Goal: Task Accomplishment & Management: Complete application form

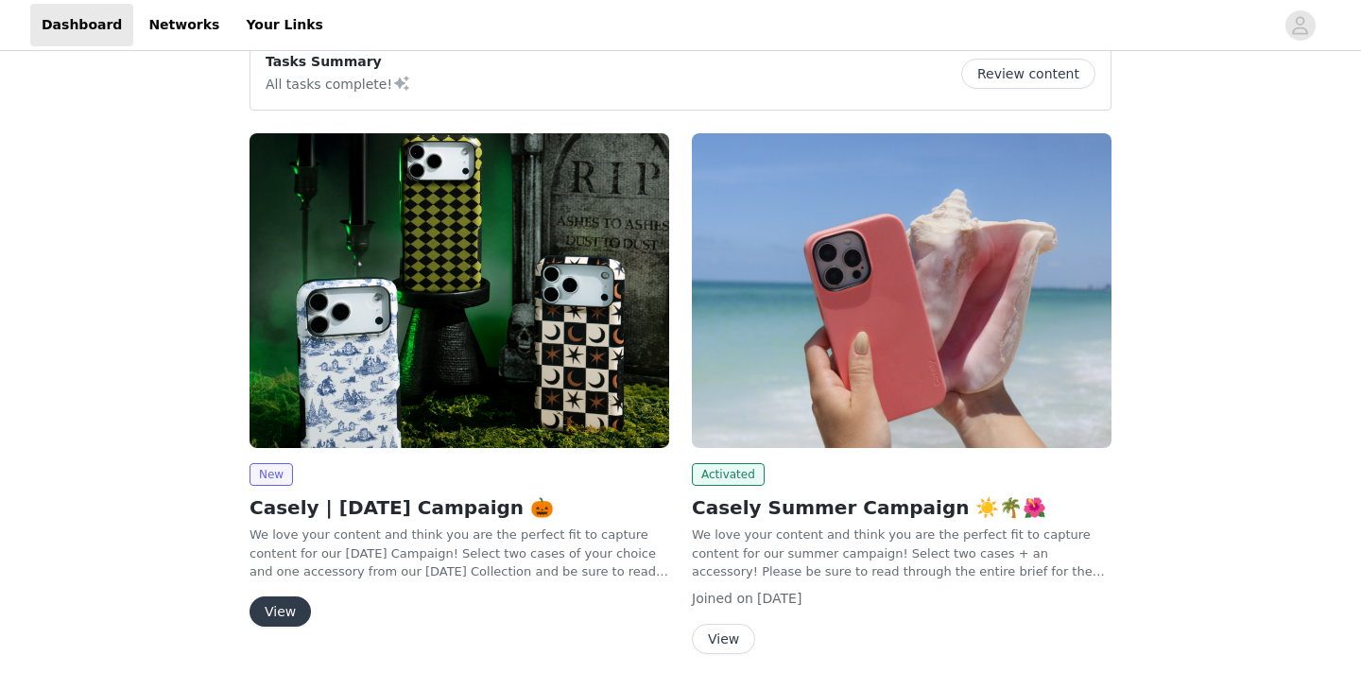
scroll to position [183, 0]
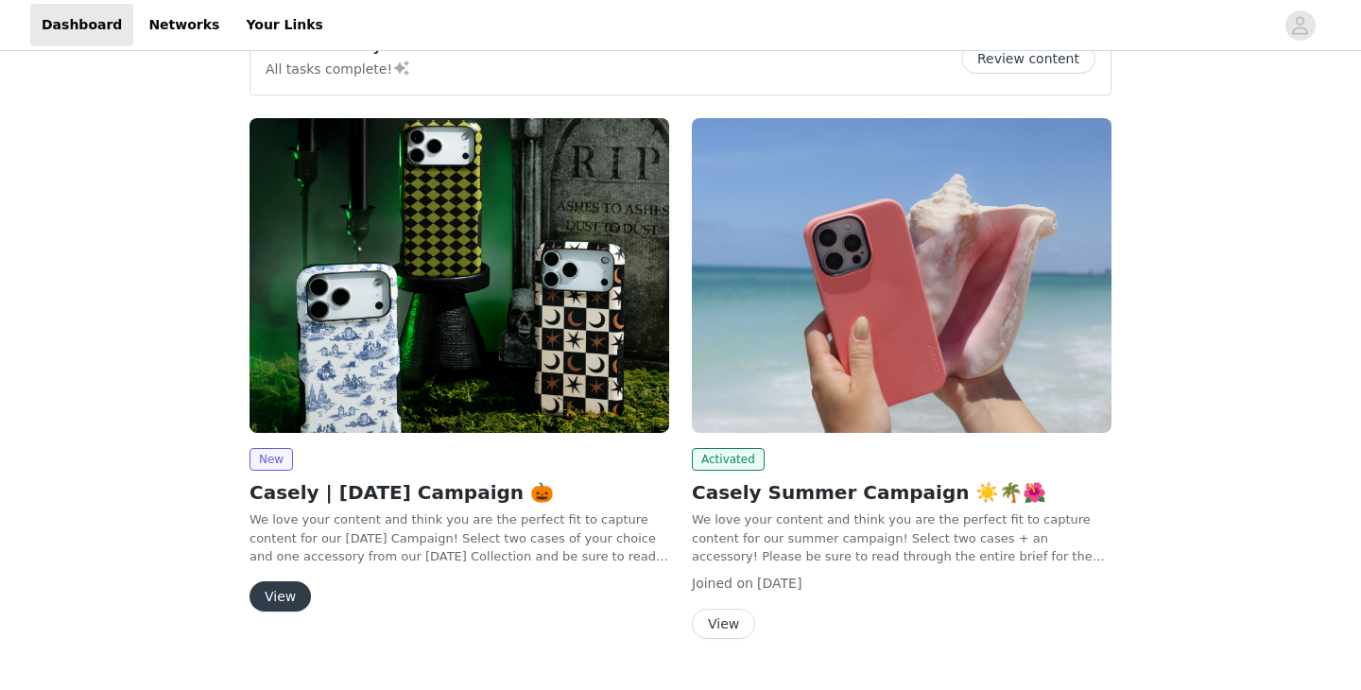
click at [284, 581] on button "View" at bounding box center [279, 596] width 61 height 30
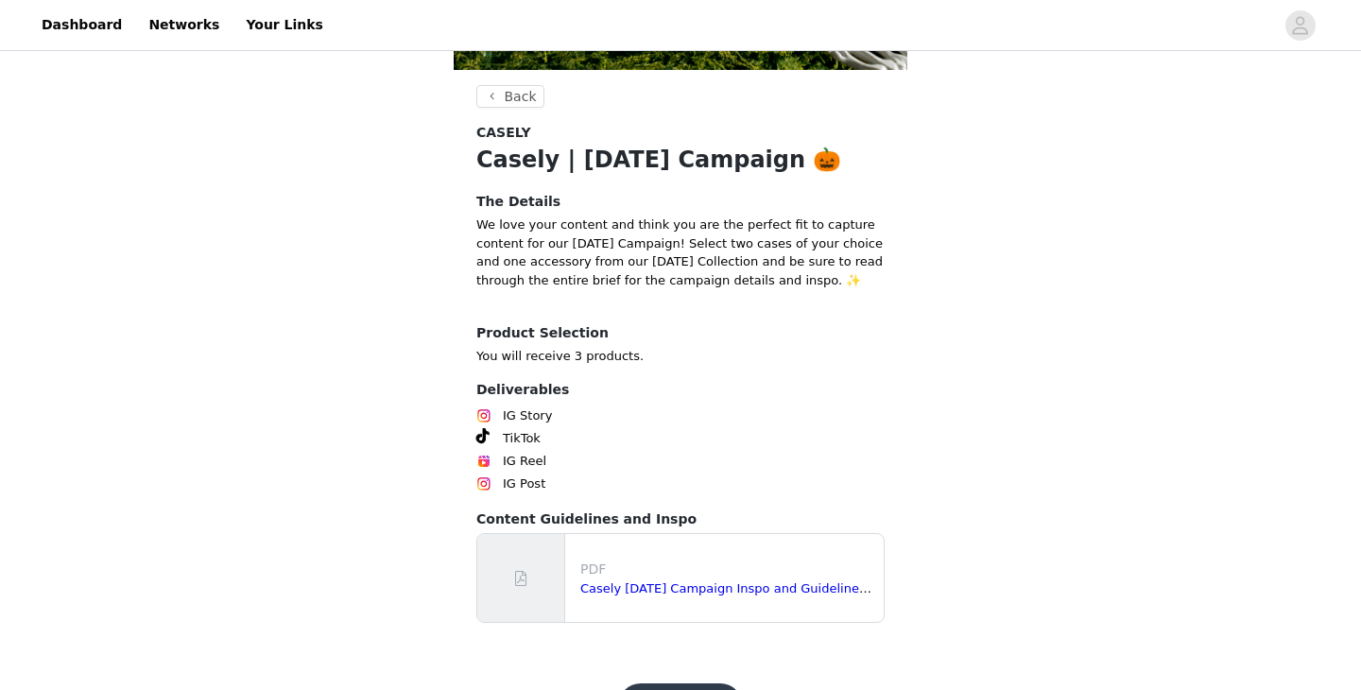
scroll to position [539, 0]
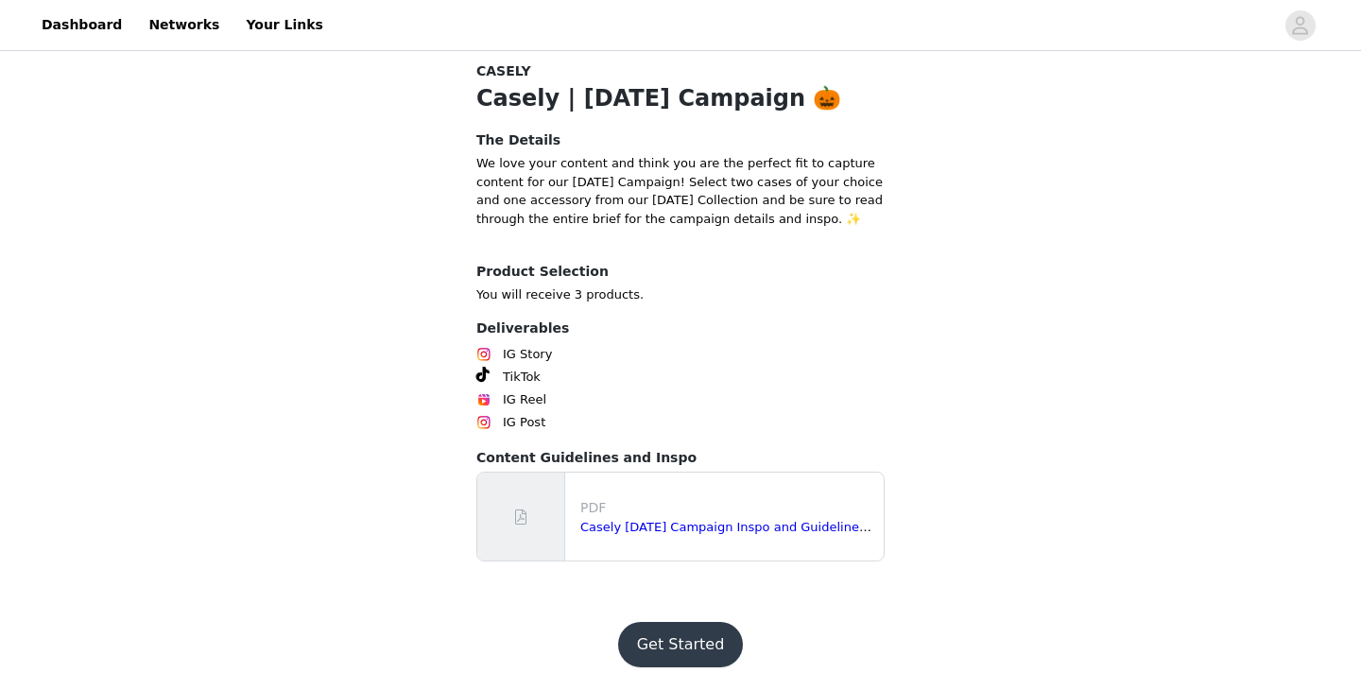
click at [669, 653] on button "Get Started" at bounding box center [681, 644] width 126 height 45
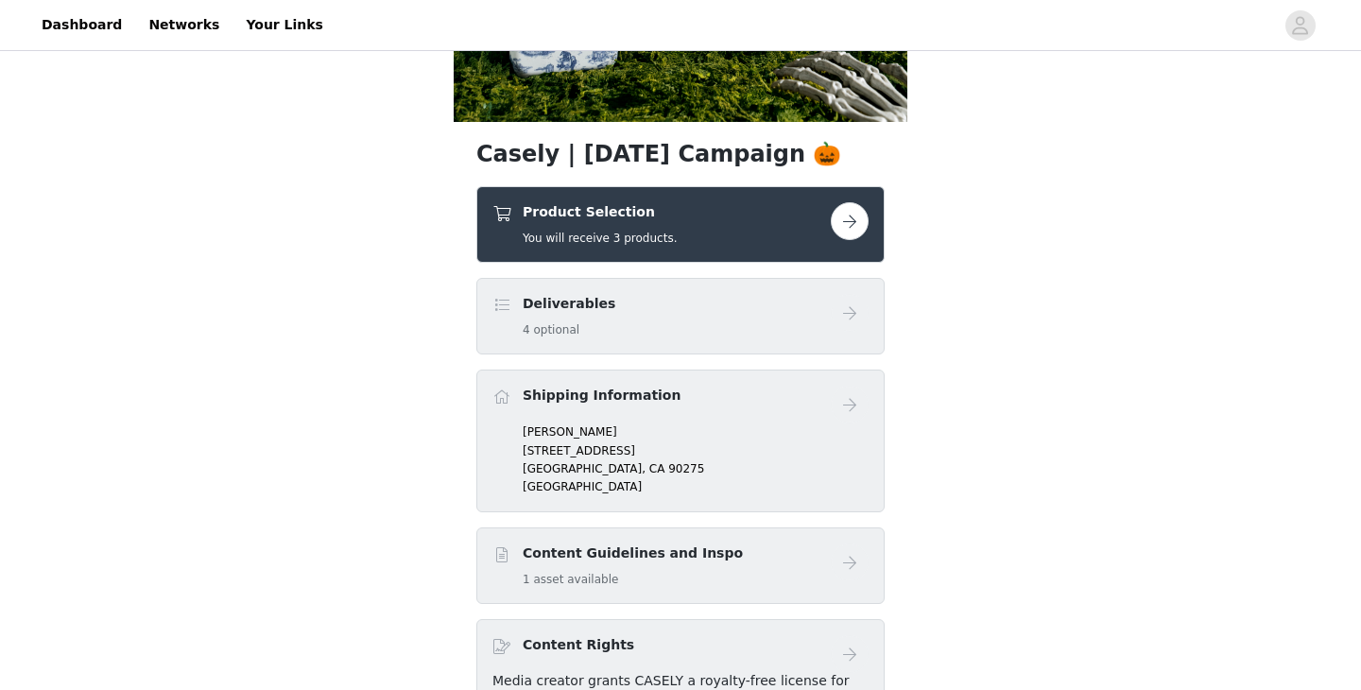
scroll to position [435, 0]
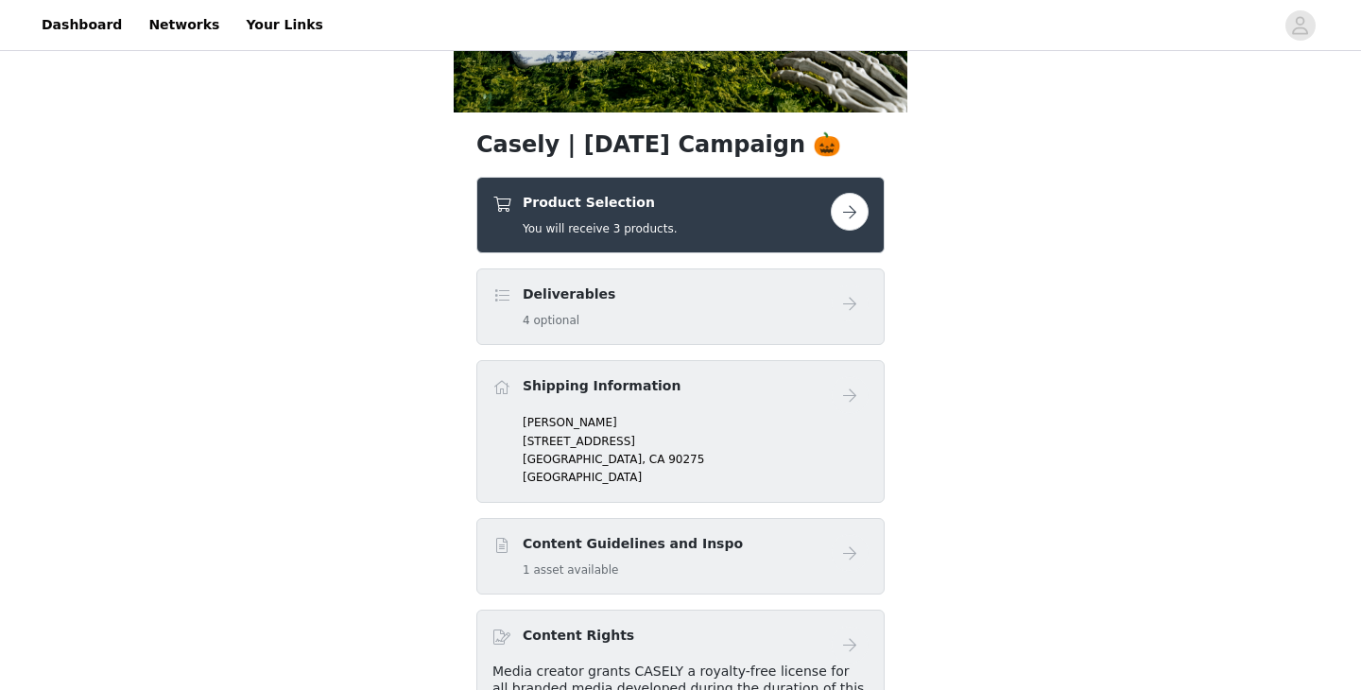
click at [847, 206] on button "button" at bounding box center [850, 212] width 38 height 38
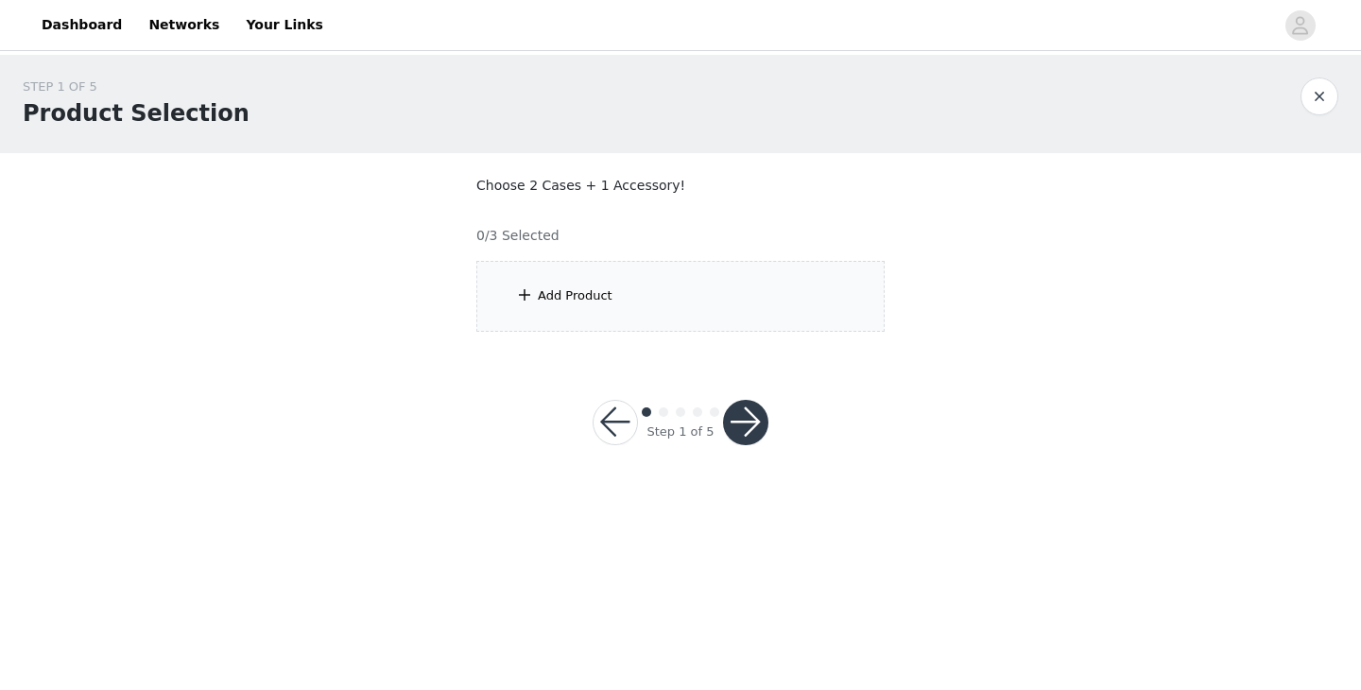
click at [672, 305] on div "Add Product" at bounding box center [680, 296] width 408 height 71
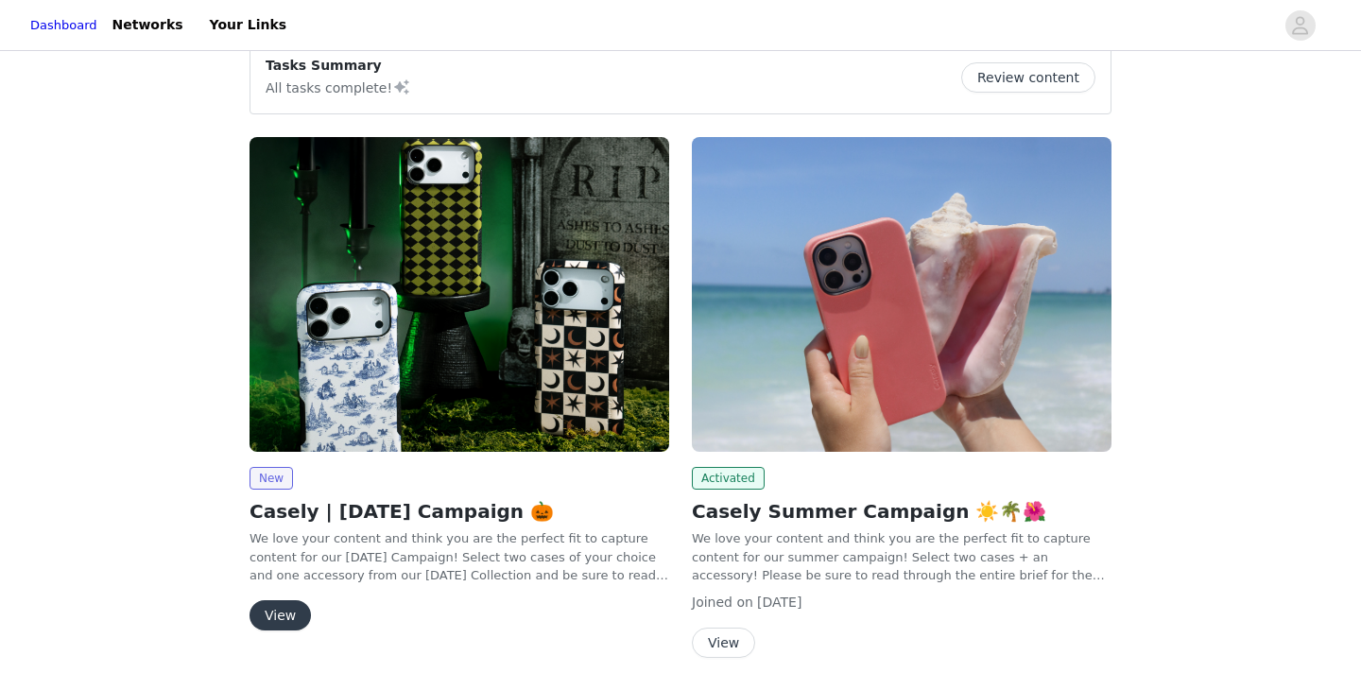
scroll to position [166, 0]
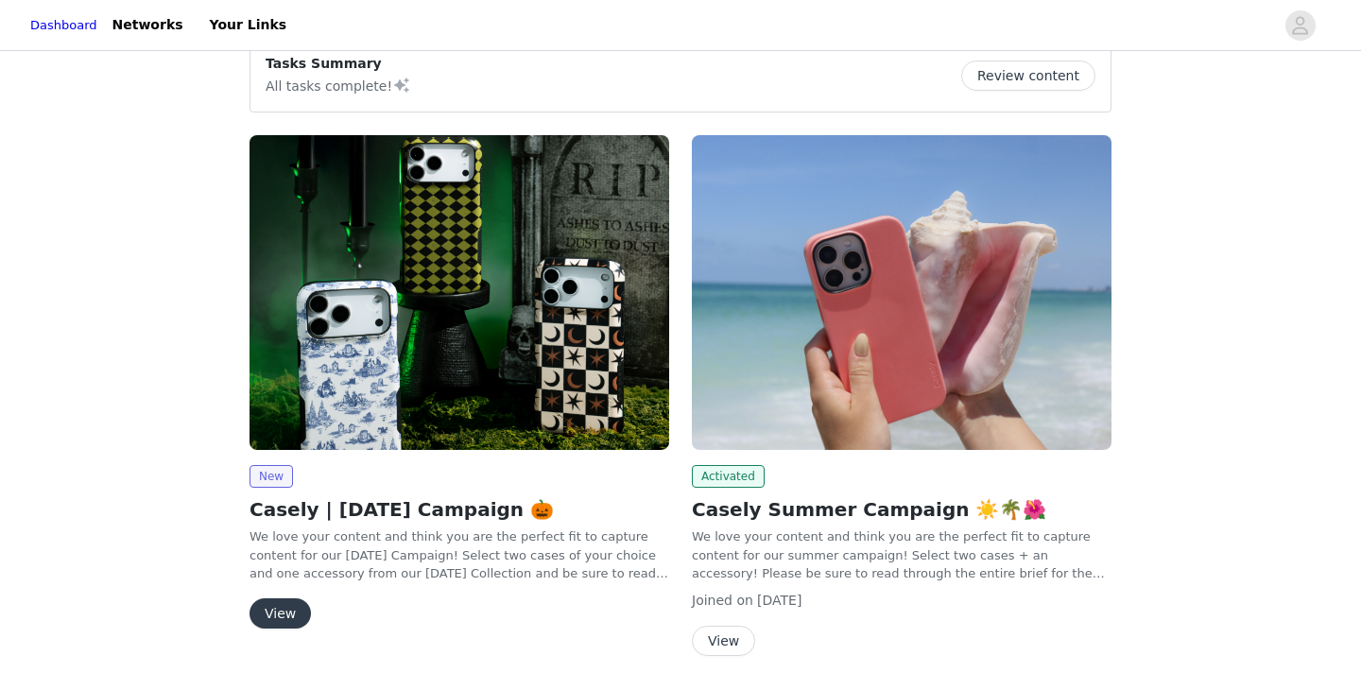
click at [266, 610] on button "View" at bounding box center [279, 613] width 61 height 30
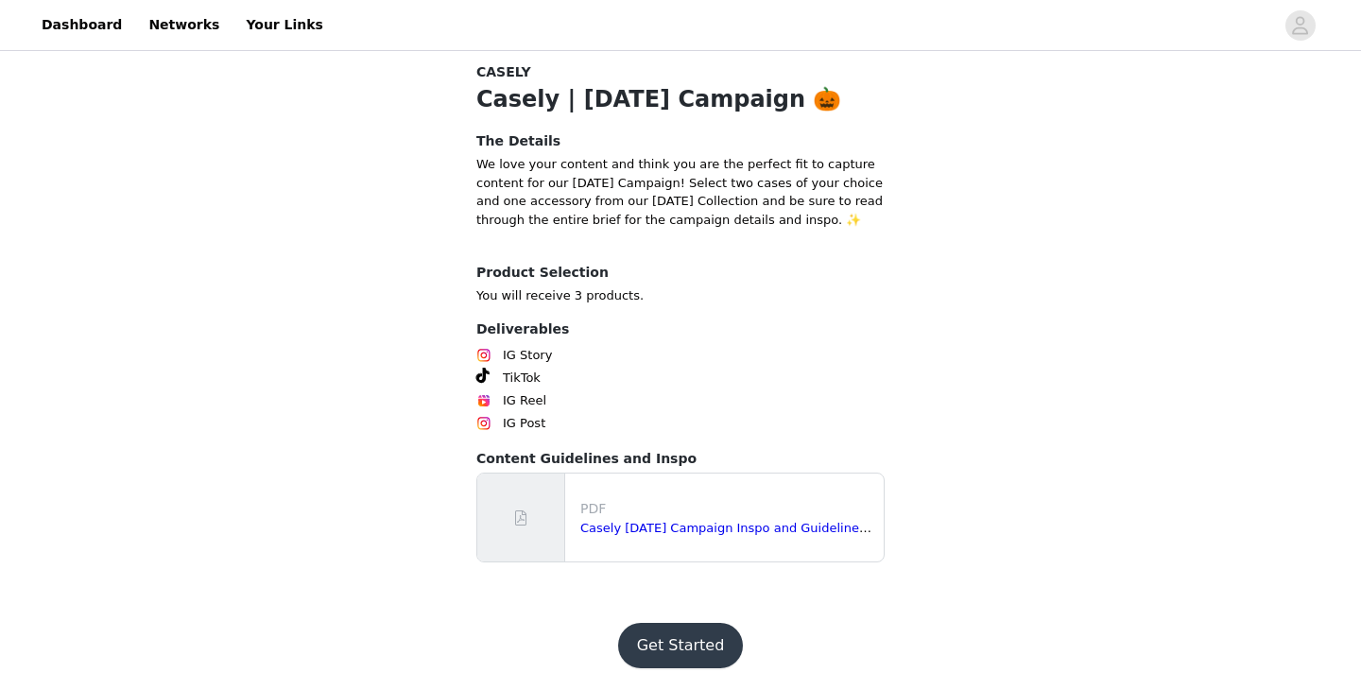
scroll to position [539, 0]
click at [697, 638] on button "Get Started" at bounding box center [681, 644] width 126 height 45
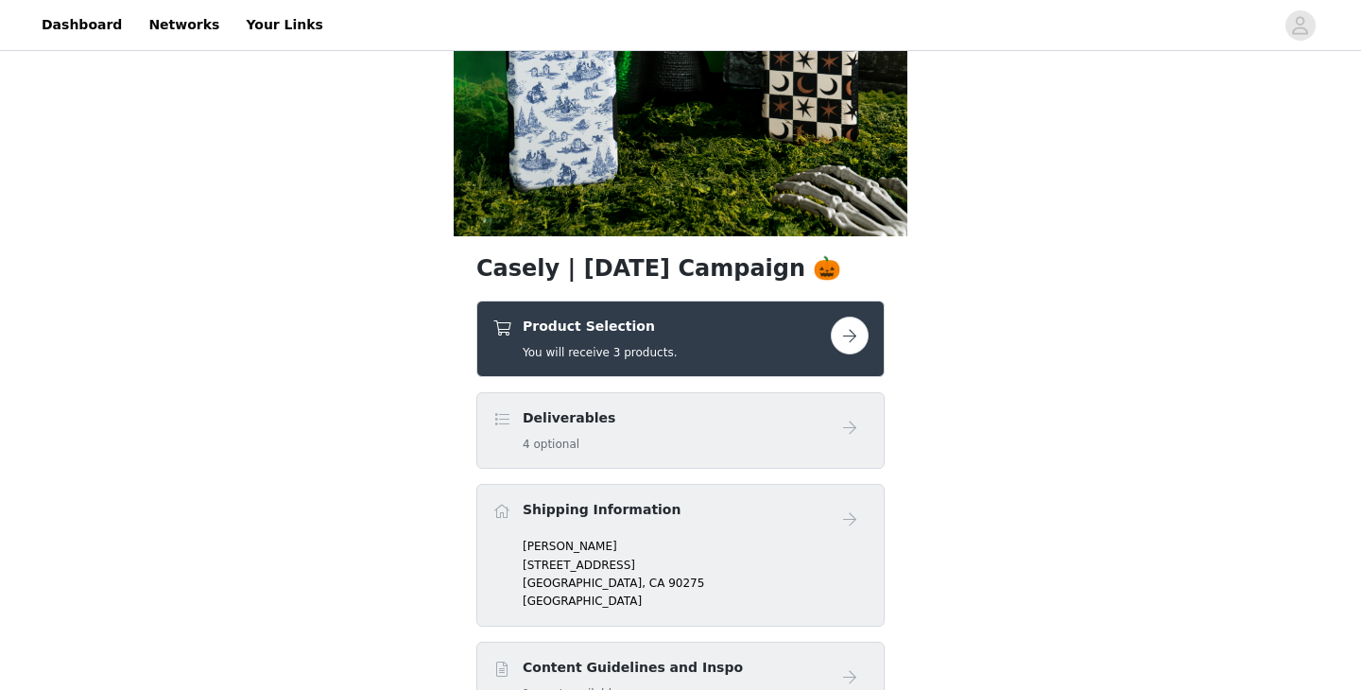
scroll to position [317, 0]
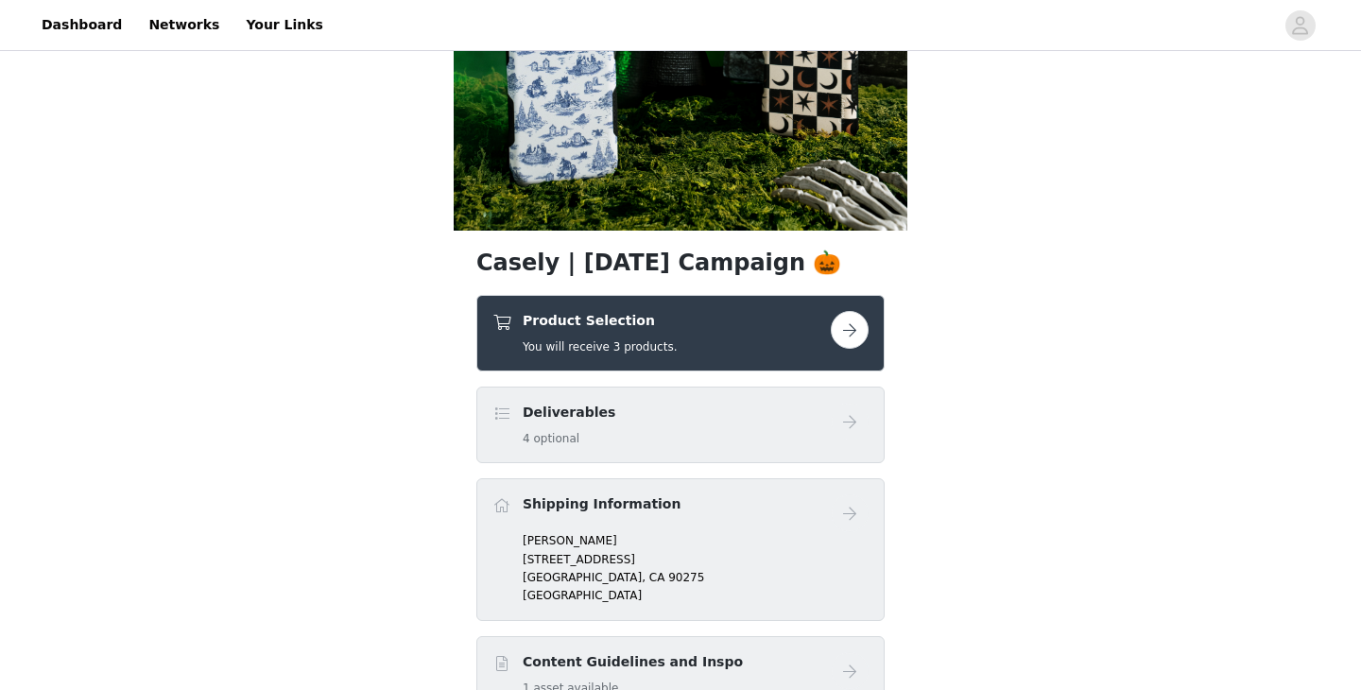
click at [848, 333] on button "button" at bounding box center [850, 330] width 38 height 38
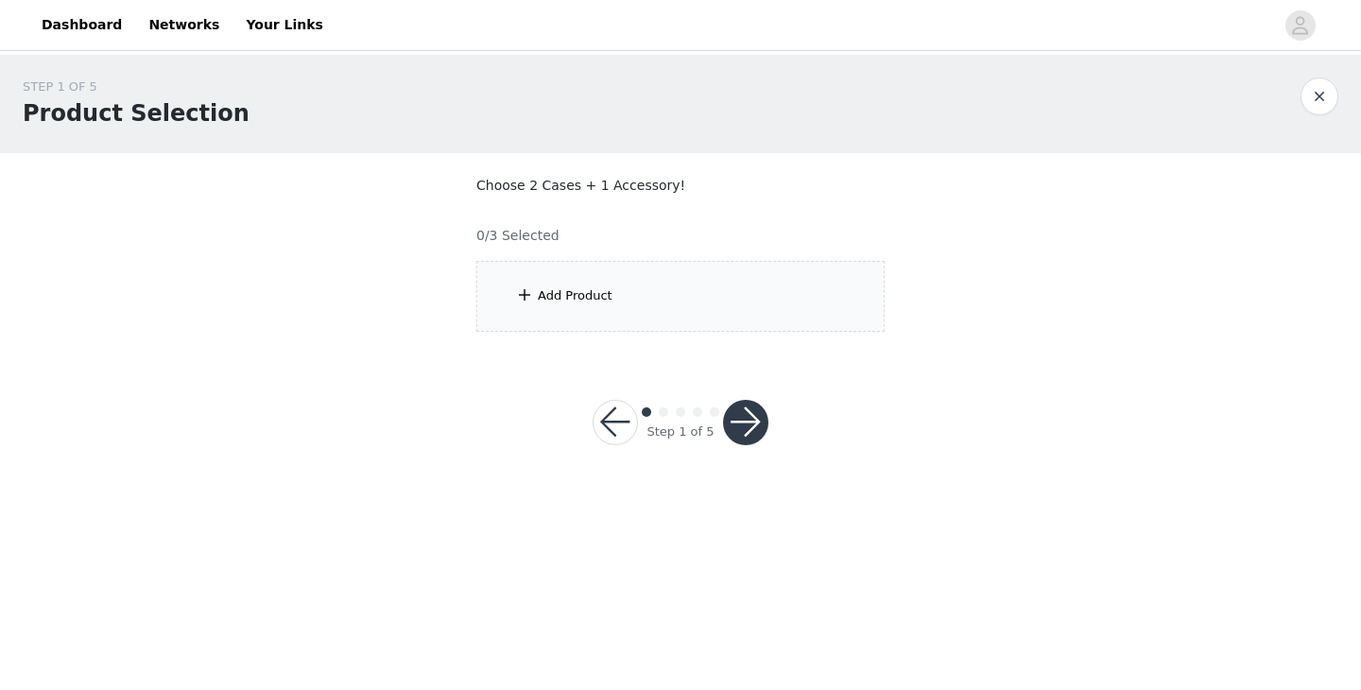
click at [555, 292] on div "Add Product" at bounding box center [575, 295] width 75 height 19
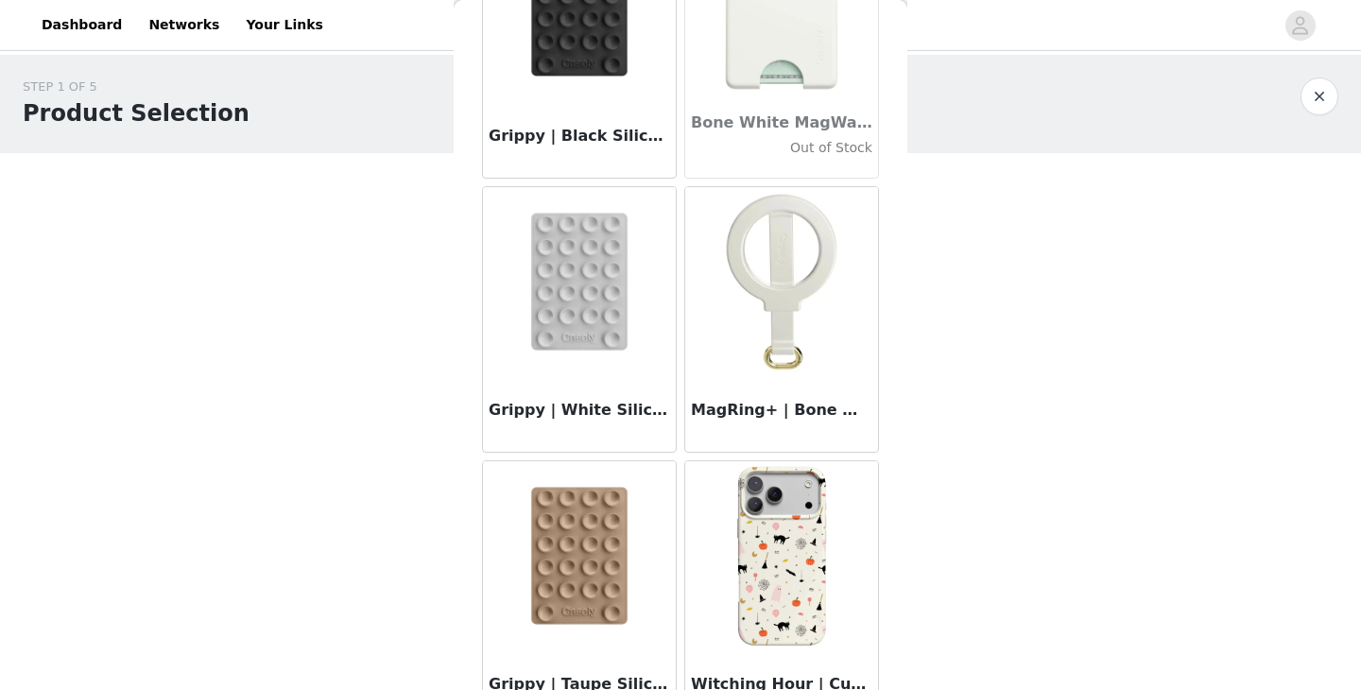
scroll to position [243, 0]
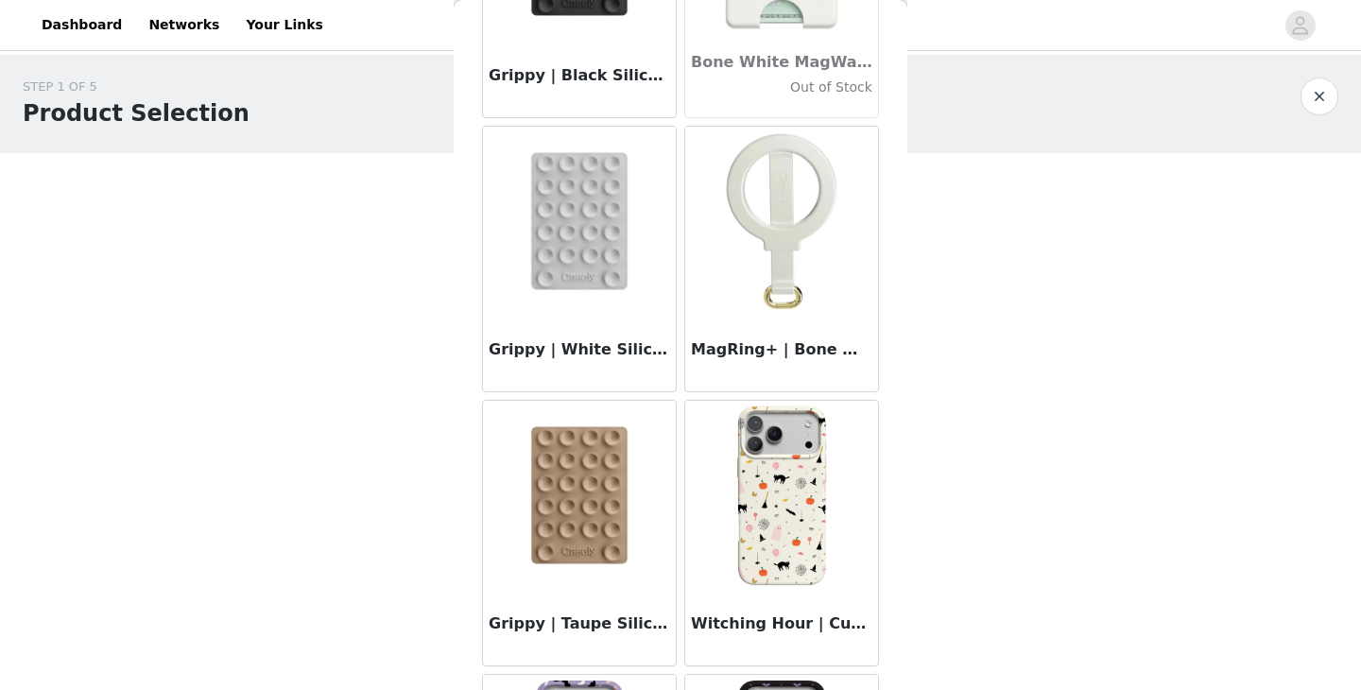
click at [758, 242] on img at bounding box center [781, 221] width 189 height 189
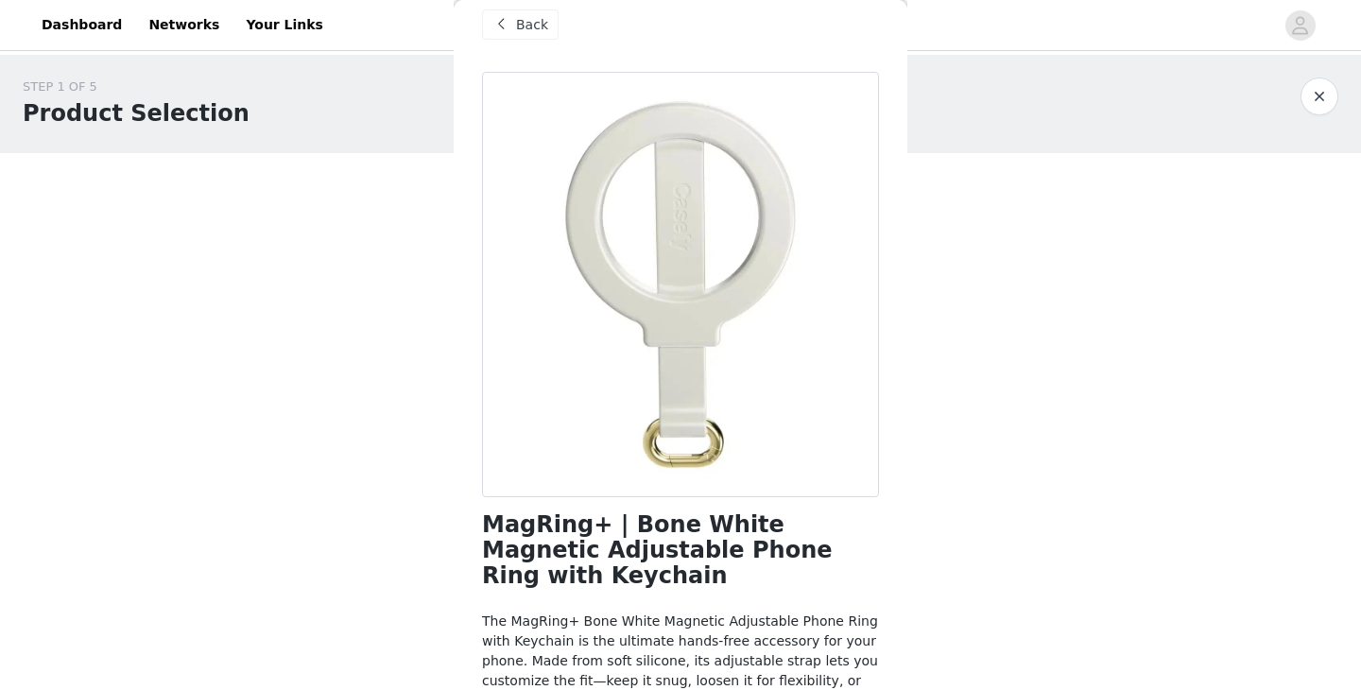
scroll to position [16, 0]
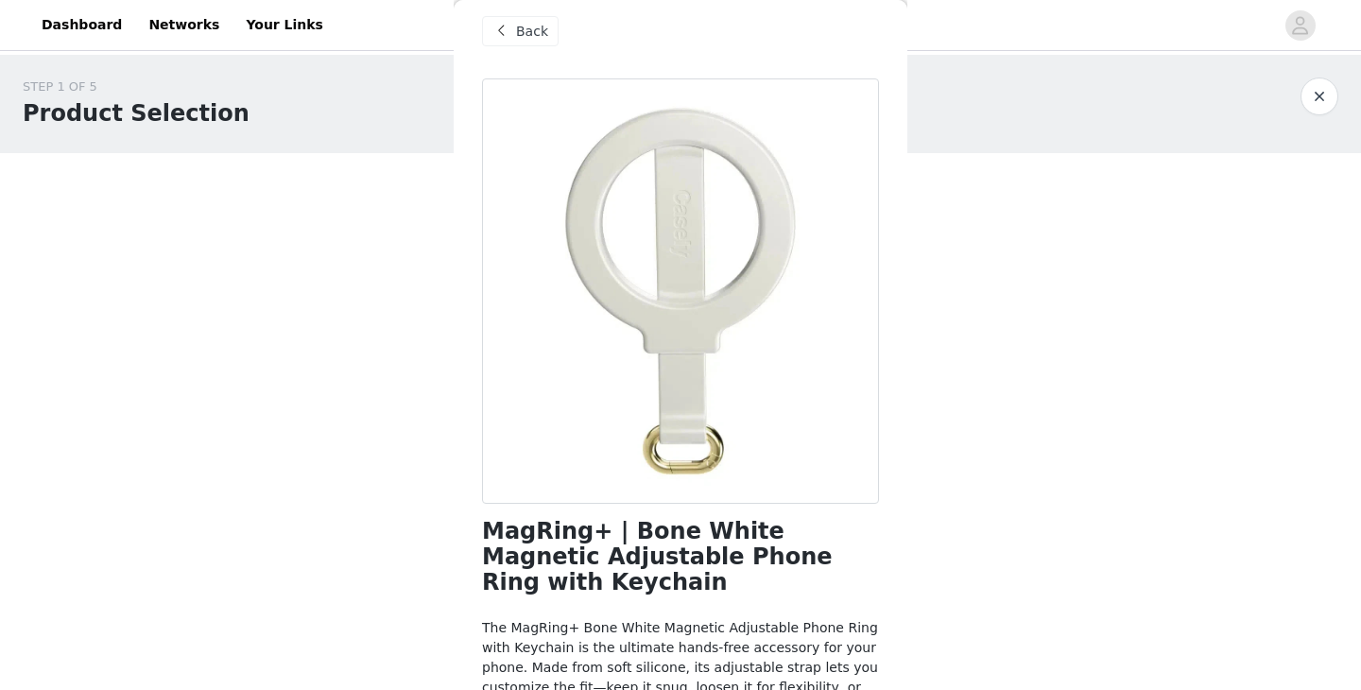
click at [540, 27] on span "Back" at bounding box center [532, 32] width 32 height 20
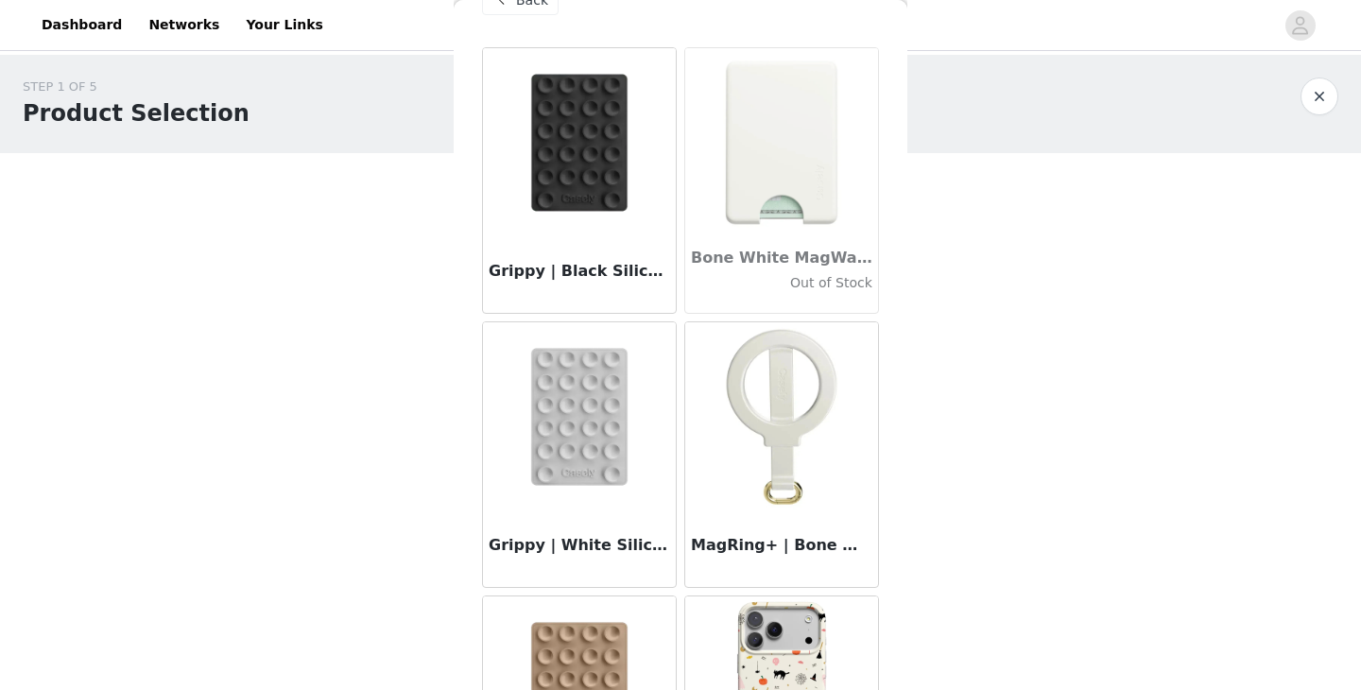
scroll to position [54, 0]
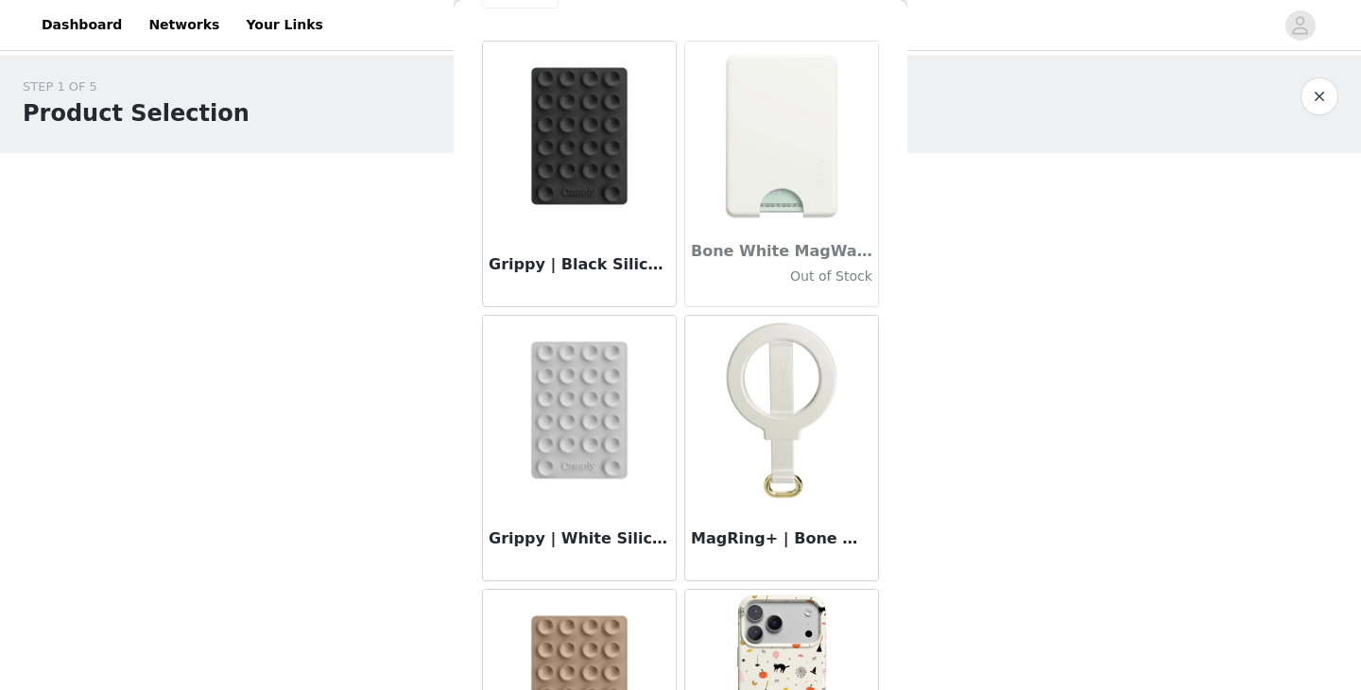
click at [570, 404] on img at bounding box center [579, 410] width 189 height 189
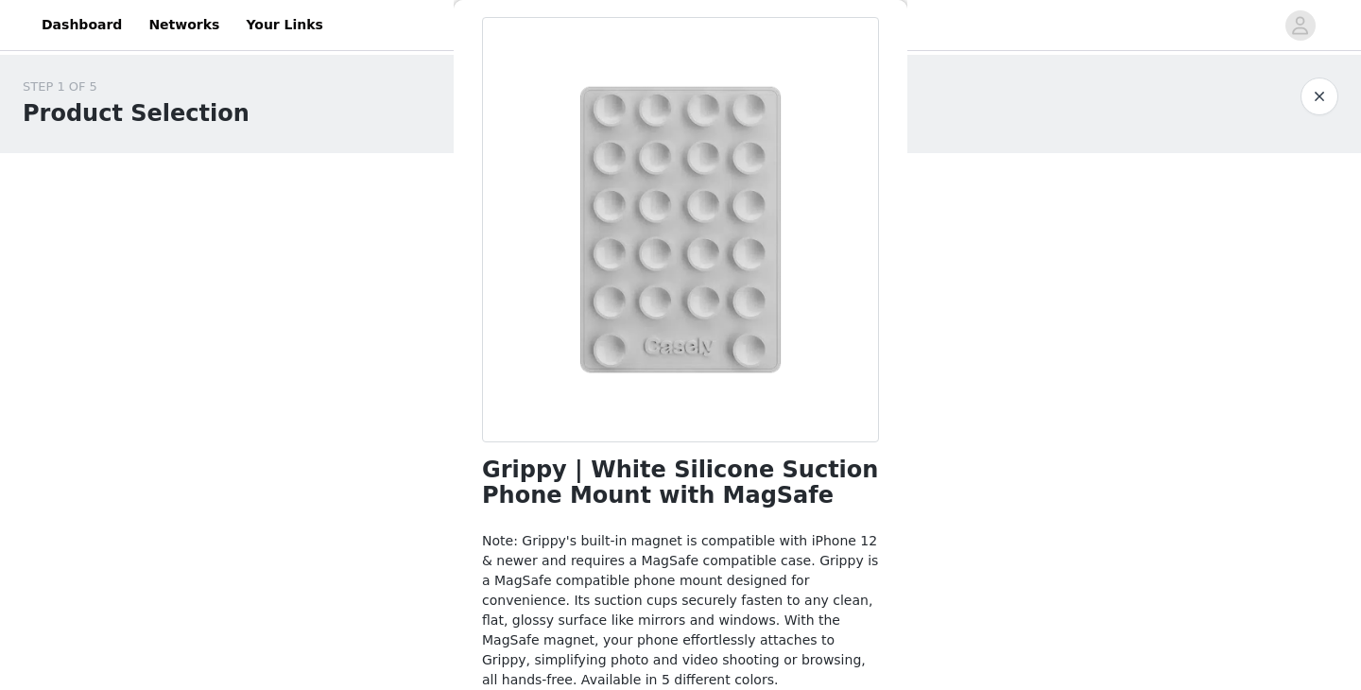
scroll to position [0, 0]
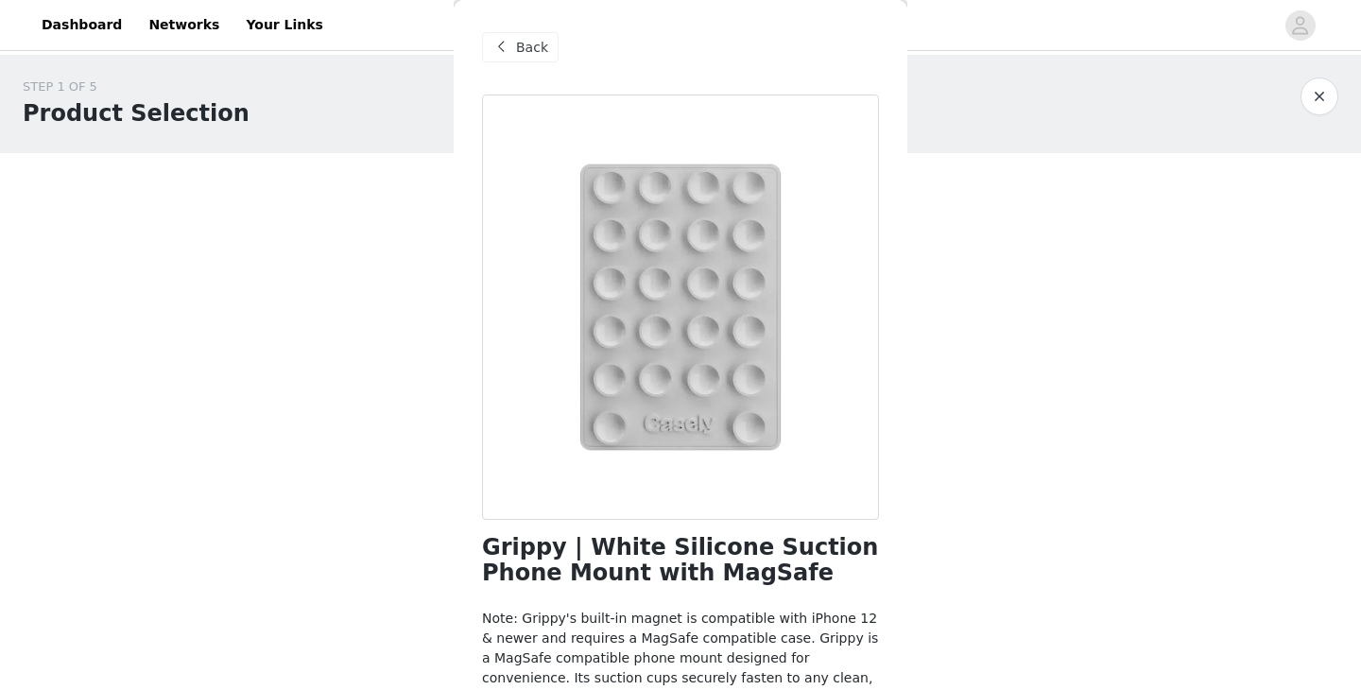
click at [530, 43] on span "Back" at bounding box center [532, 48] width 32 height 20
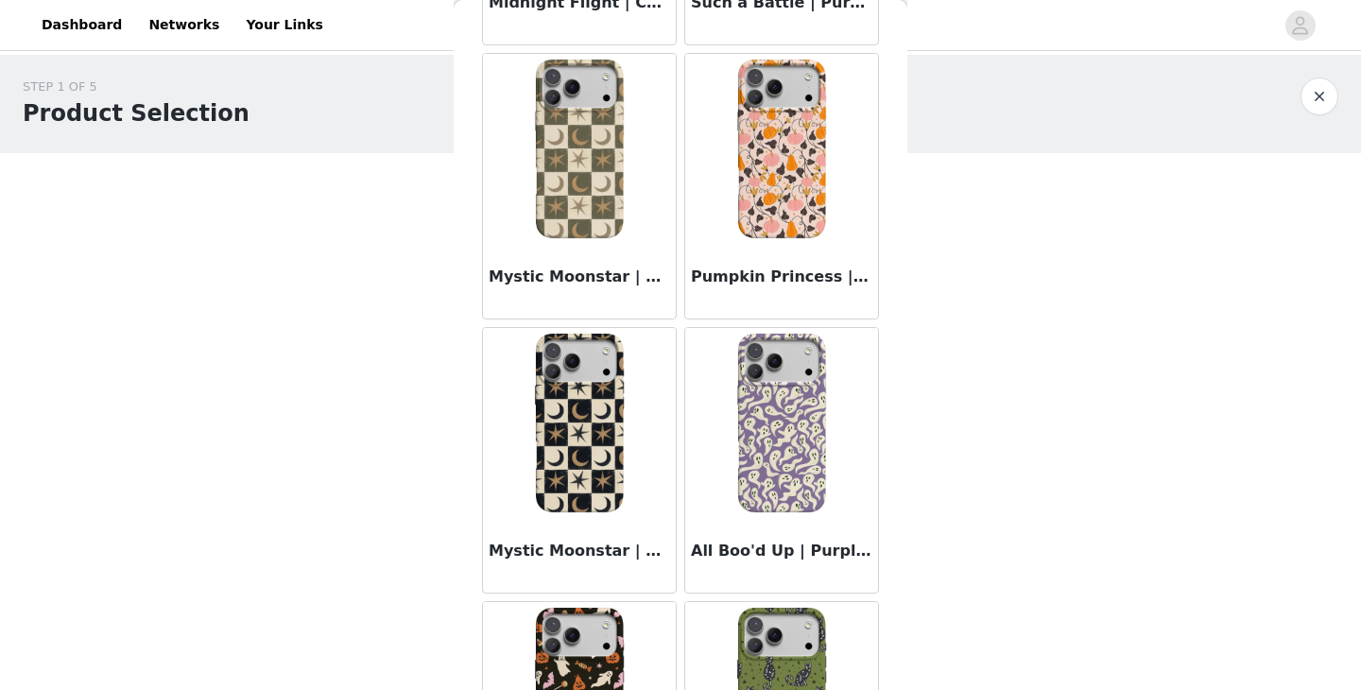
scroll to position [1152, 0]
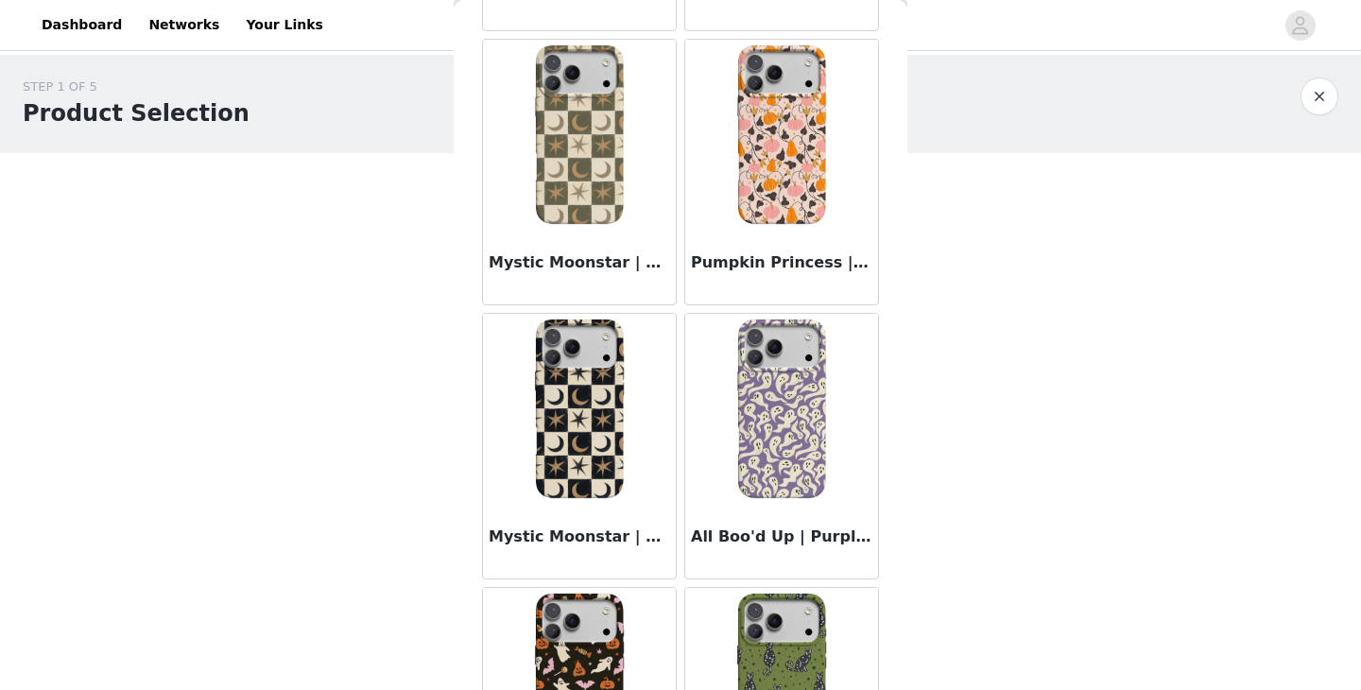
click at [762, 388] on img at bounding box center [781, 408] width 189 height 189
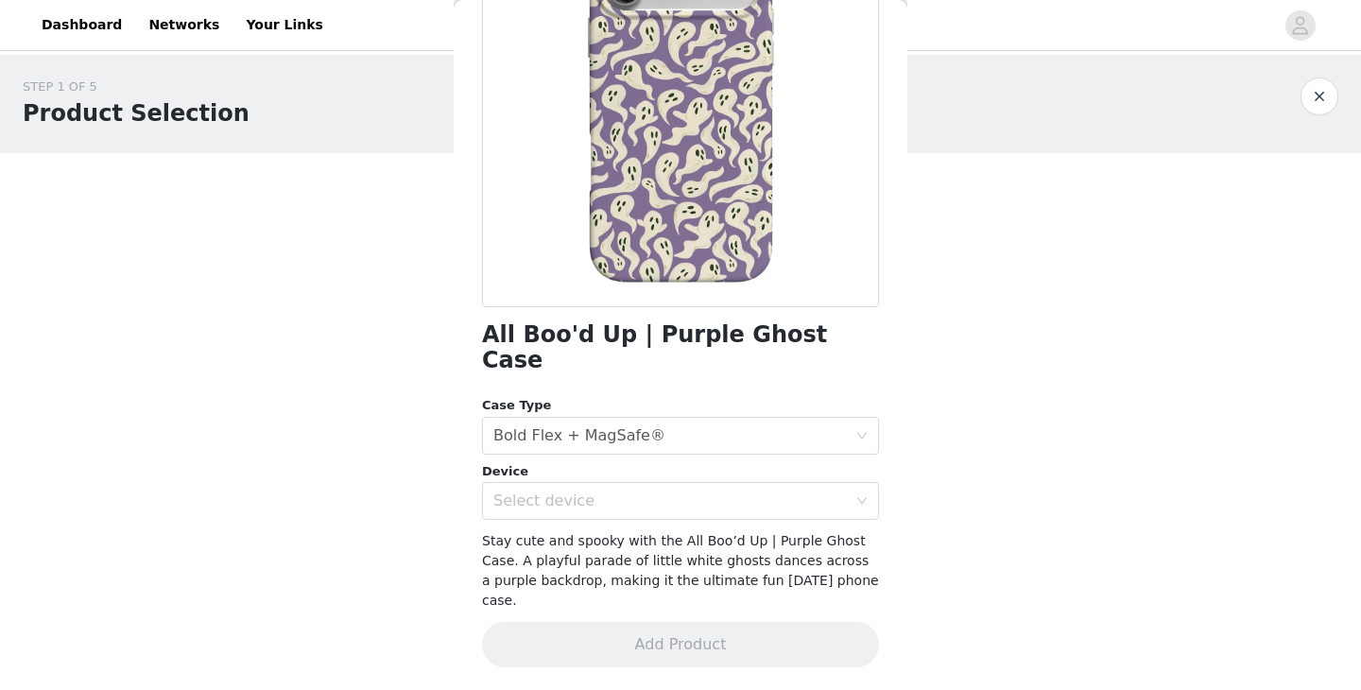
scroll to position [167, 0]
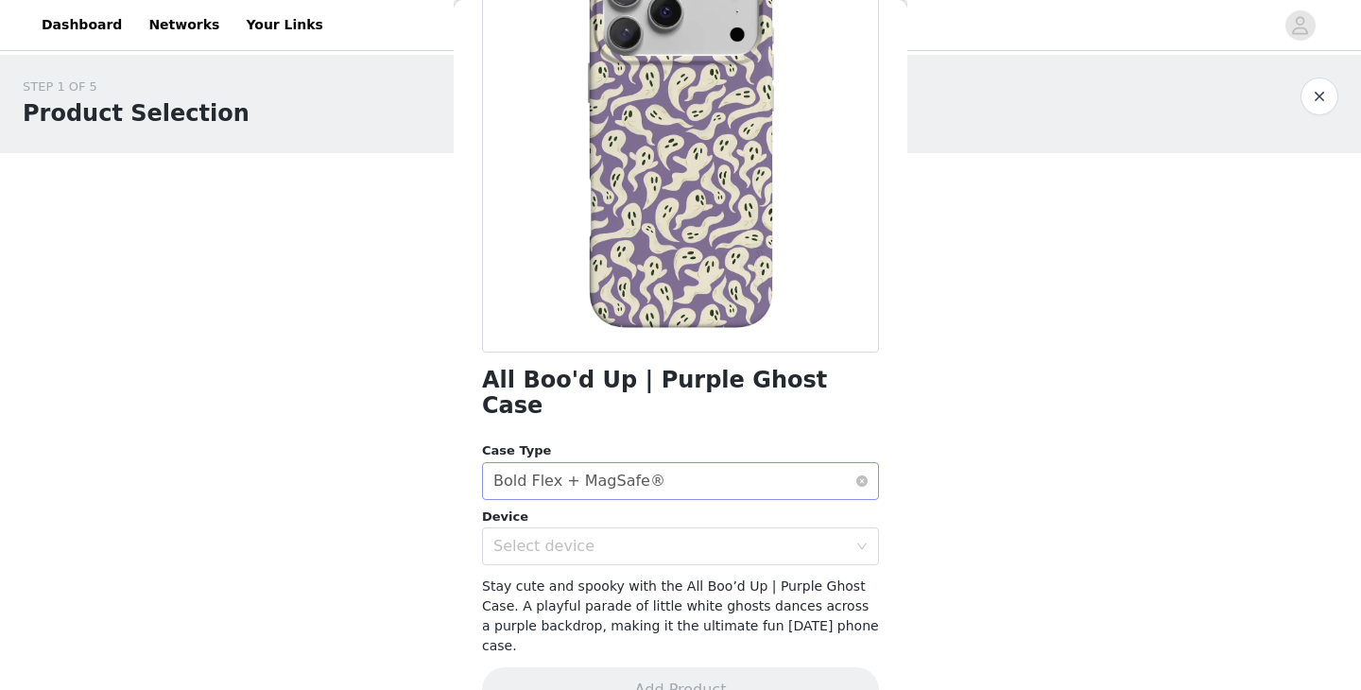
click at [660, 463] on div "Select case type Bold Flex + MagSafe®" at bounding box center [674, 481] width 362 height 36
click at [635, 489] on li "Bold Flex + MagSafe®" at bounding box center [680, 497] width 397 height 30
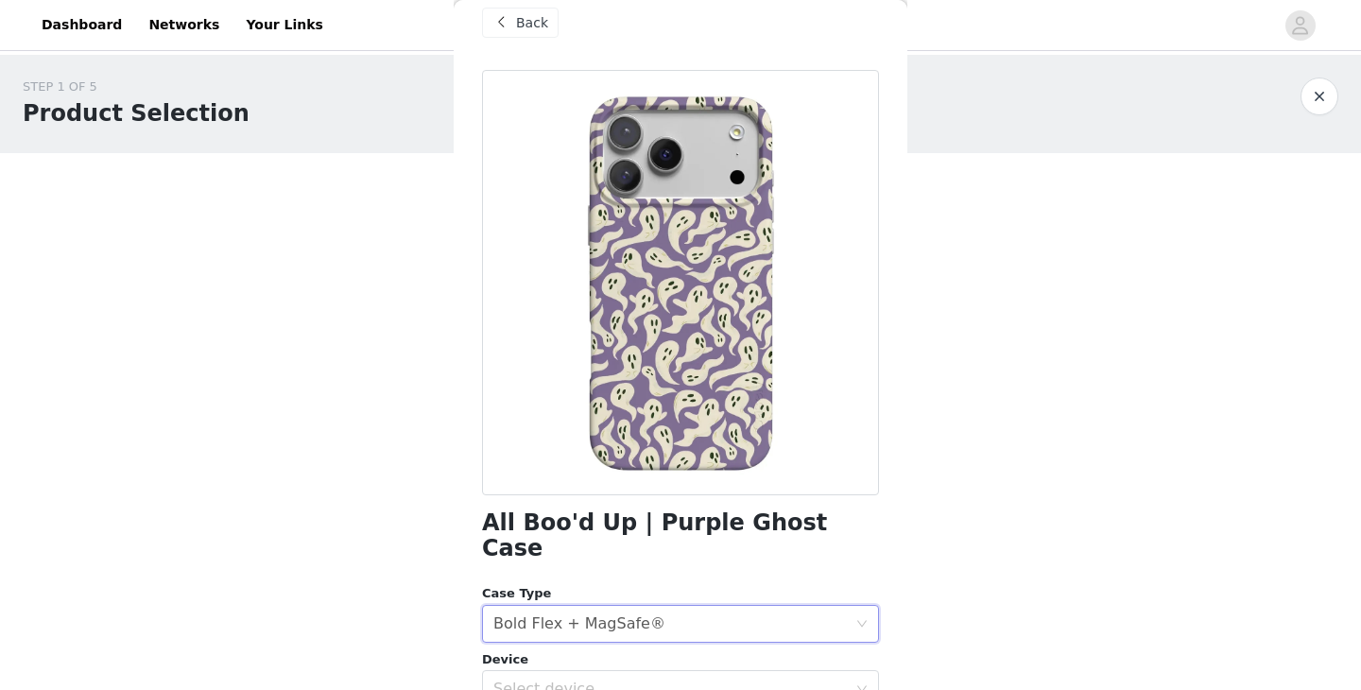
scroll to position [0, 0]
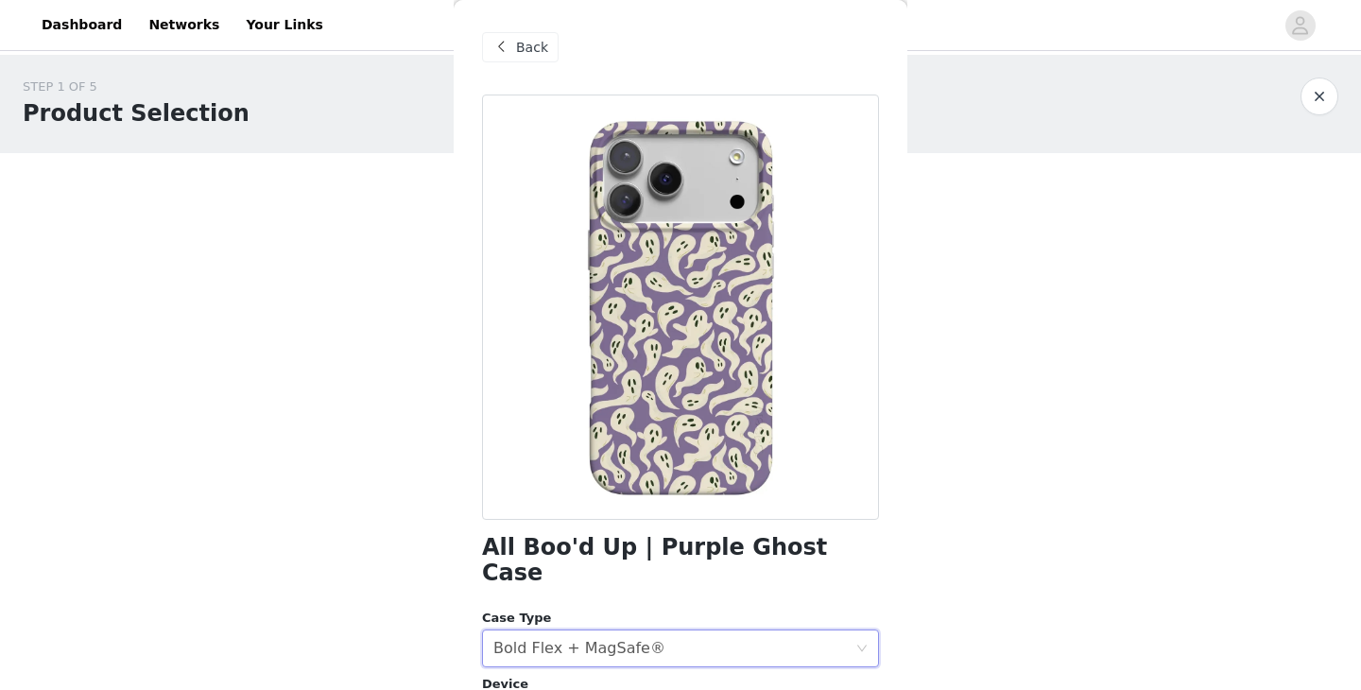
click at [521, 27] on div "Back" at bounding box center [680, 47] width 397 height 94
click at [519, 34] on div "Back" at bounding box center [520, 47] width 77 height 30
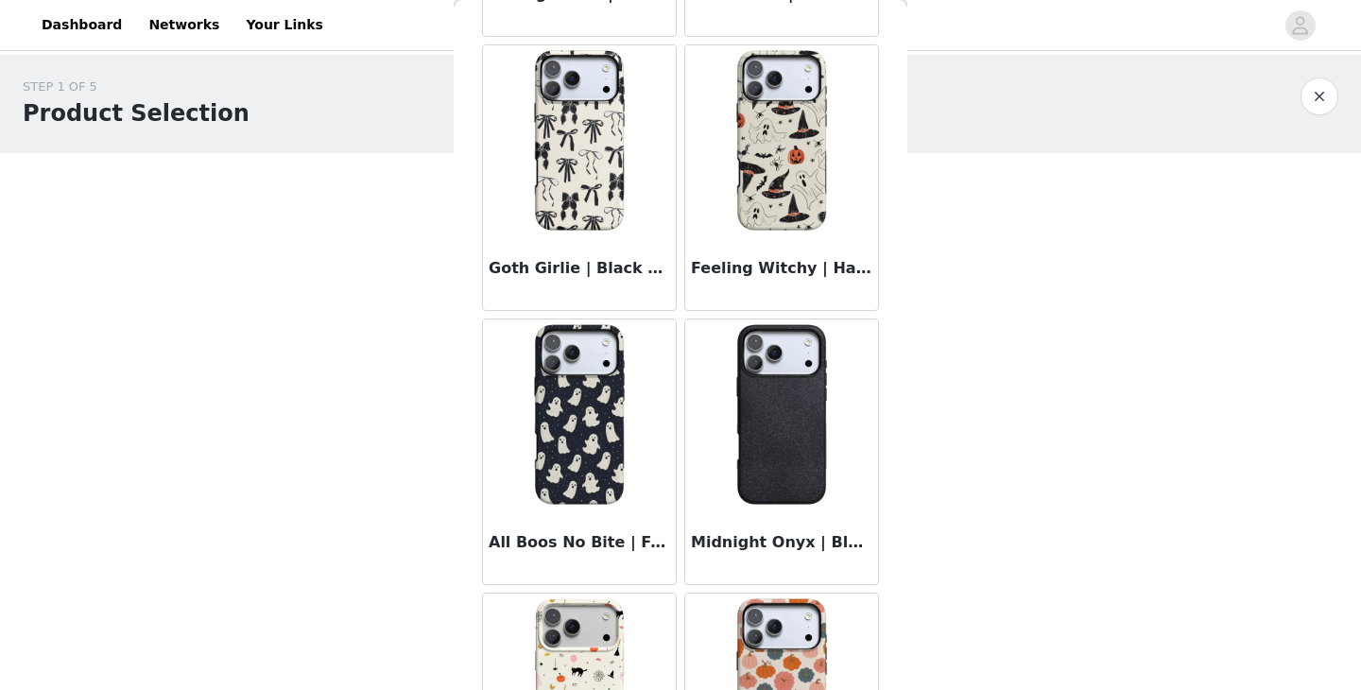
scroll to position [3062, 0]
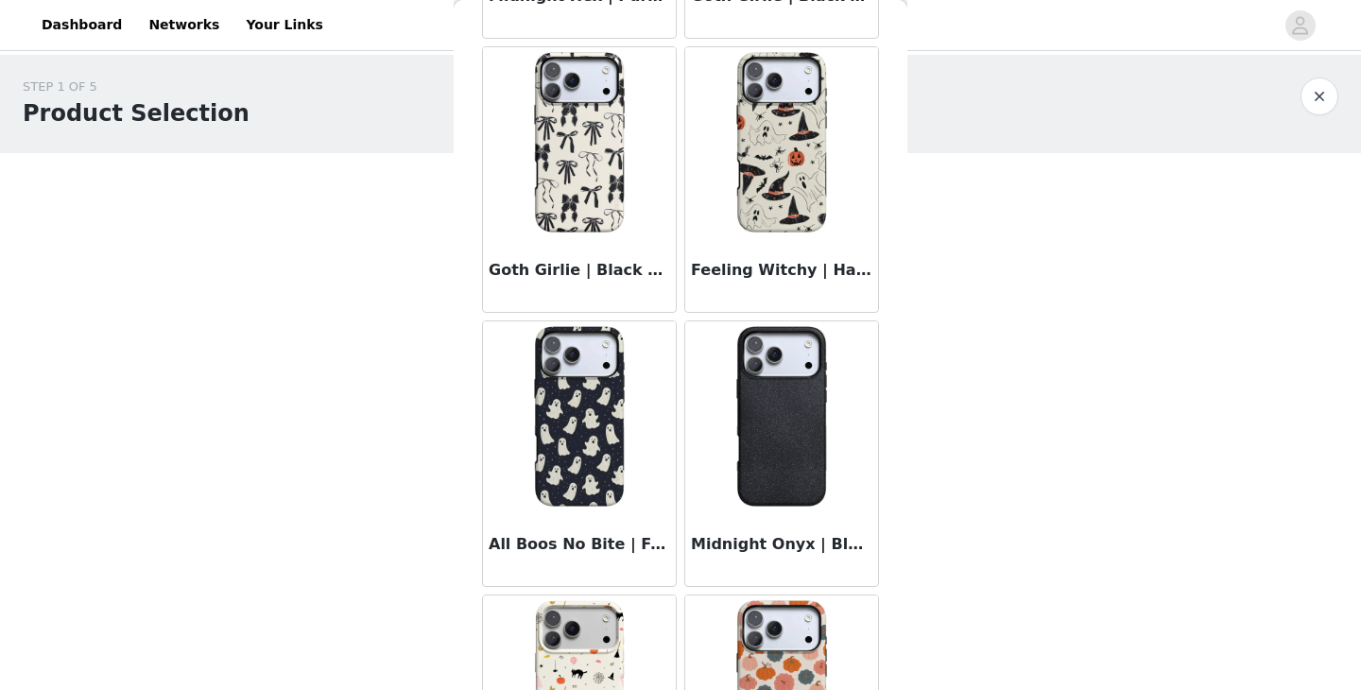
click at [784, 427] on img at bounding box center [781, 415] width 189 height 189
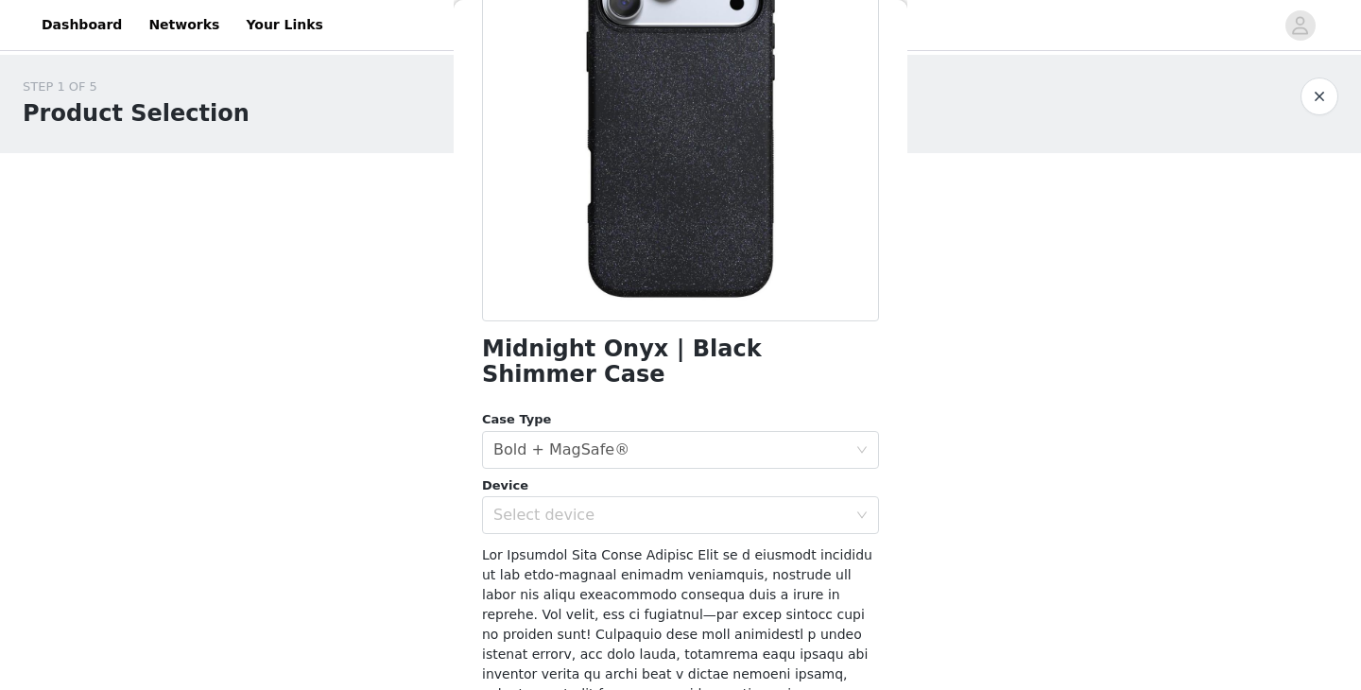
scroll to position [199, 0]
click at [619, 496] on div "Select device" at bounding box center [674, 514] width 362 height 36
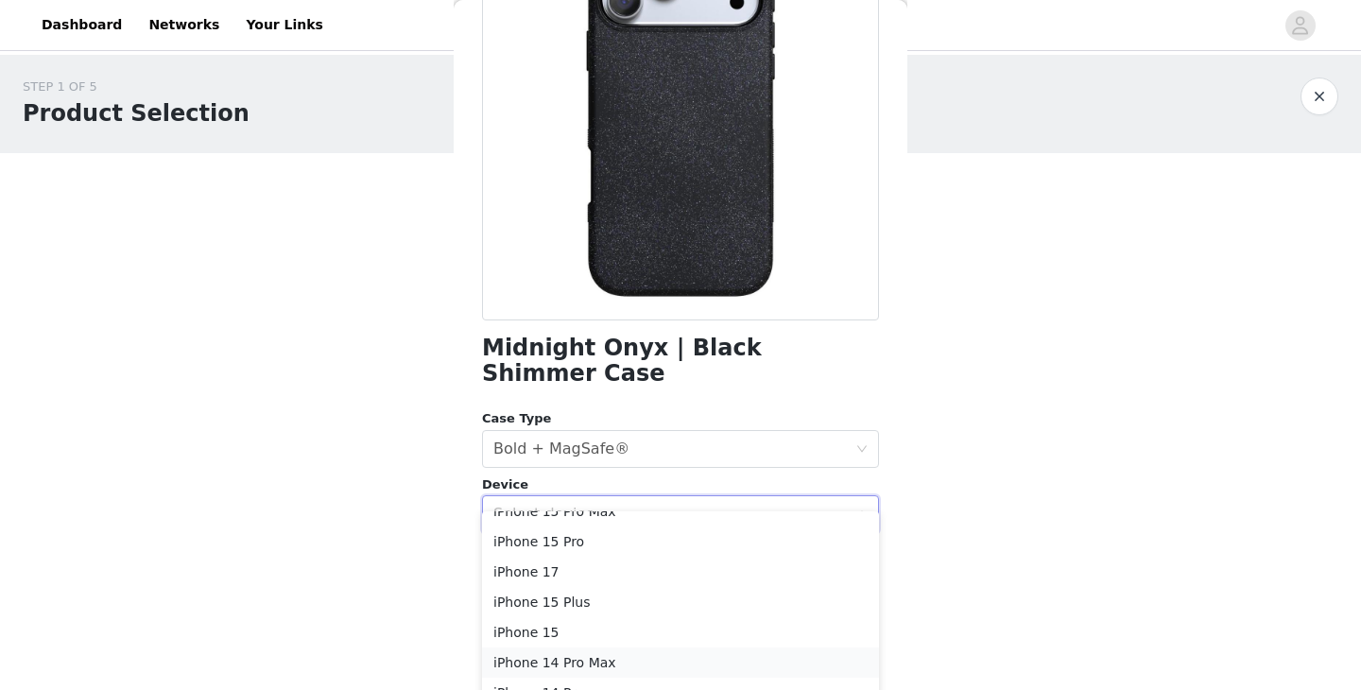
scroll to position [282, 0]
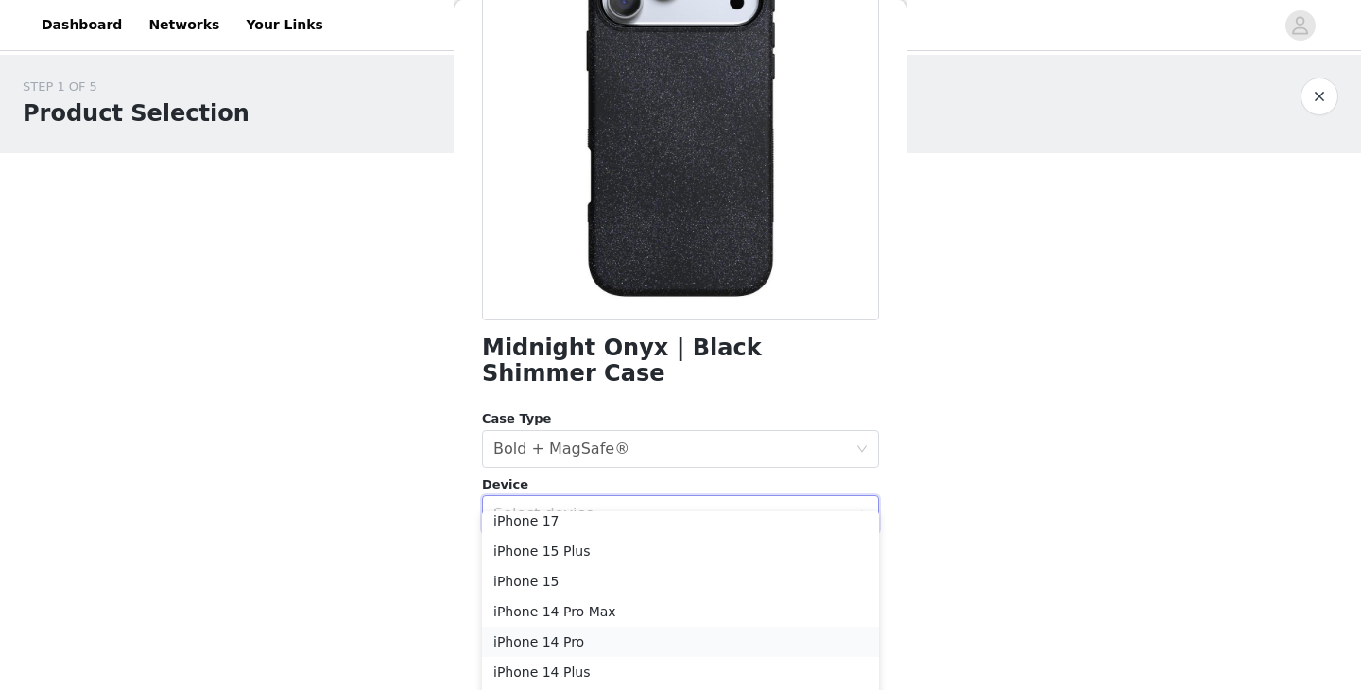
click at [540, 639] on li "iPhone 14 Pro" at bounding box center [680, 641] width 397 height 30
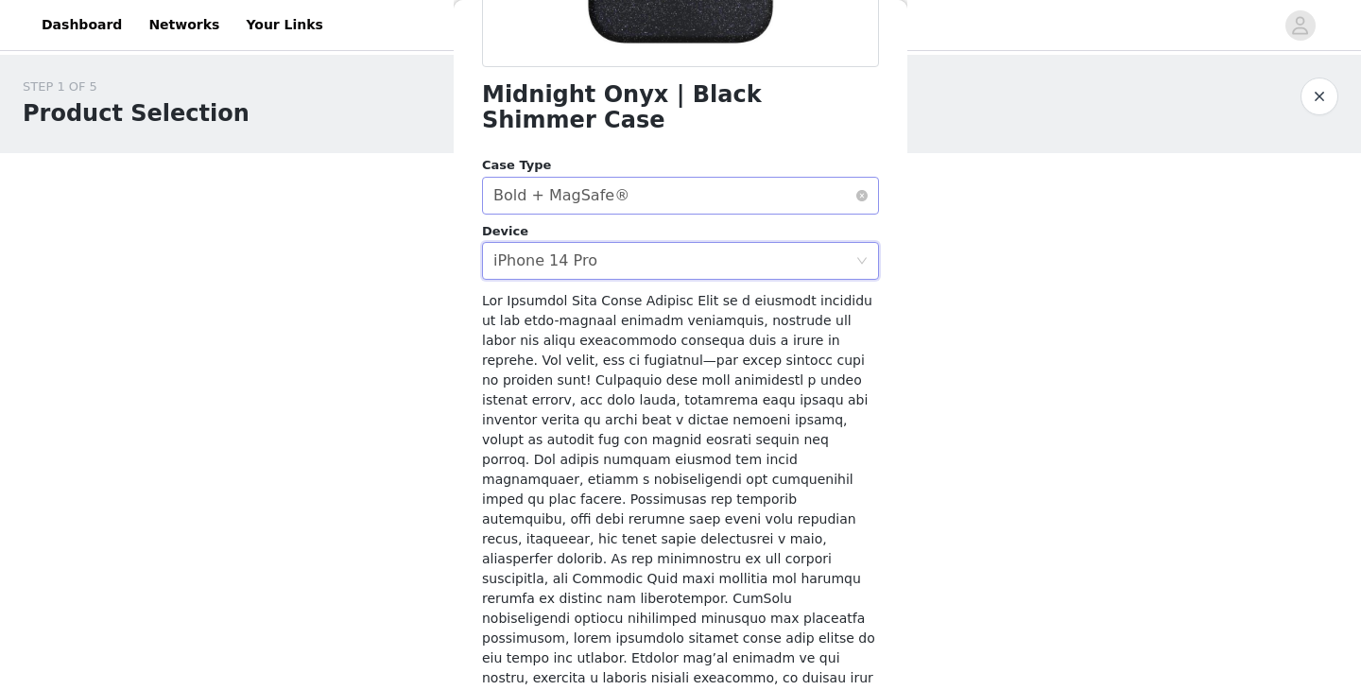
scroll to position [524, 0]
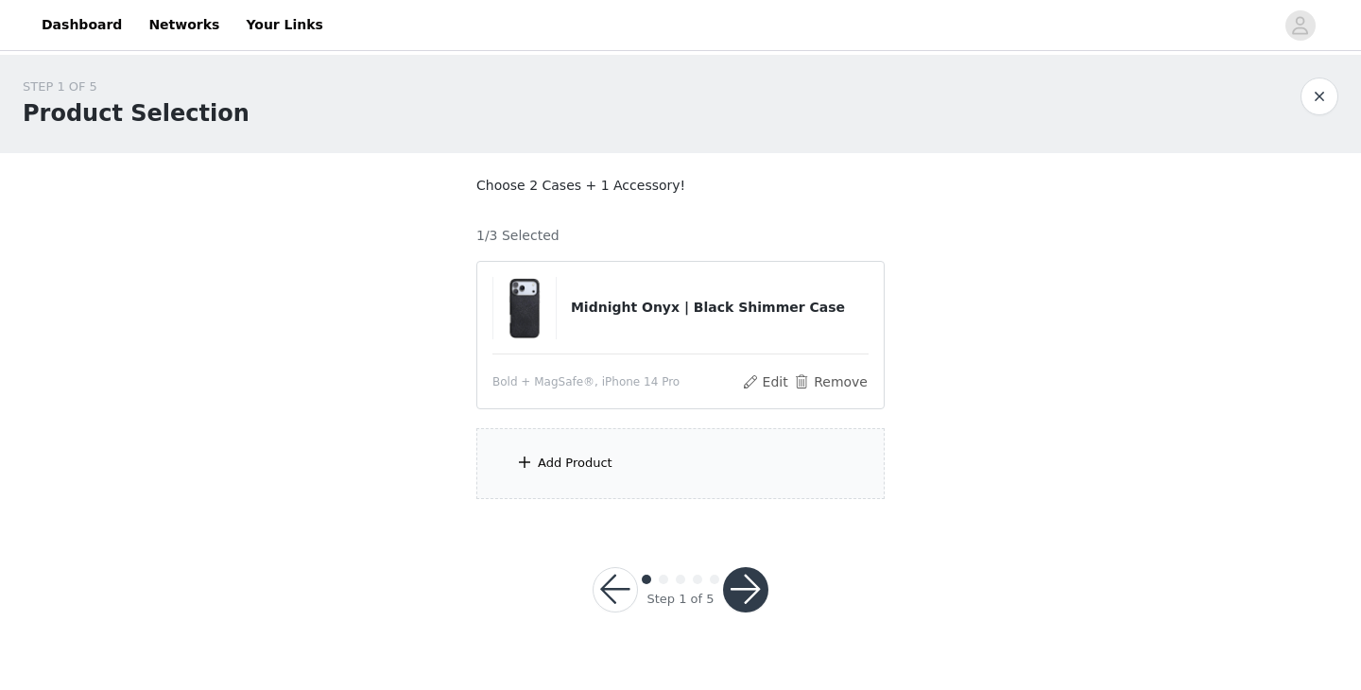
click at [585, 468] on div "Add Product" at bounding box center [575, 463] width 75 height 19
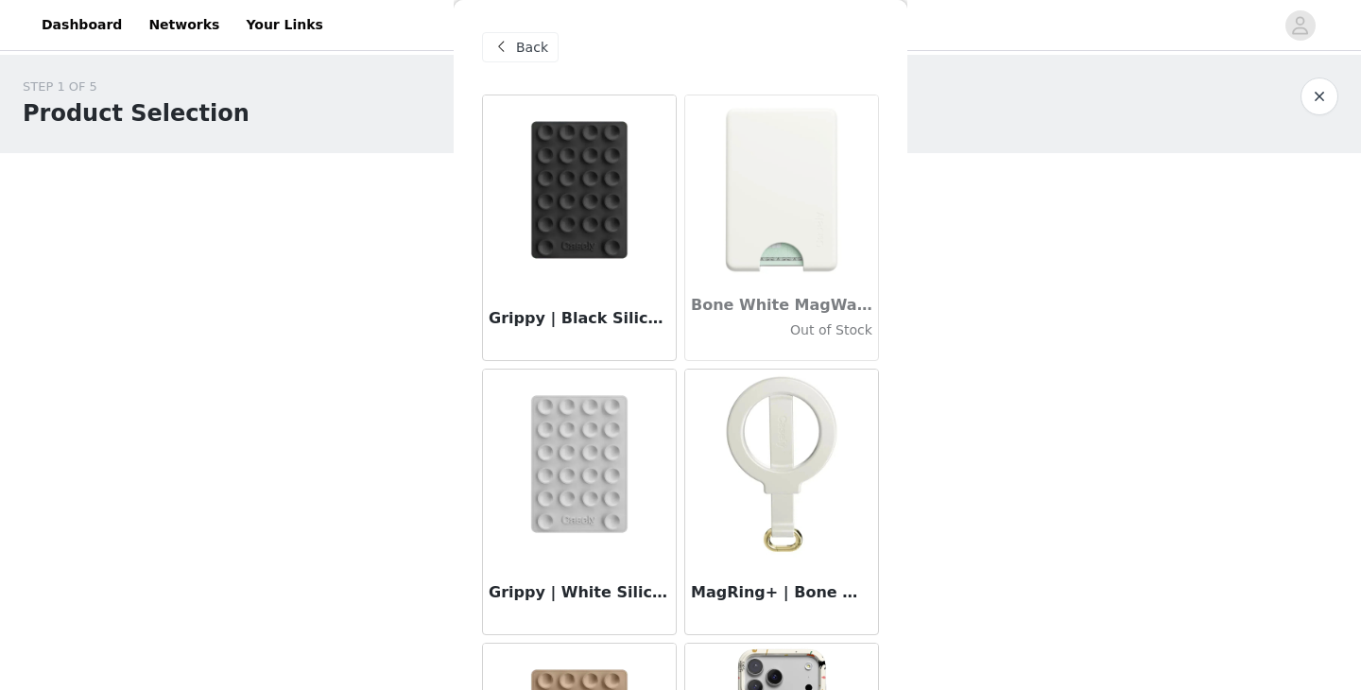
click at [582, 439] on img at bounding box center [579, 463] width 189 height 189
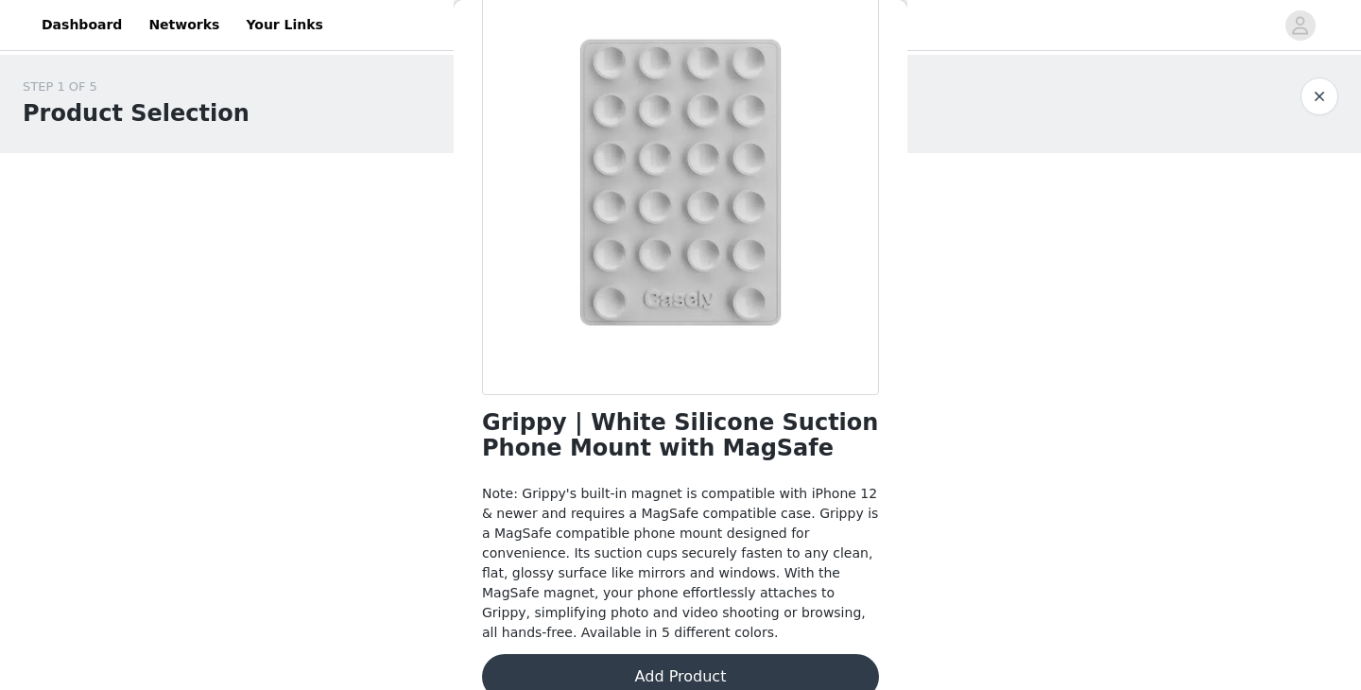
scroll to position [157, 0]
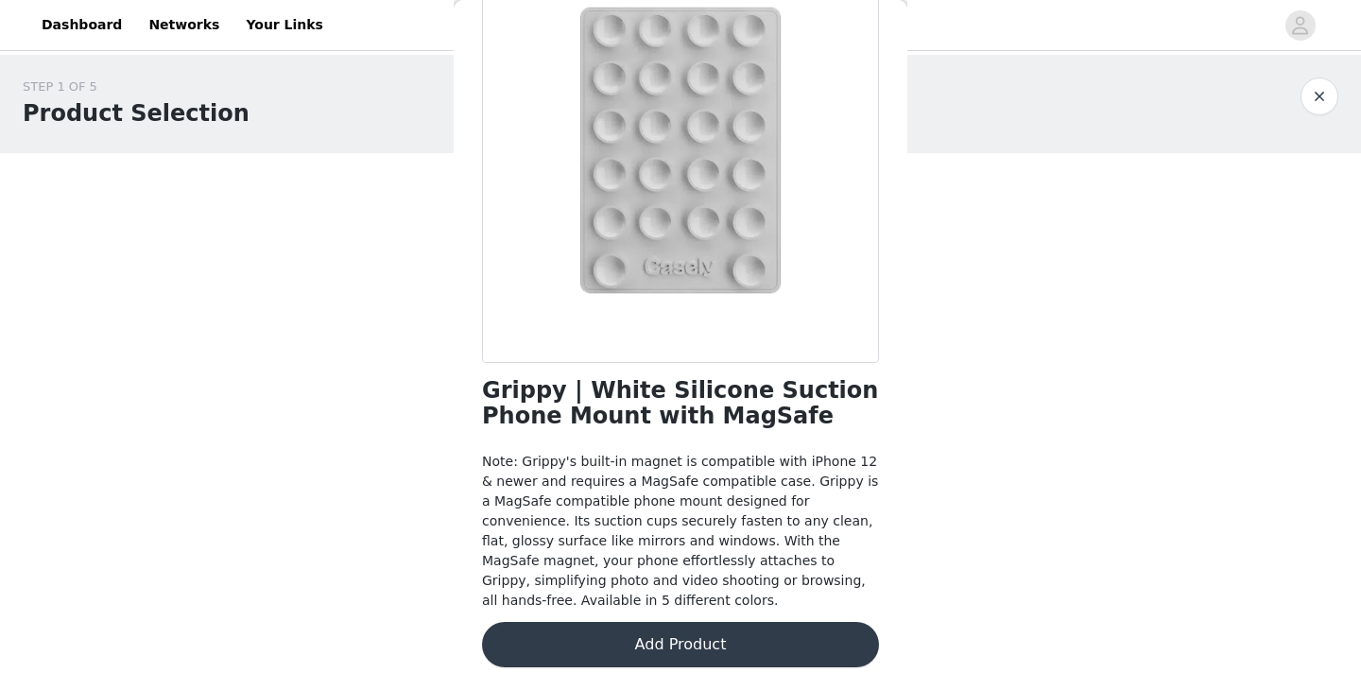
click at [629, 632] on button "Add Product" at bounding box center [680, 644] width 397 height 45
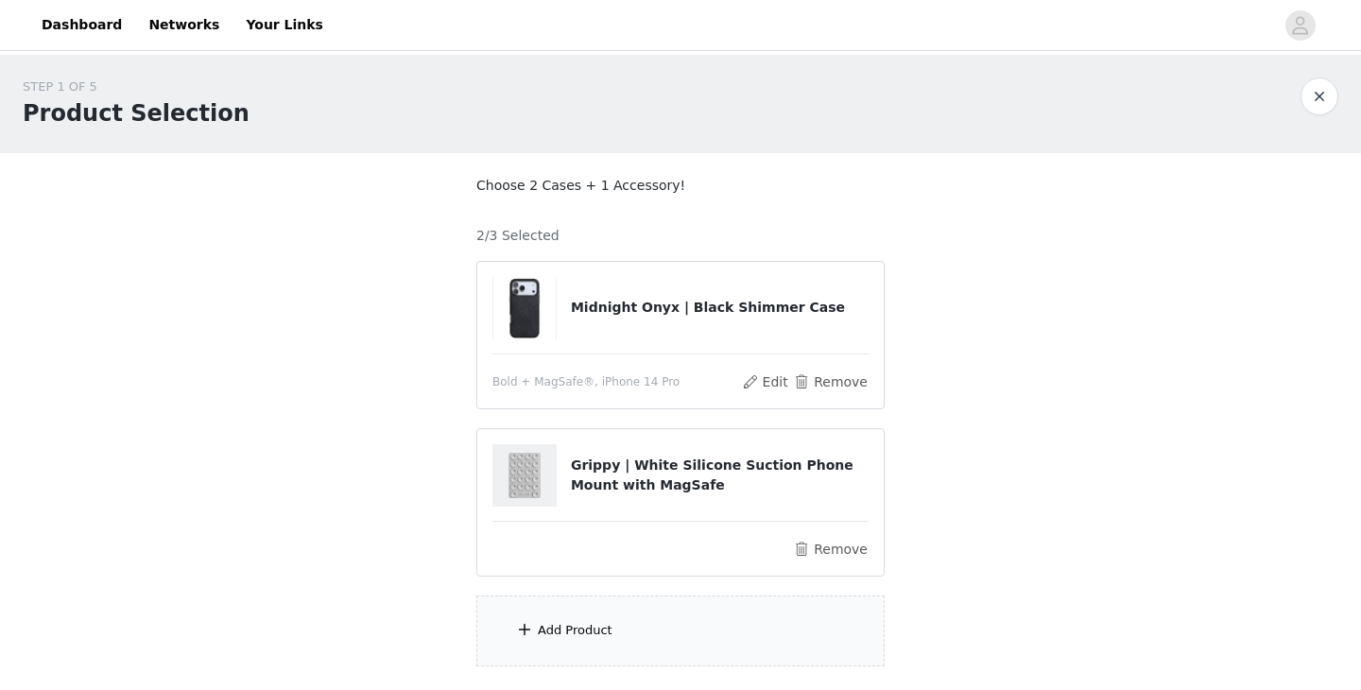
click at [586, 610] on div "Add Product" at bounding box center [680, 630] width 408 height 71
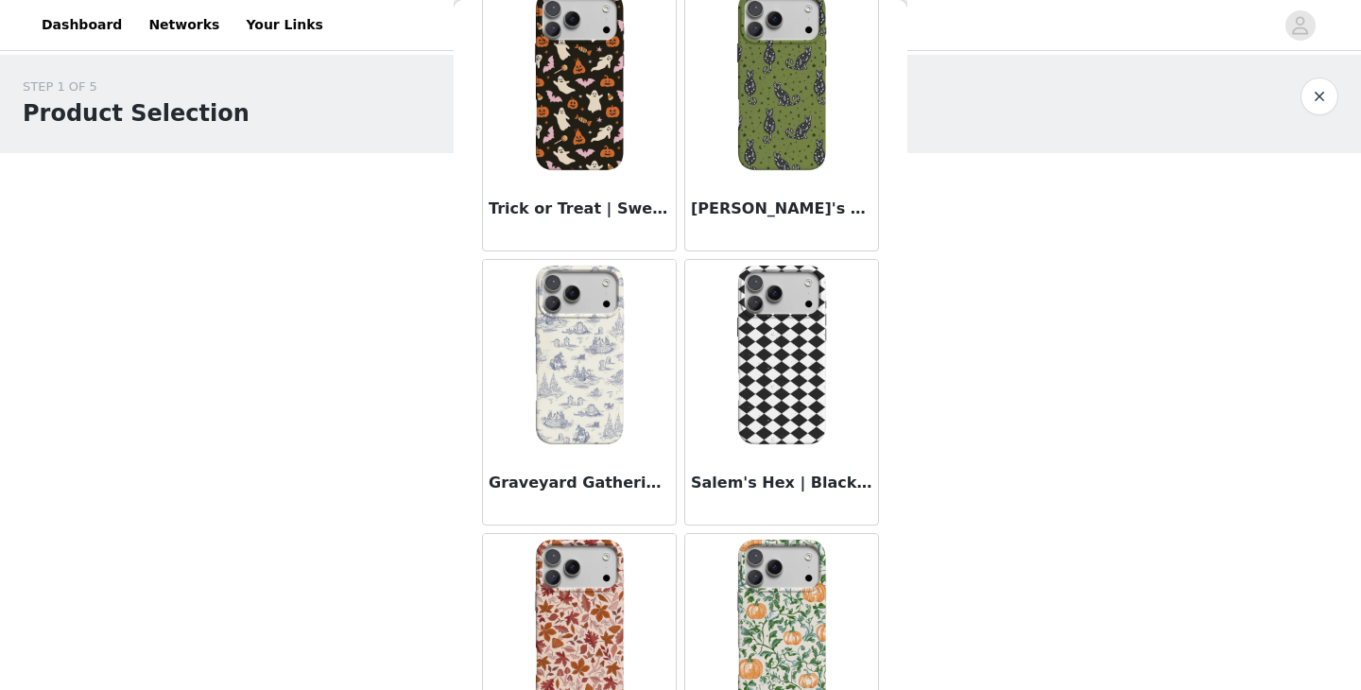
click at [576, 422] on img at bounding box center [579, 354] width 189 height 189
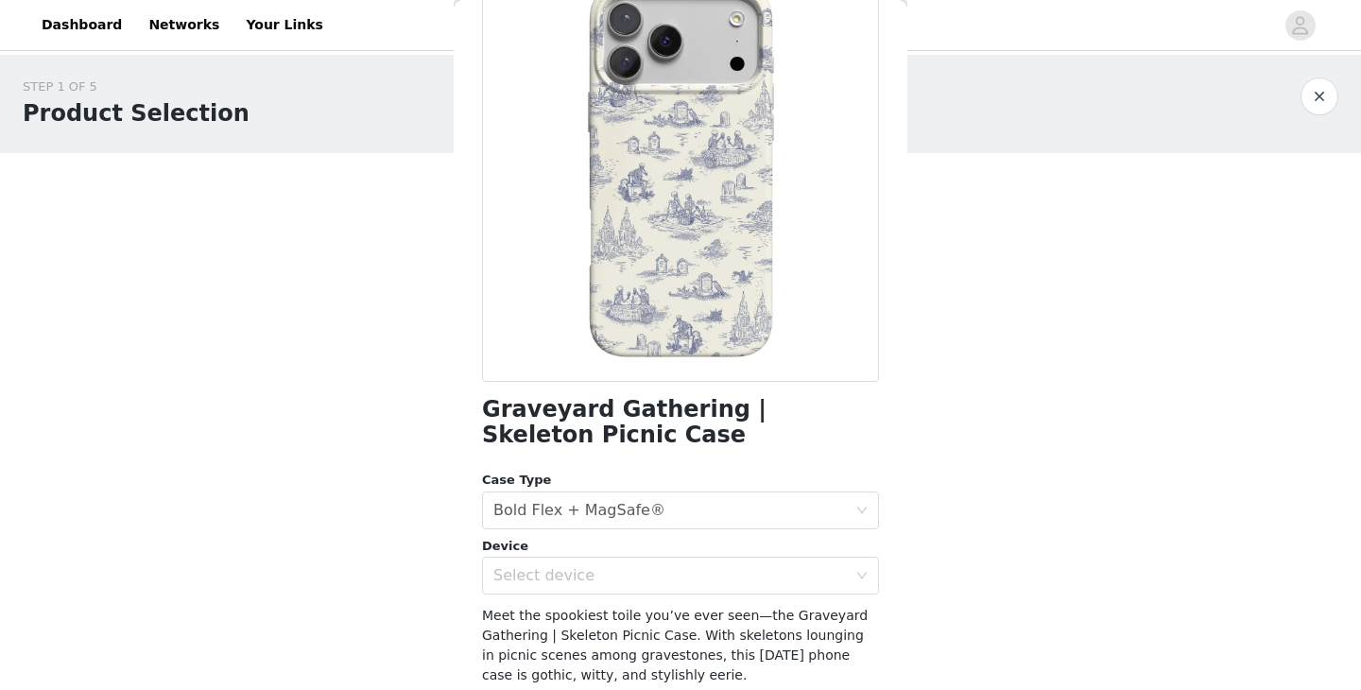
scroll to position [0, 0]
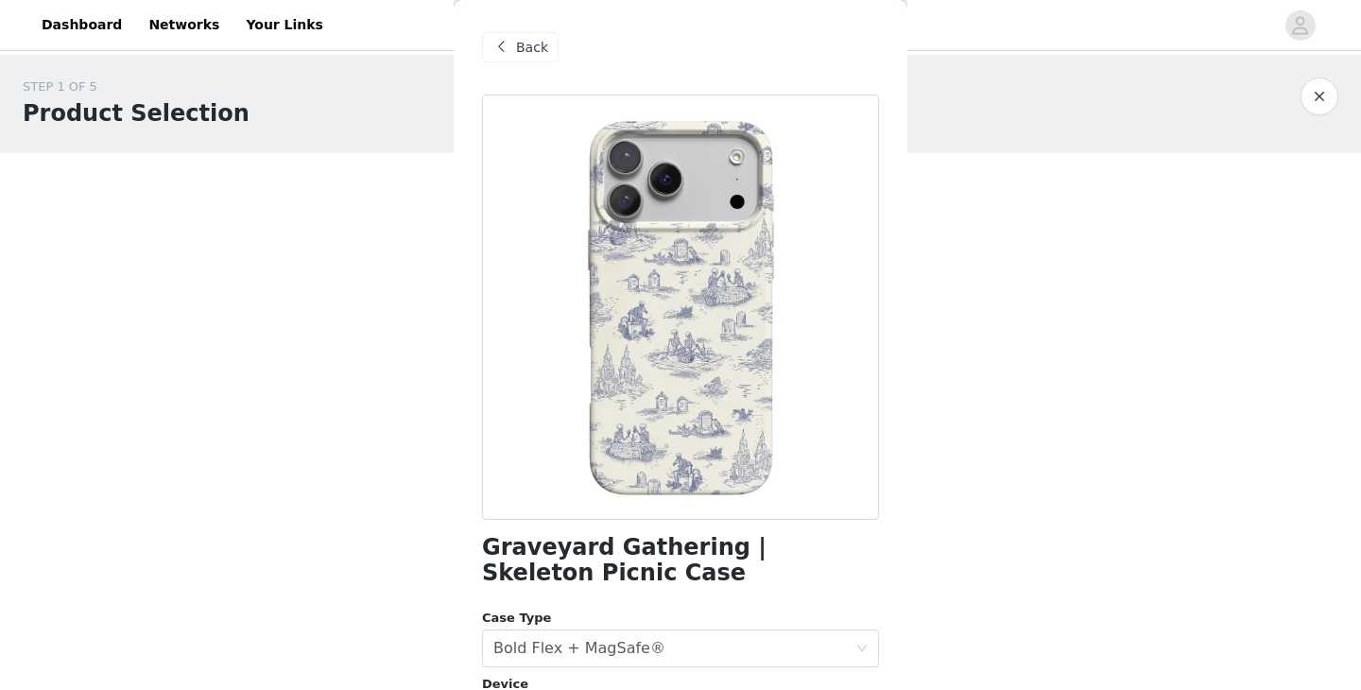
click at [514, 41] on div "Back" at bounding box center [520, 47] width 77 height 30
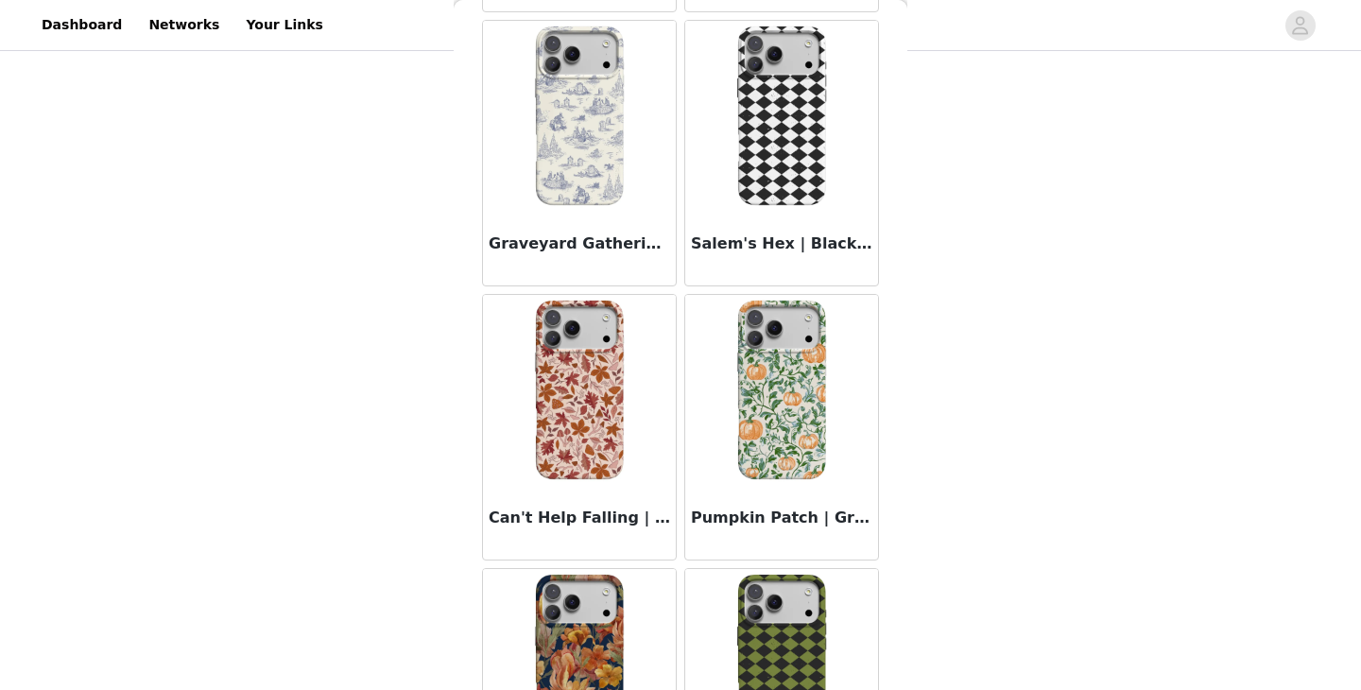
scroll to position [2035, 0]
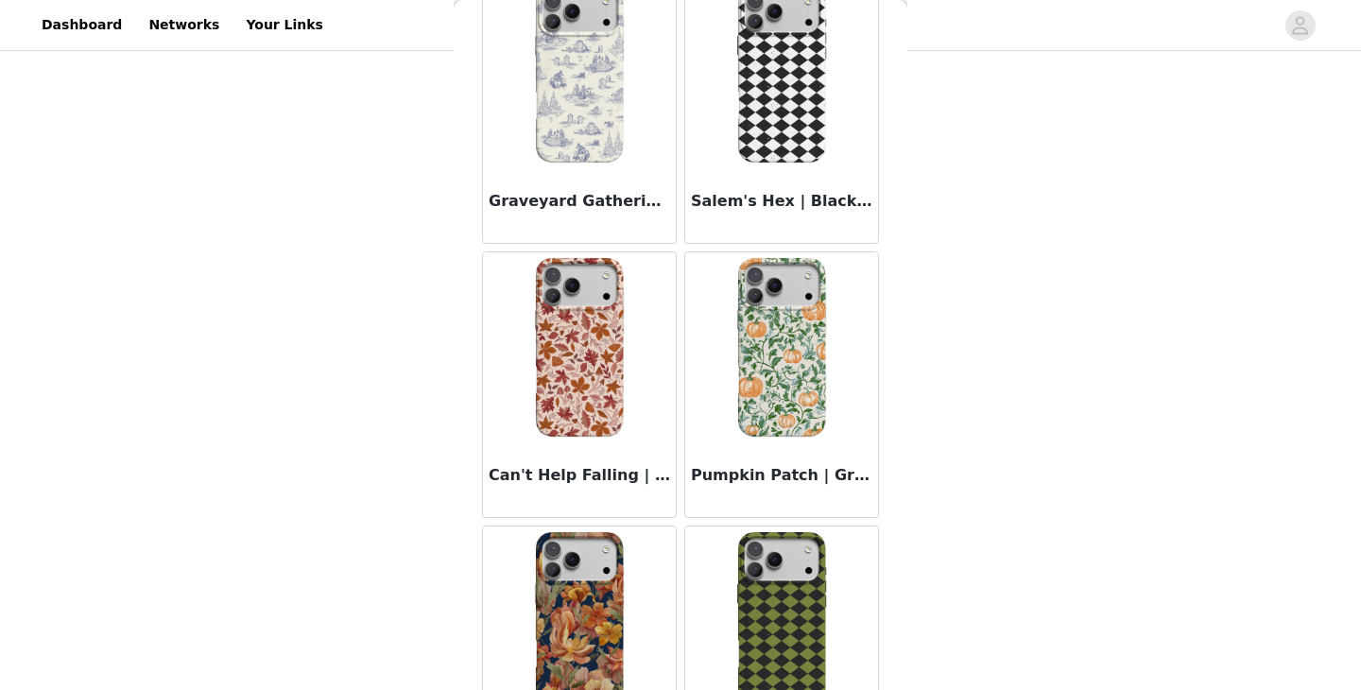
click at [606, 368] on img at bounding box center [579, 346] width 189 height 189
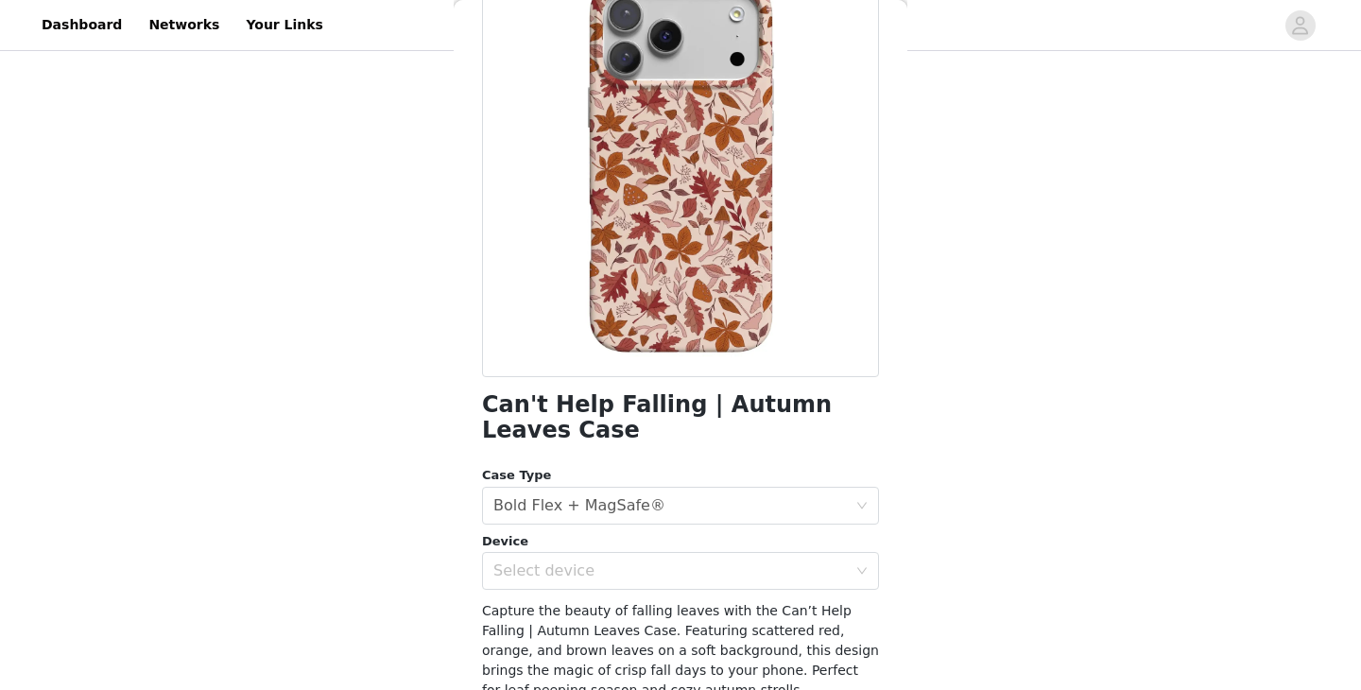
scroll to position [0, 0]
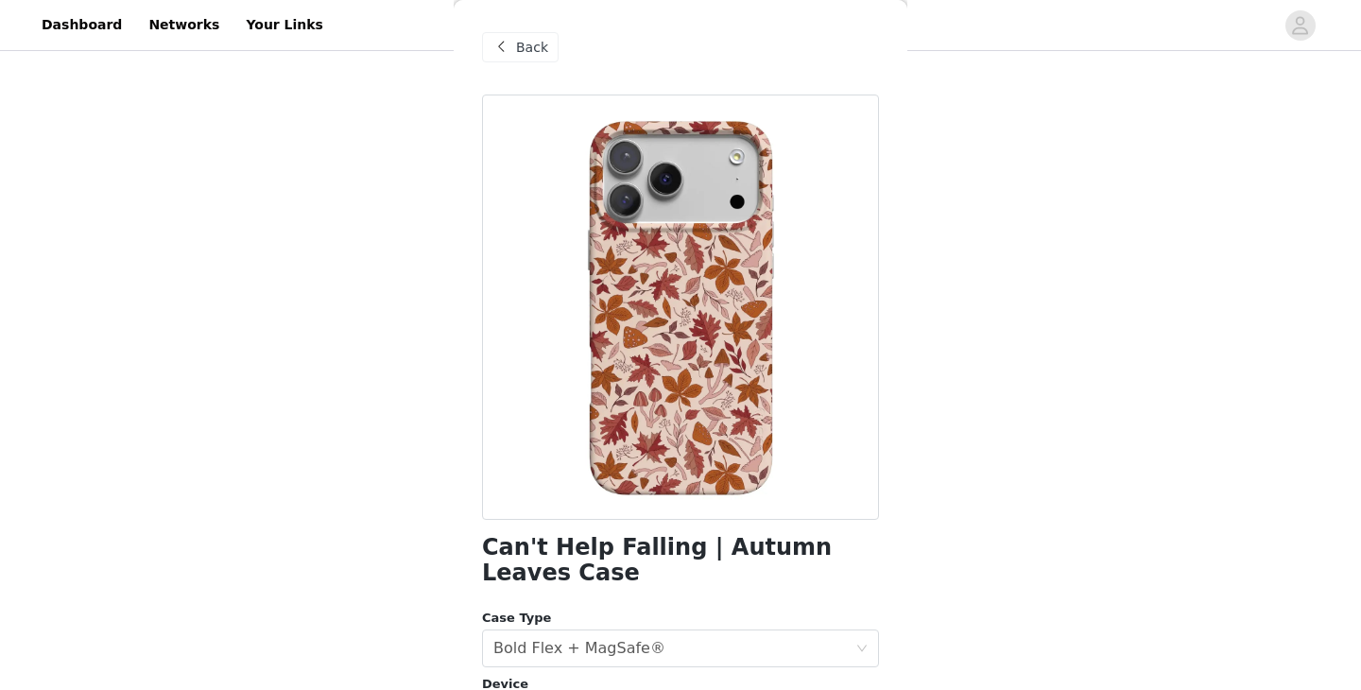
click at [513, 41] on div "Back" at bounding box center [520, 47] width 77 height 30
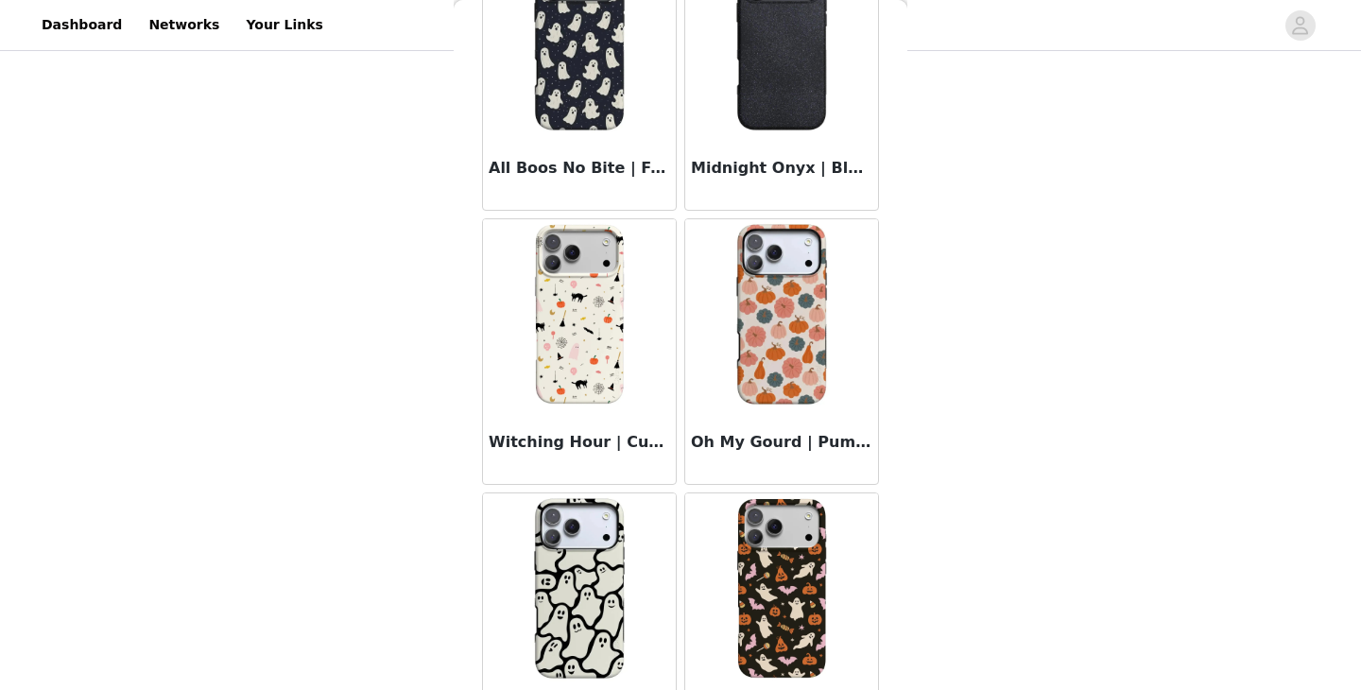
scroll to position [3511, 0]
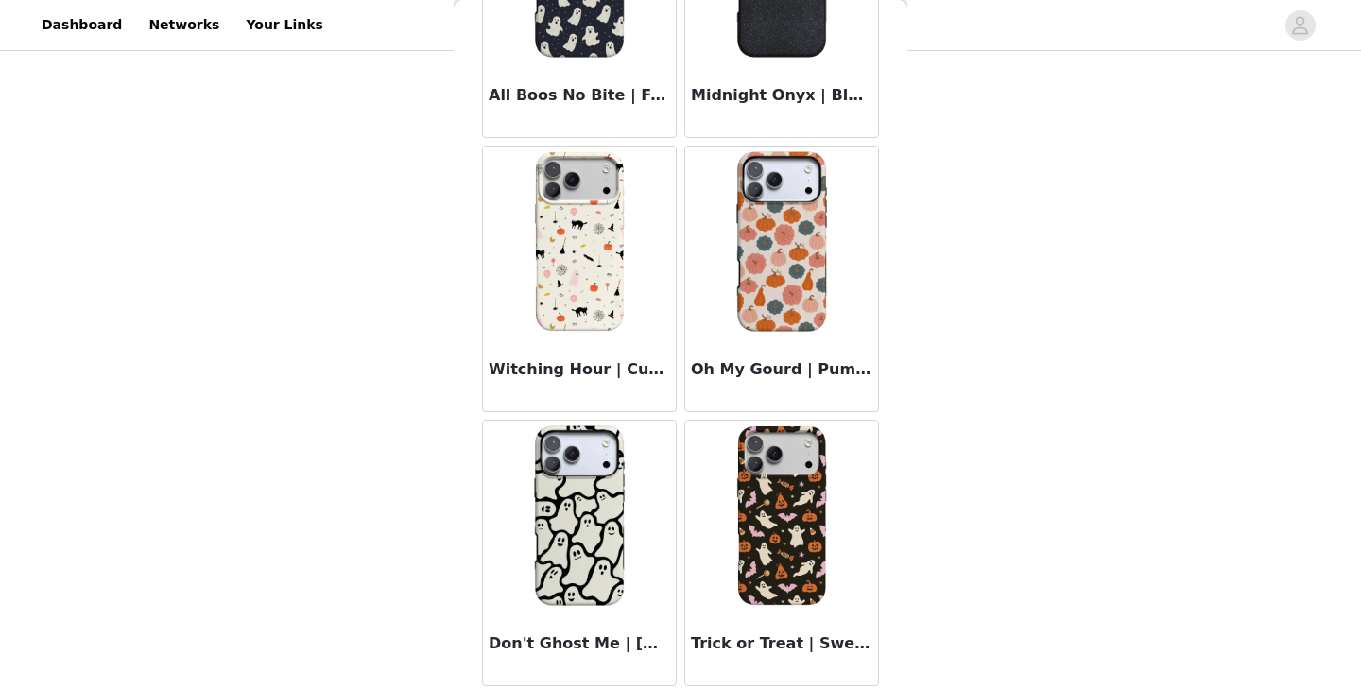
click at [597, 551] on img at bounding box center [579, 514] width 189 height 189
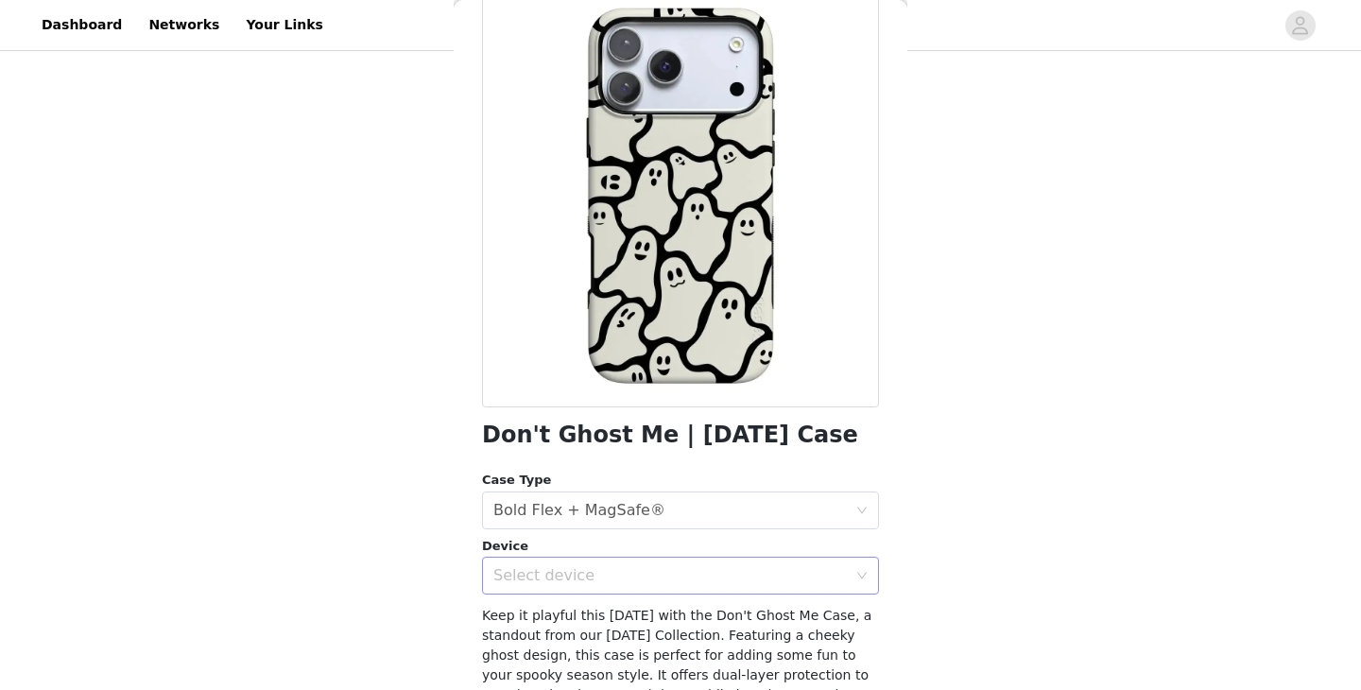
scroll to position [247, 0]
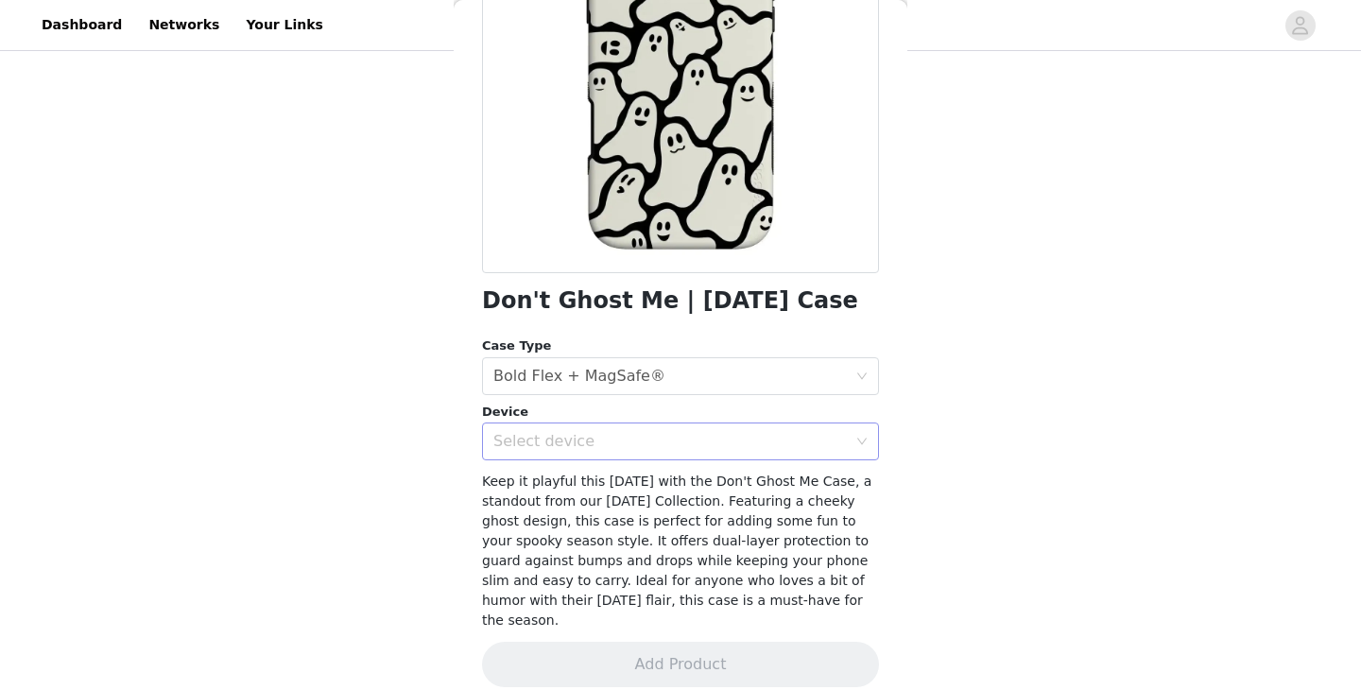
click at [549, 437] on div "Select device" at bounding box center [669, 441] width 353 height 19
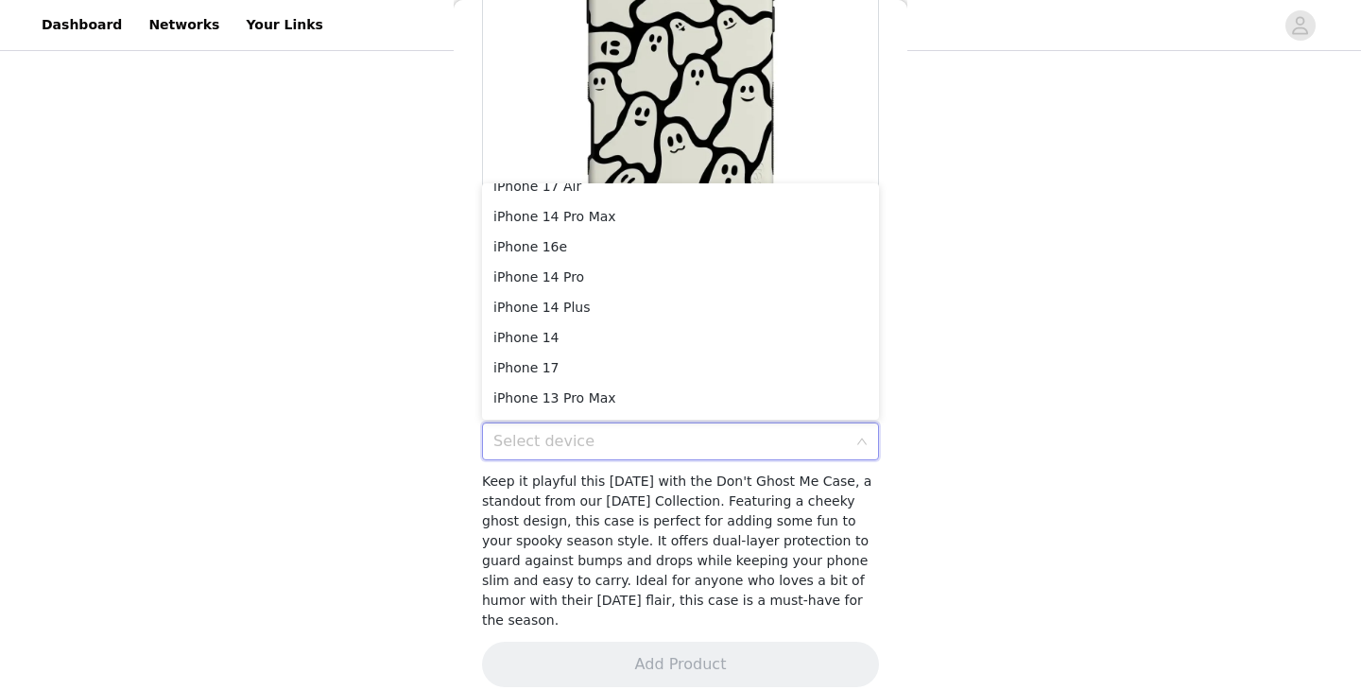
scroll to position [223, 0]
click at [543, 243] on li "iPhone 14 Pro" at bounding box center [680, 251] width 397 height 30
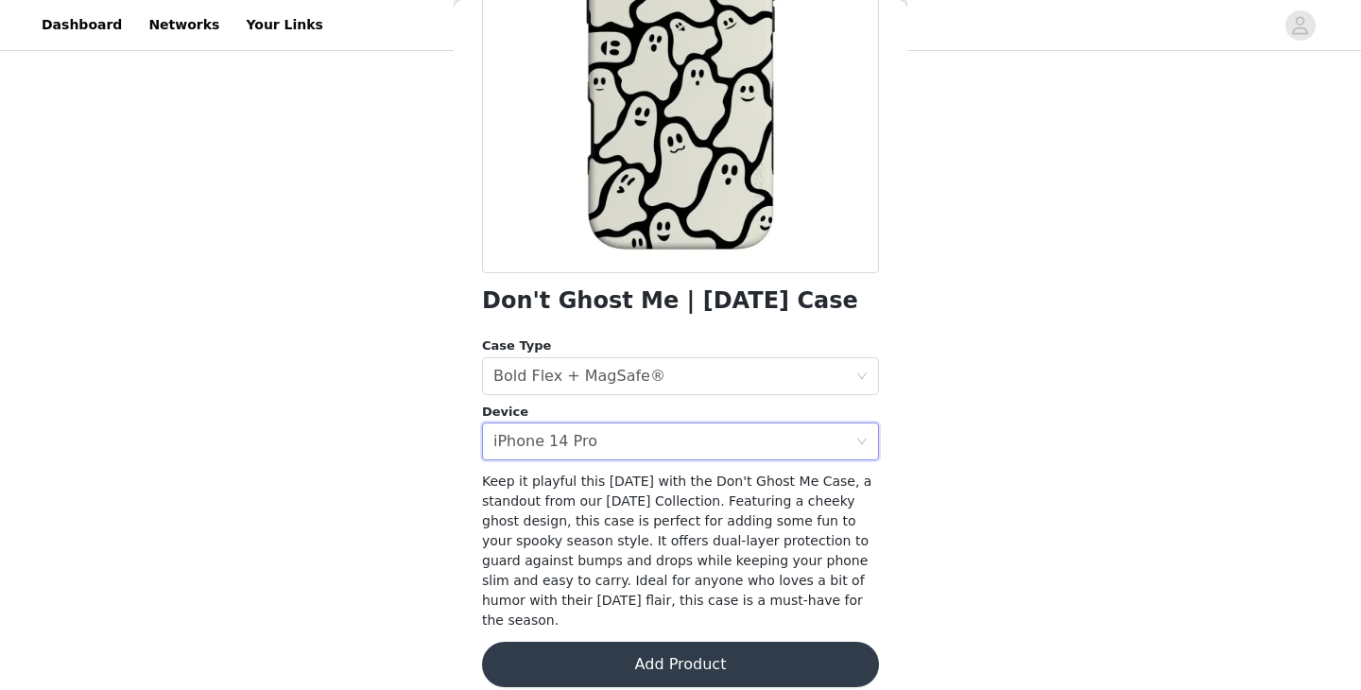
click at [695, 642] on button "Add Product" at bounding box center [680, 664] width 397 height 45
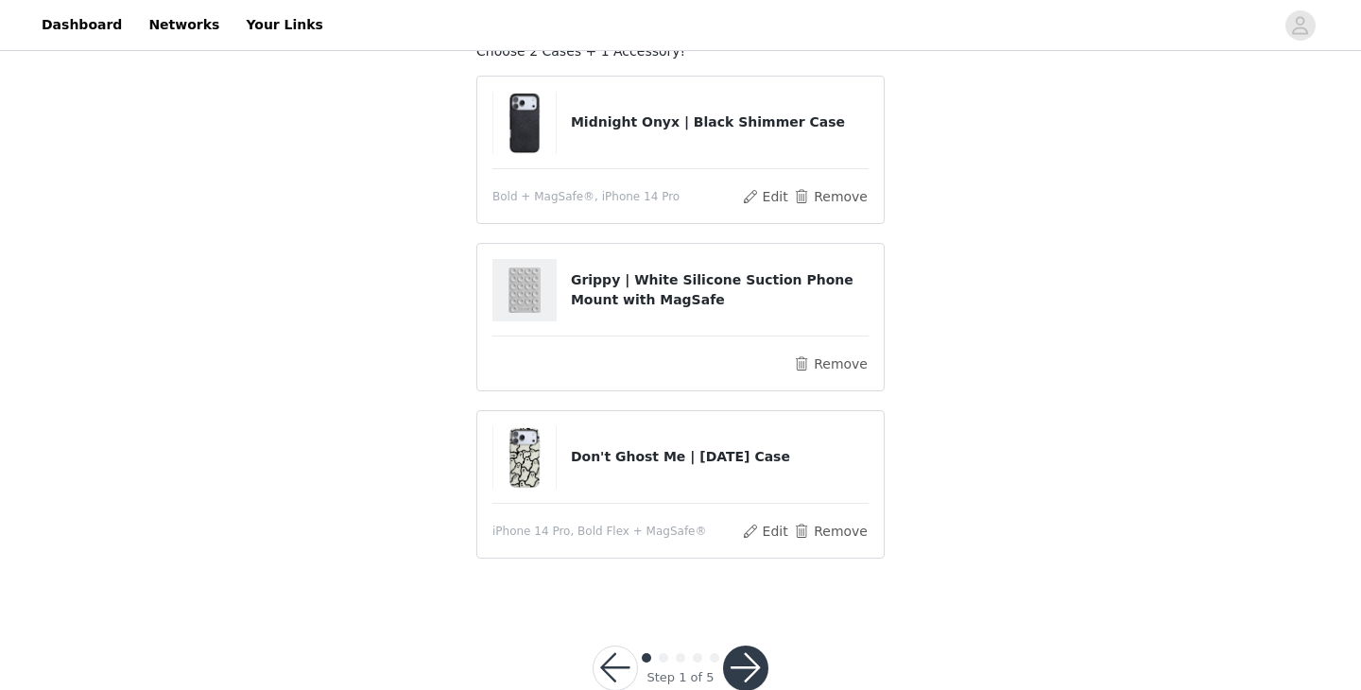
click at [750, 656] on button "button" at bounding box center [745, 667] width 45 height 45
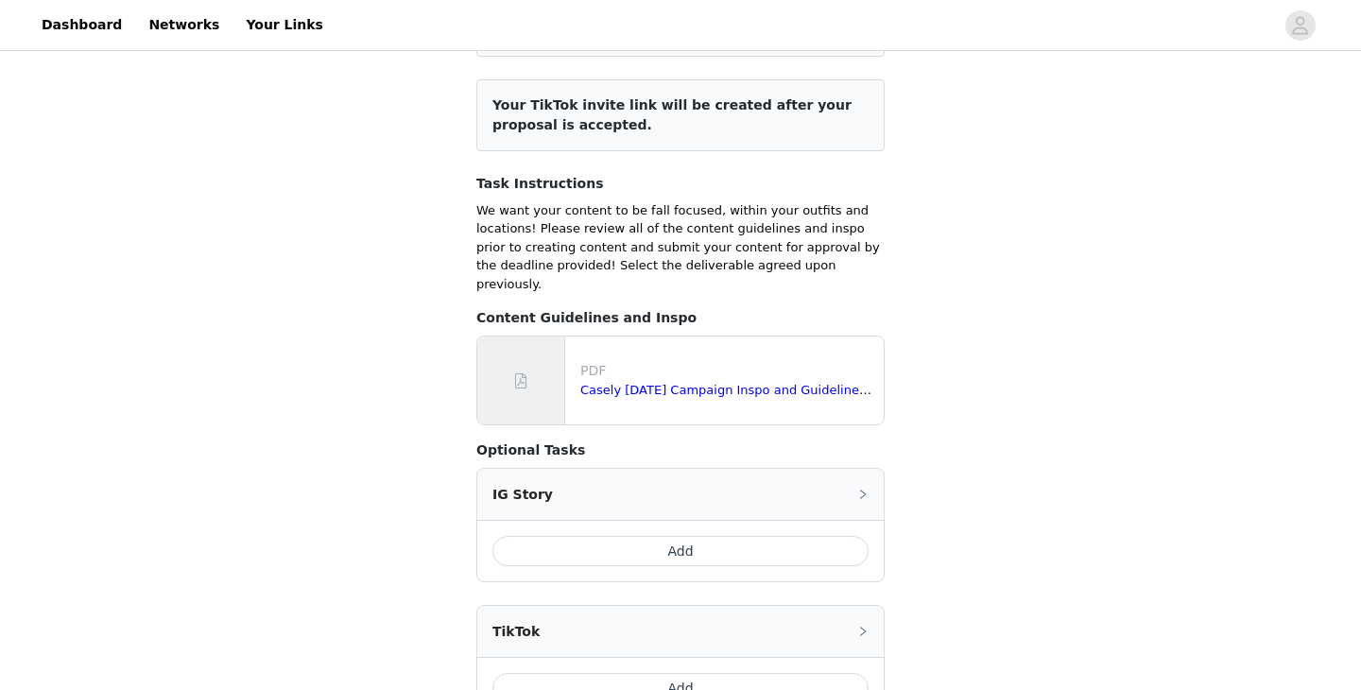
scroll to position [684, 0]
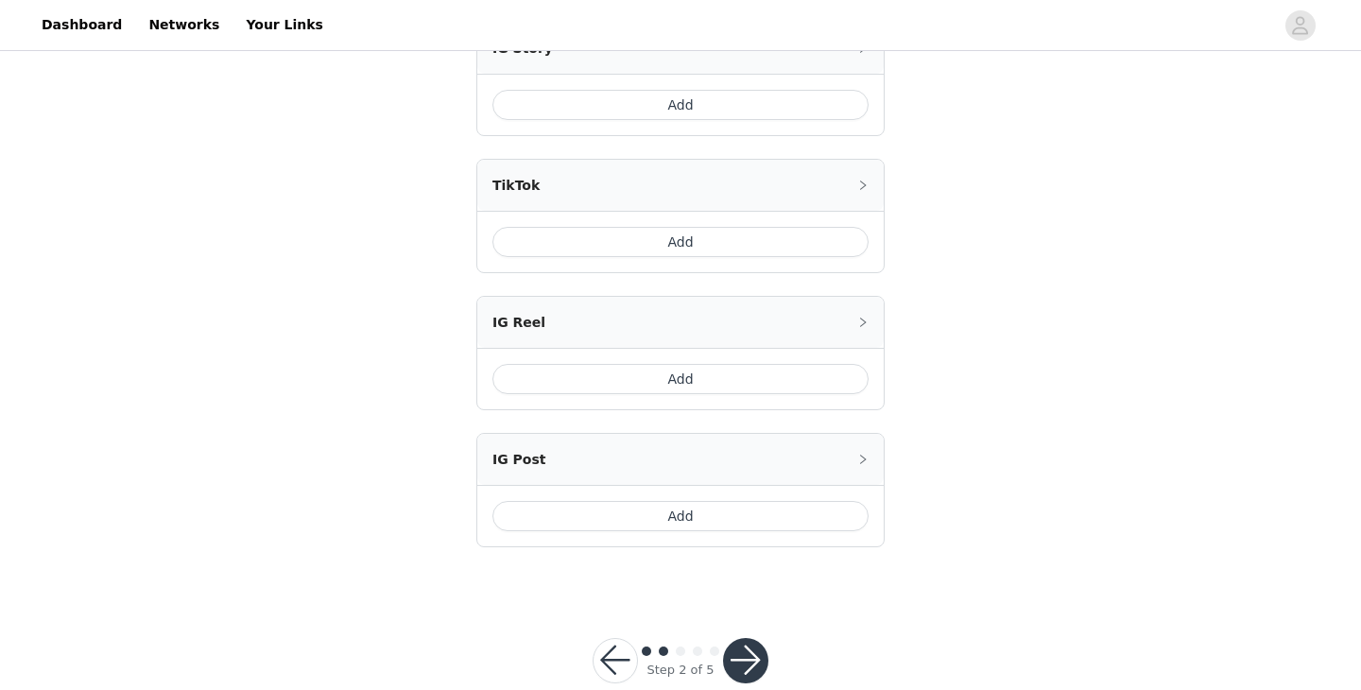
click at [738, 638] on button "button" at bounding box center [745, 660] width 45 height 45
click at [746, 638] on button "button" at bounding box center [745, 660] width 45 height 45
click at [743, 638] on button "button" at bounding box center [745, 660] width 45 height 45
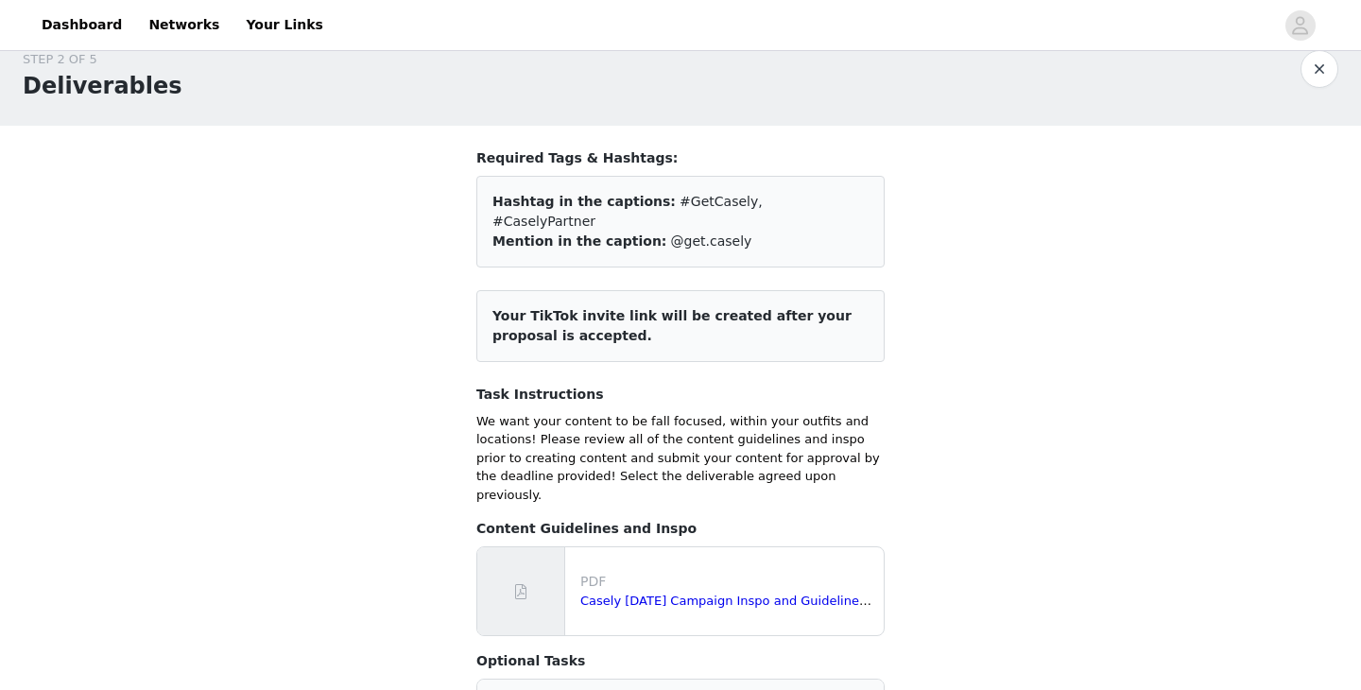
scroll to position [0, 0]
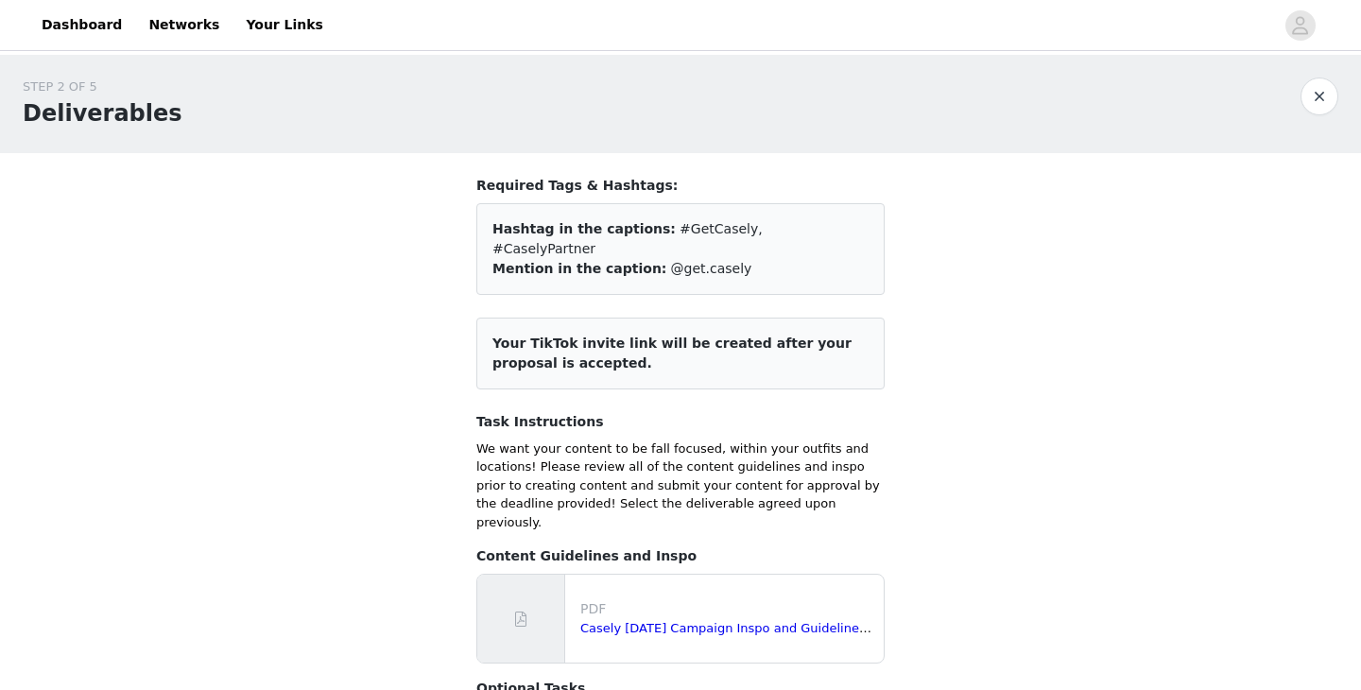
click at [1325, 90] on button "button" at bounding box center [1319, 96] width 38 height 38
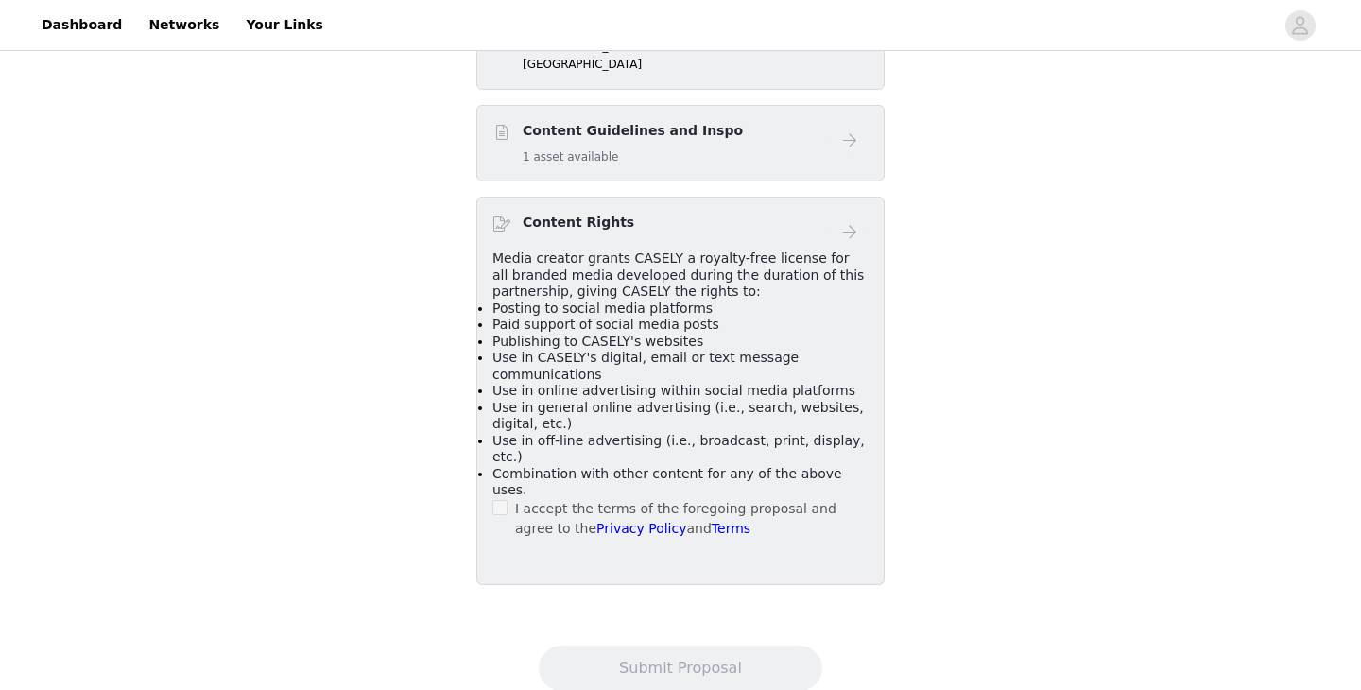
scroll to position [1097, 0]
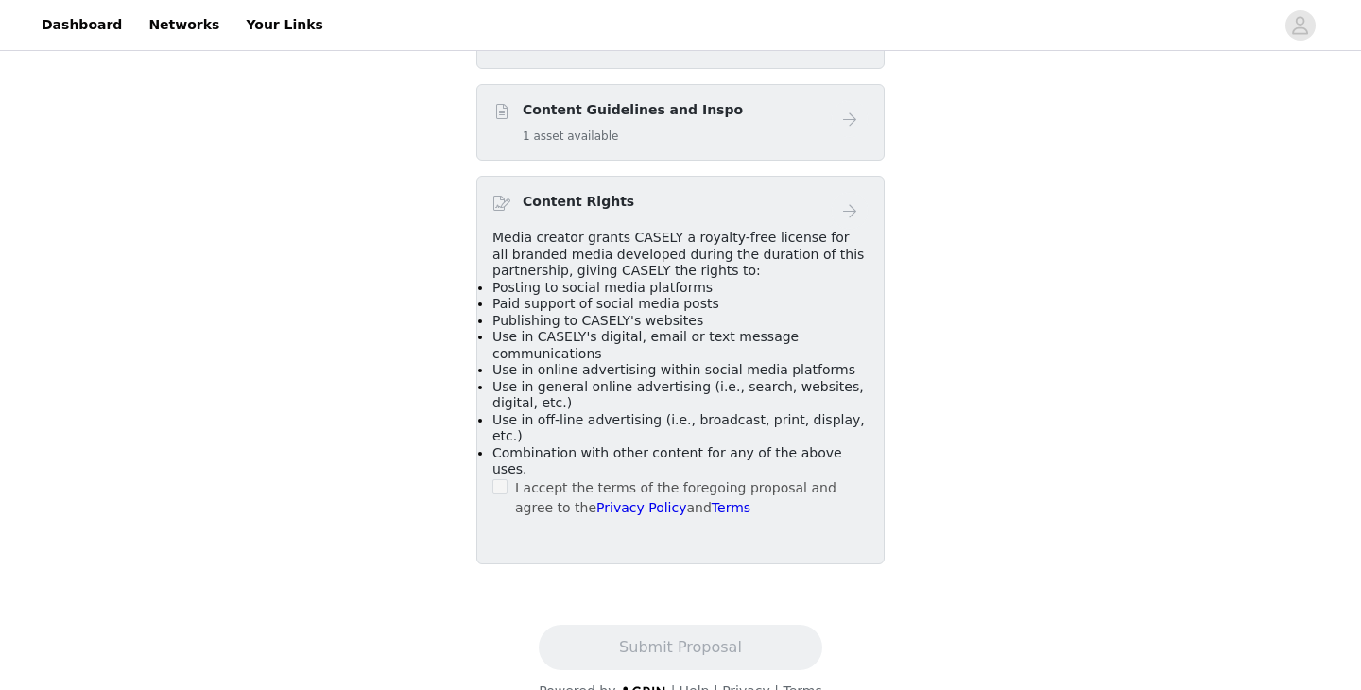
click at [506, 479] on span at bounding box center [499, 486] width 15 height 15
click at [489, 453] on div "Content Rights Media creator grants CASELY a royalty-free license for all brand…" at bounding box center [680, 370] width 408 height 388
click at [506, 479] on span at bounding box center [499, 486] width 15 height 15
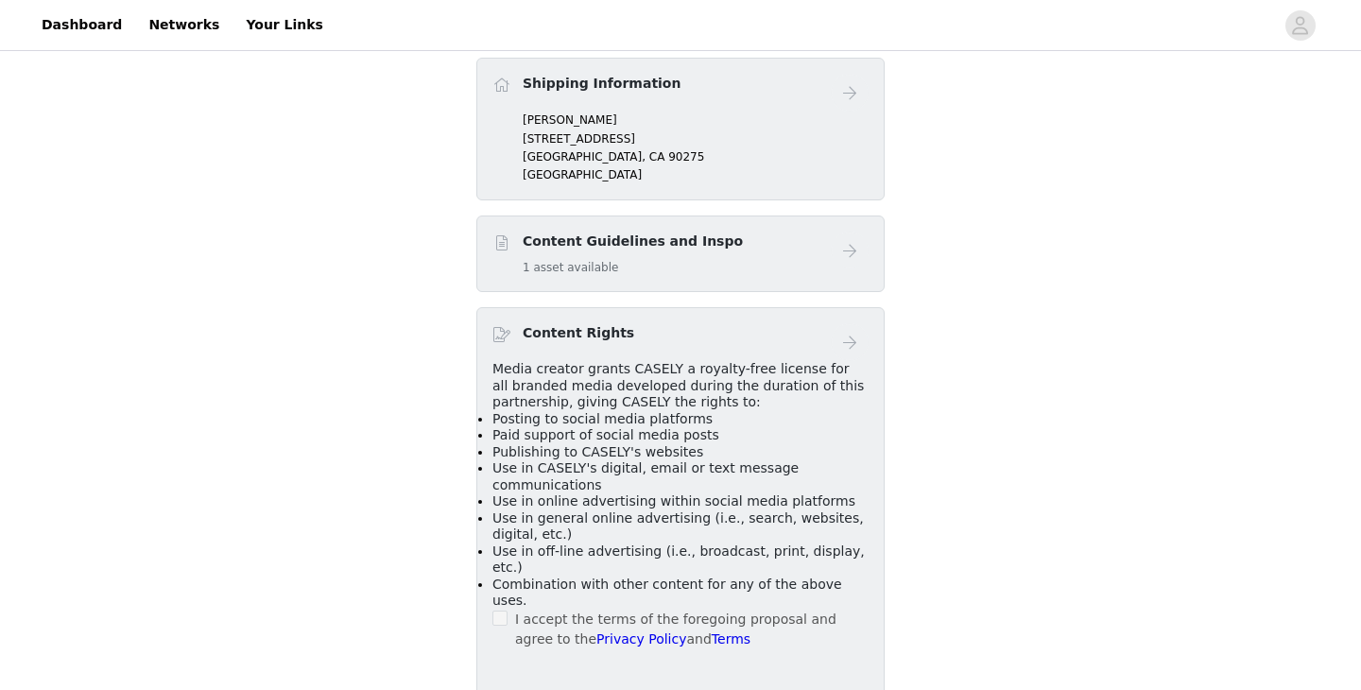
click at [619, 274] on h5 "1 asset available" at bounding box center [633, 267] width 220 height 17
click at [791, 206] on div "Casely | Halloween Campaign 🎃 Product Selection 3 Items Selected Midnight Onyx …" at bounding box center [680, 146] width 408 height 1098
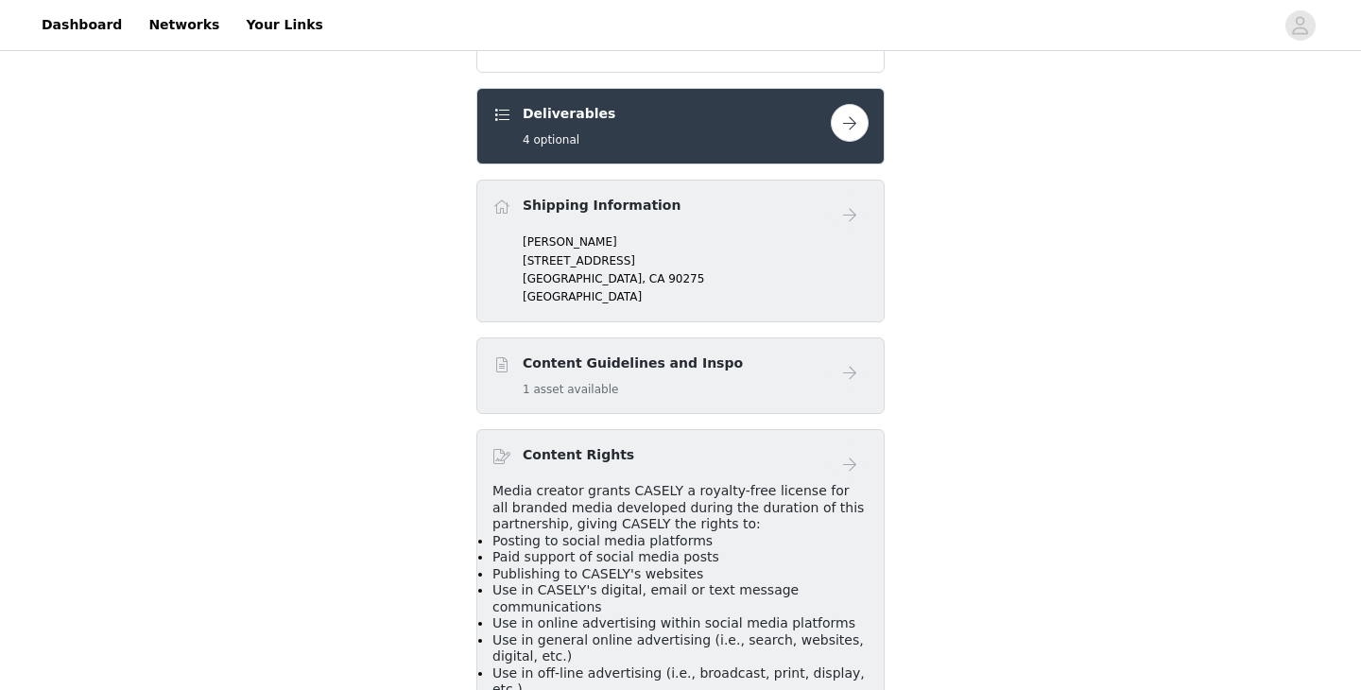
scroll to position [614, 0]
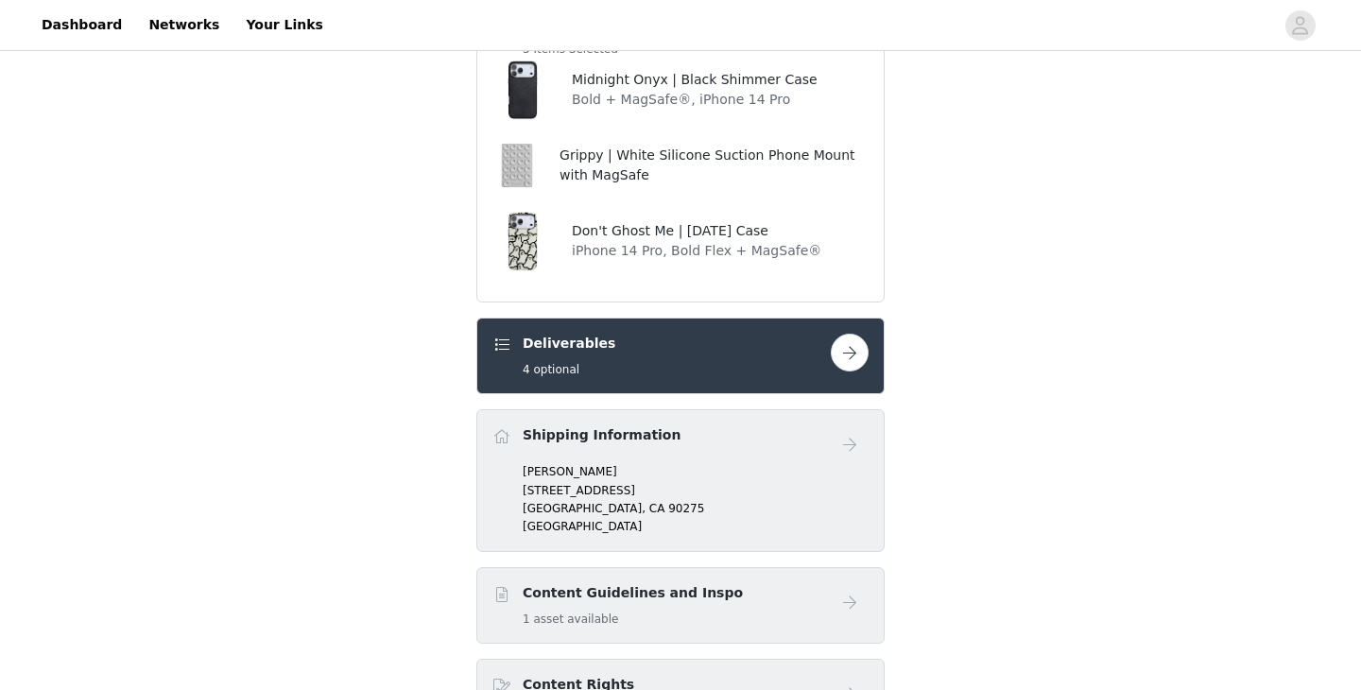
click at [859, 338] on button "button" at bounding box center [850, 353] width 38 height 38
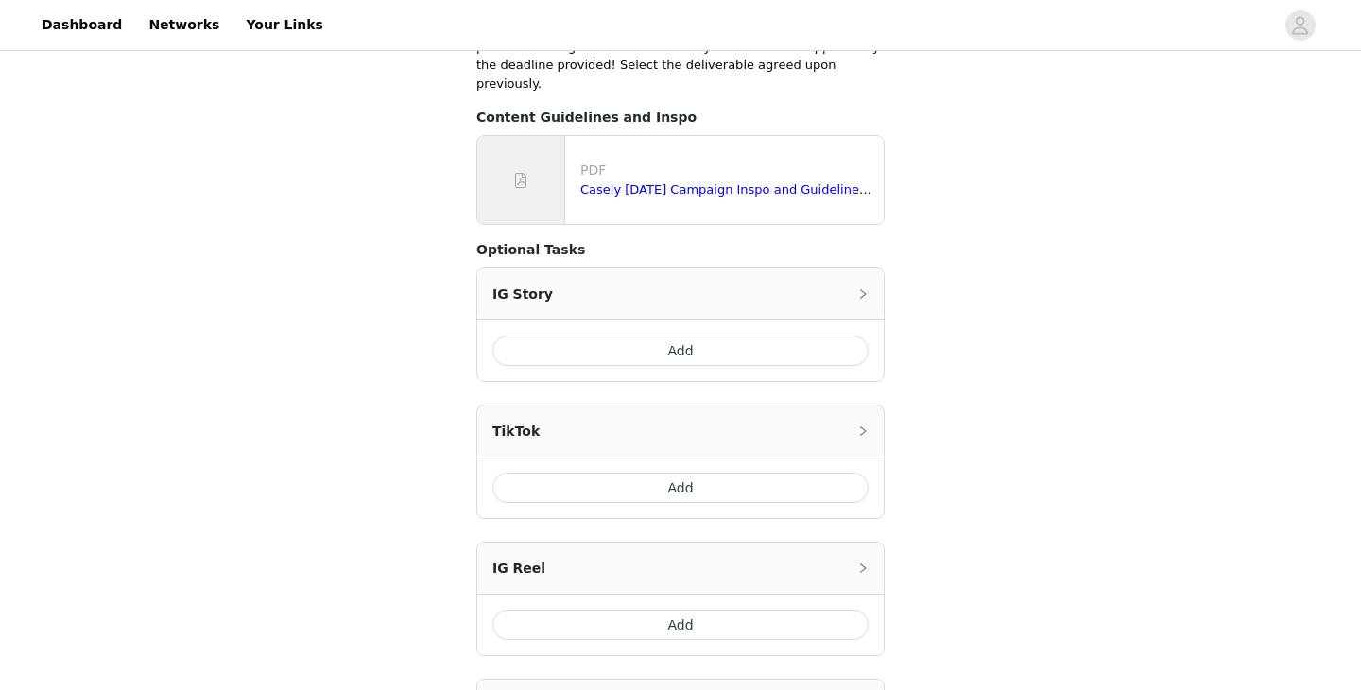
scroll to position [431, 0]
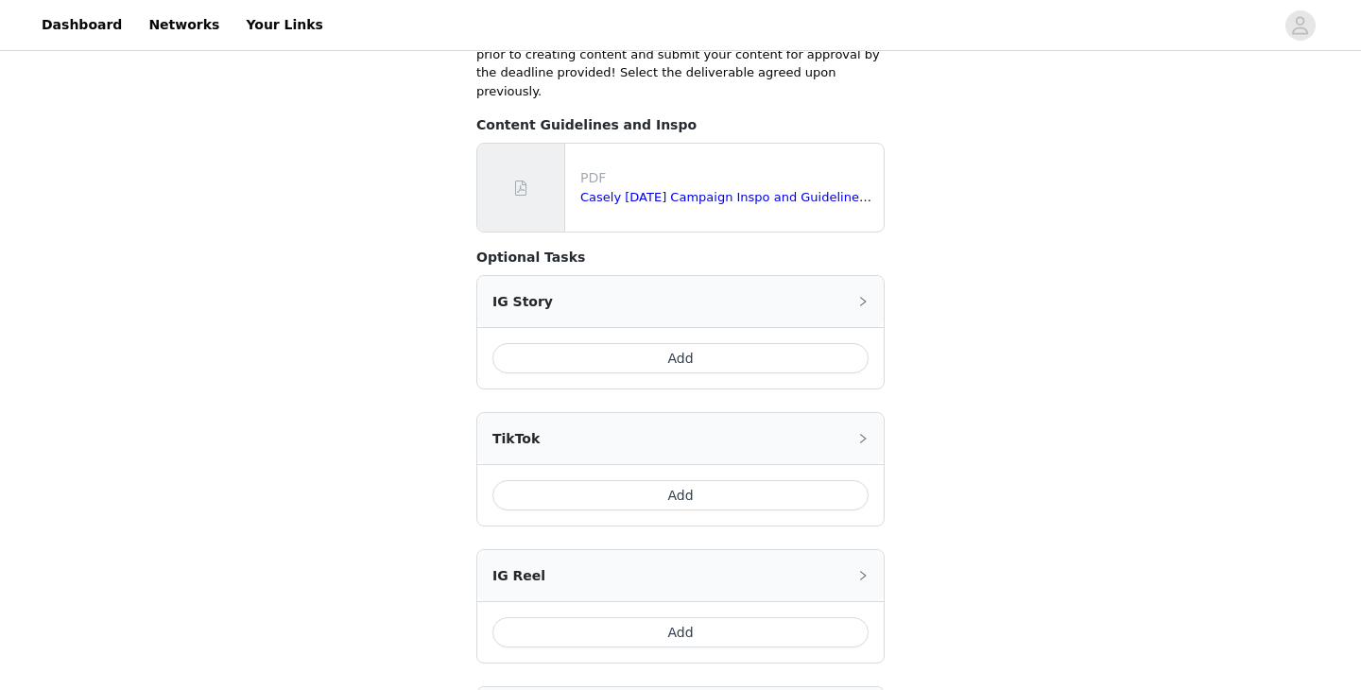
click at [669, 327] on div "Add" at bounding box center [680, 357] width 406 height 61
click at [662, 343] on button "Add" at bounding box center [680, 358] width 376 height 30
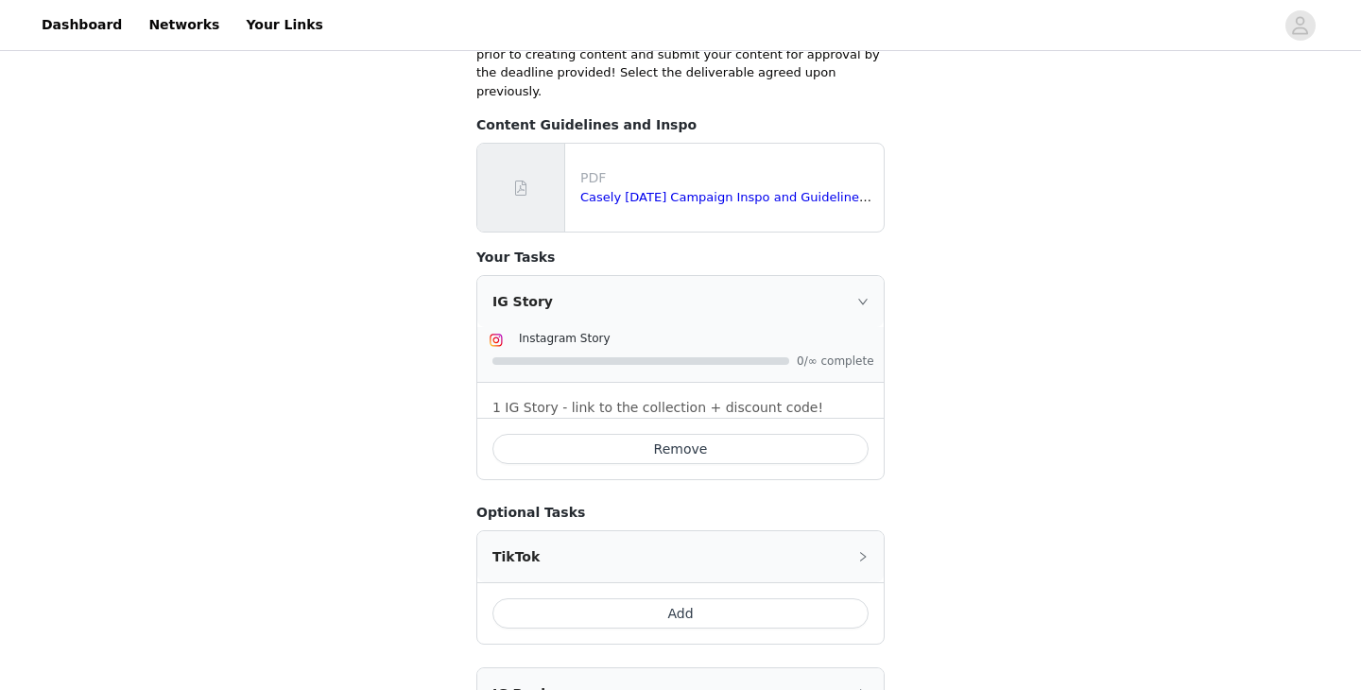
click at [653, 598] on button "Add" at bounding box center [680, 613] width 376 height 30
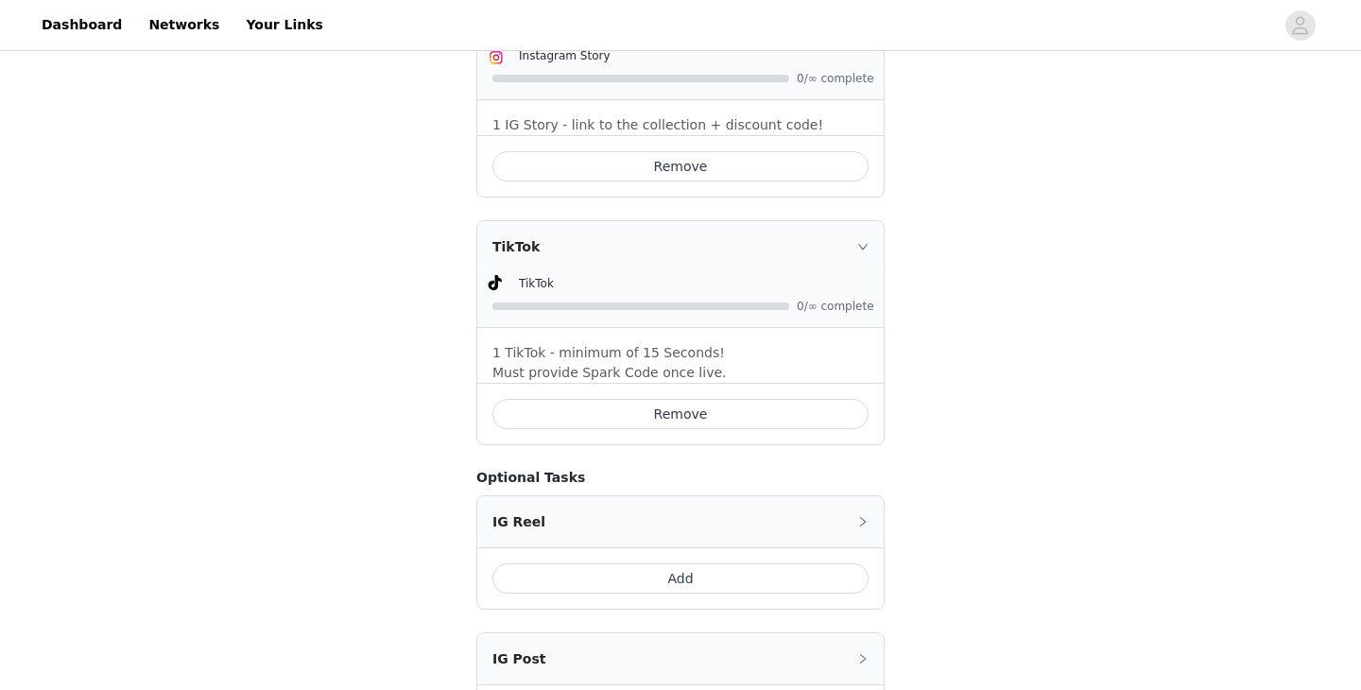
scroll to position [742, 0]
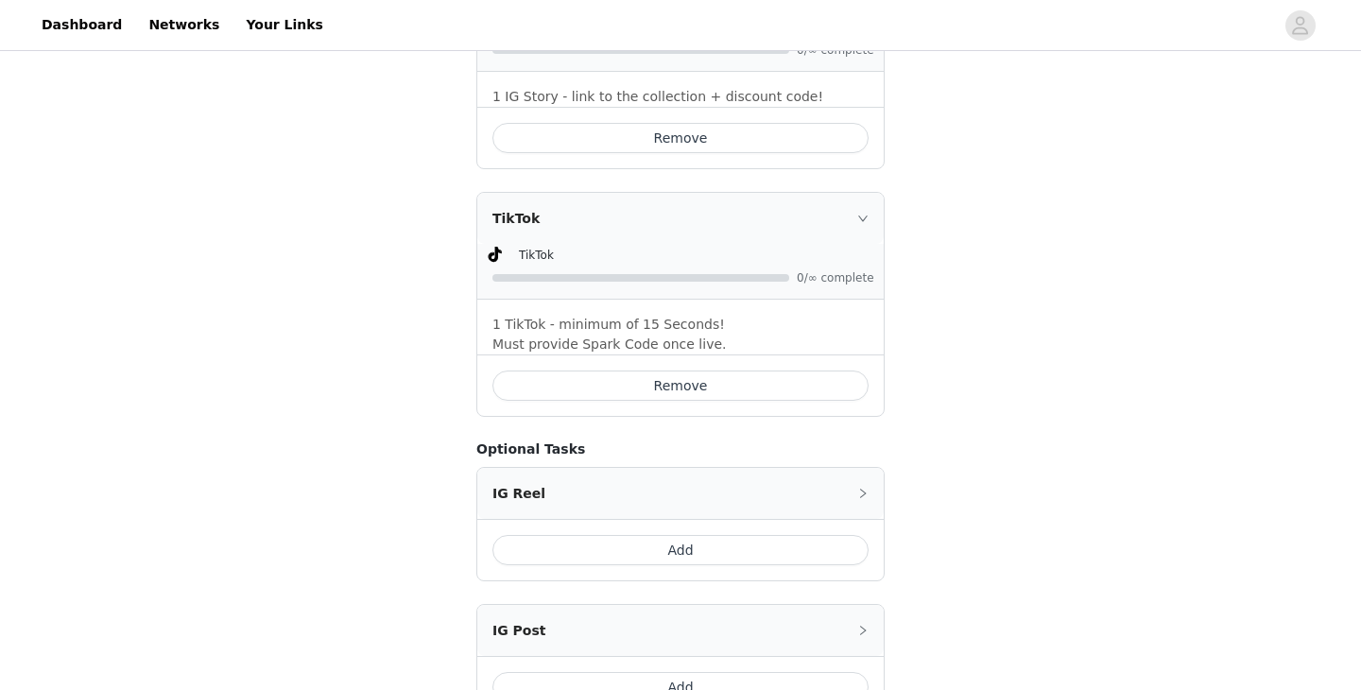
click at [603, 535] on button "Add" at bounding box center [680, 550] width 376 height 30
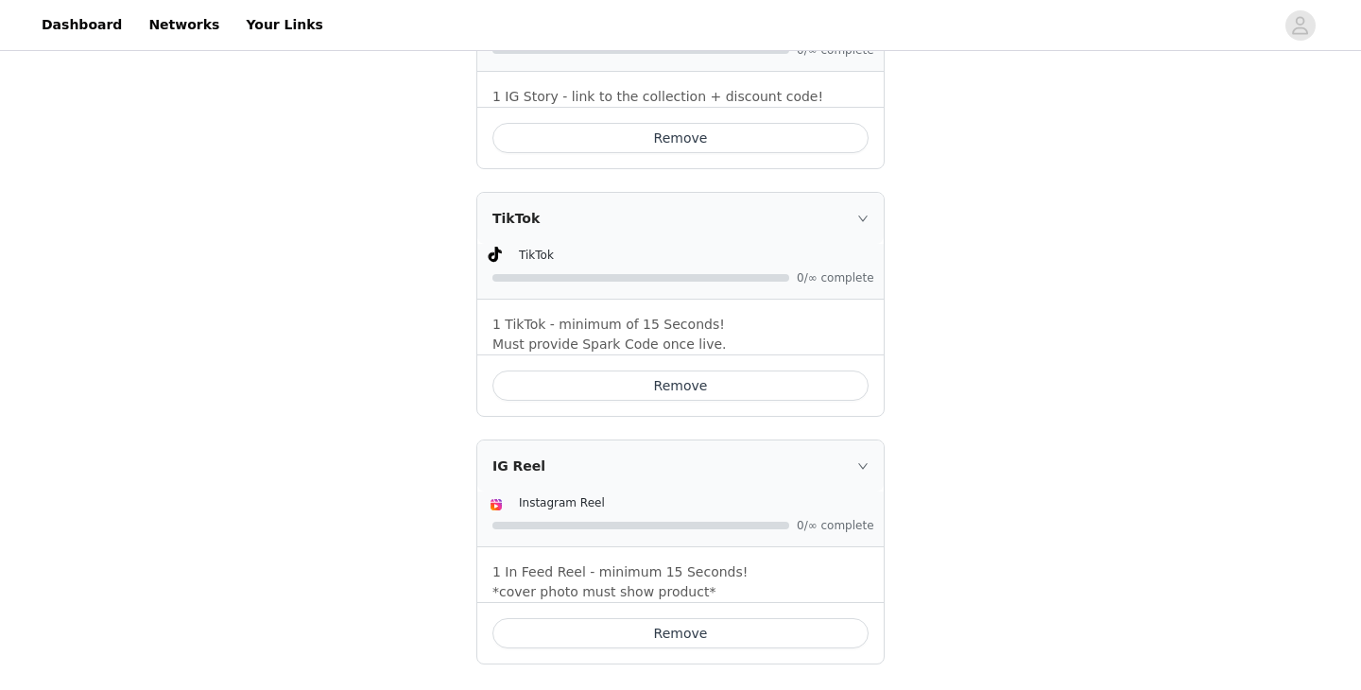
click at [621, 618] on button "Remove" at bounding box center [680, 633] width 376 height 30
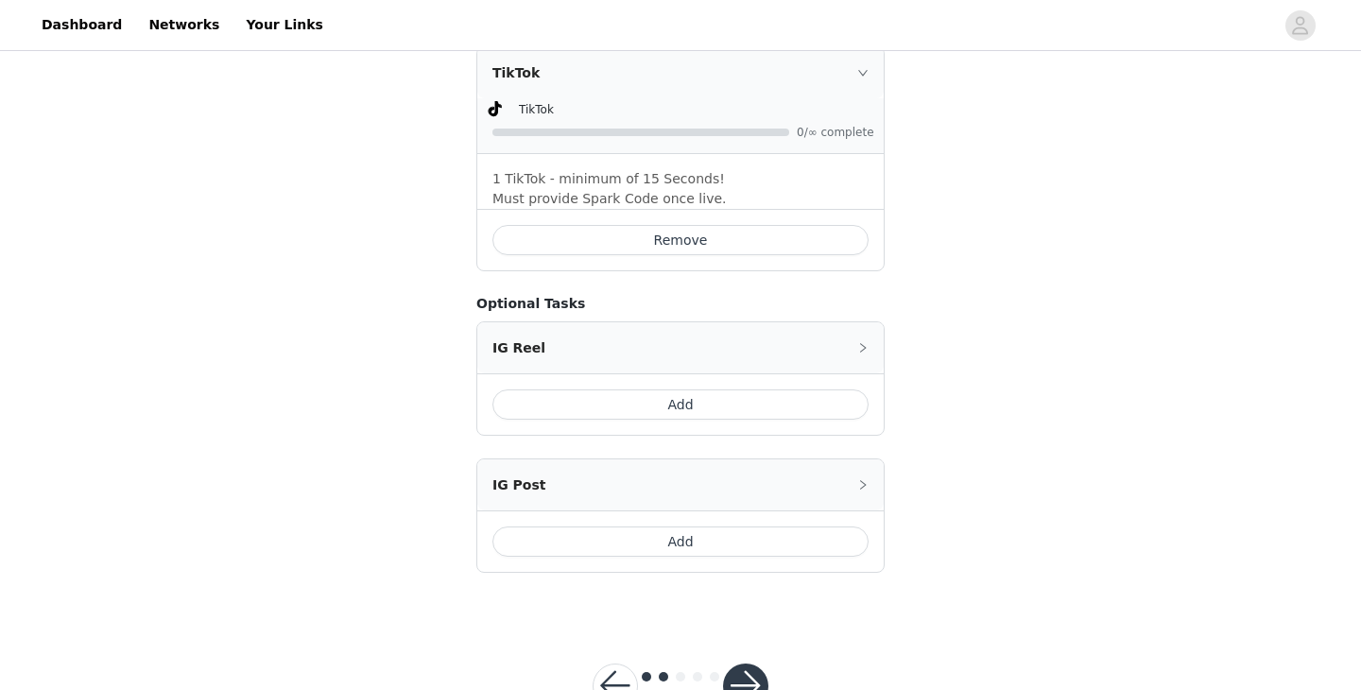
scroll to position [913, 0]
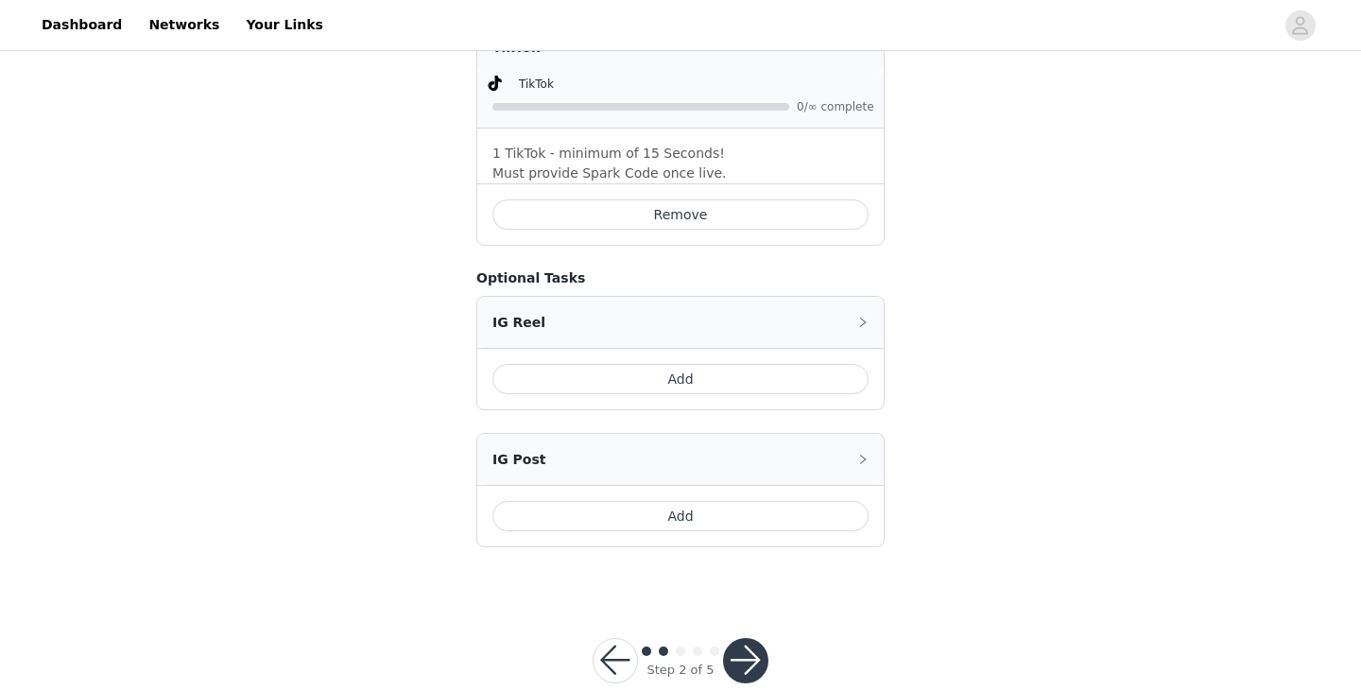
click at [733, 638] on button "button" at bounding box center [745, 660] width 45 height 45
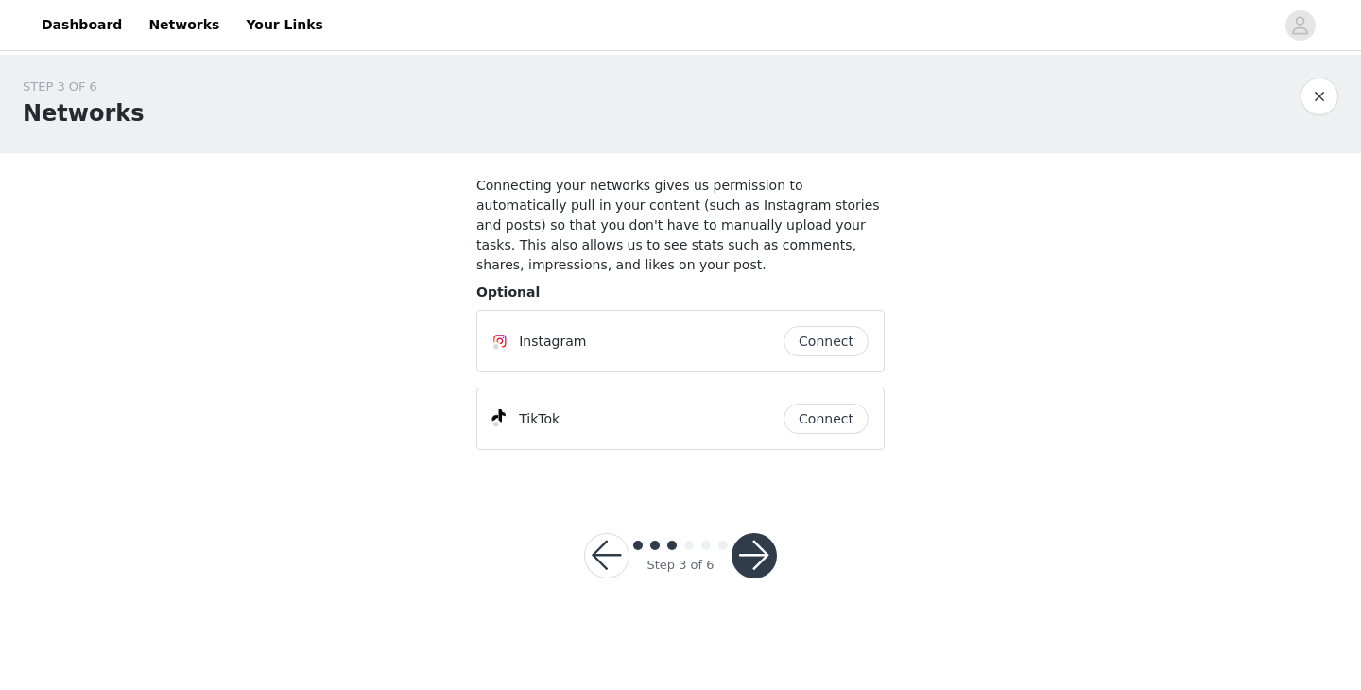
click at [754, 547] on button "button" at bounding box center [753, 555] width 45 height 45
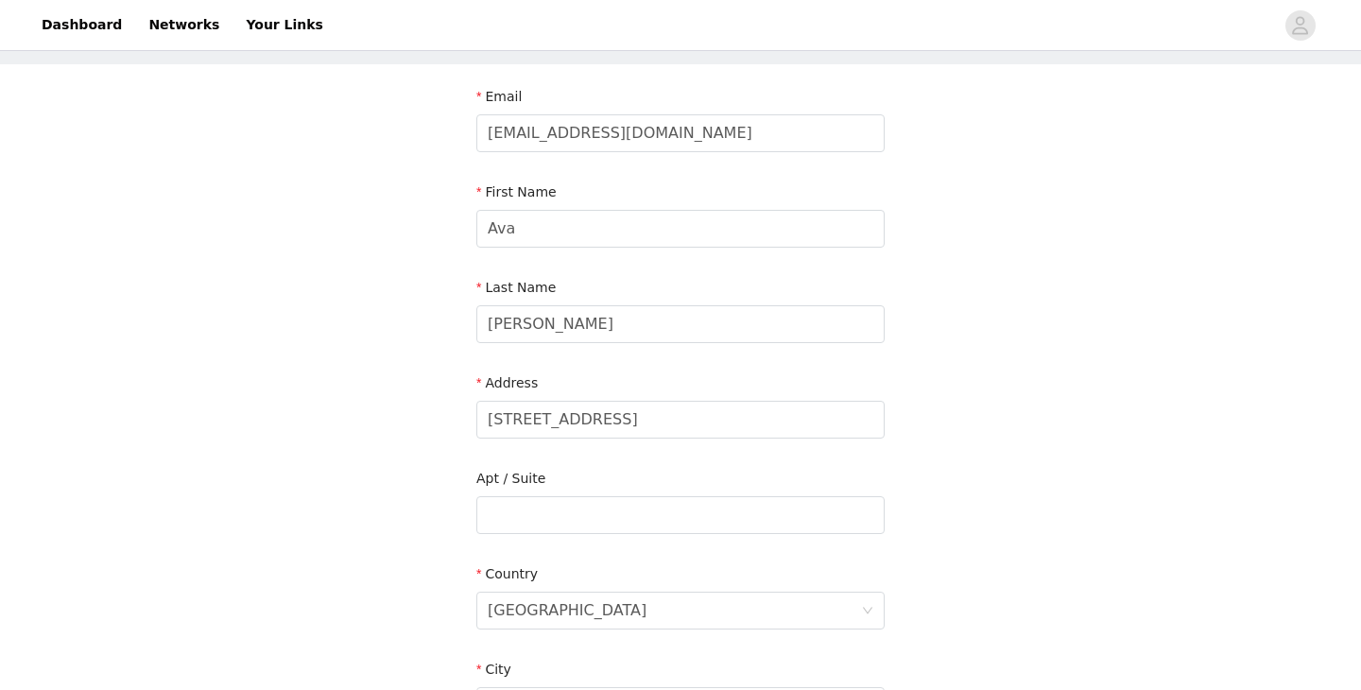
scroll to position [598, 0]
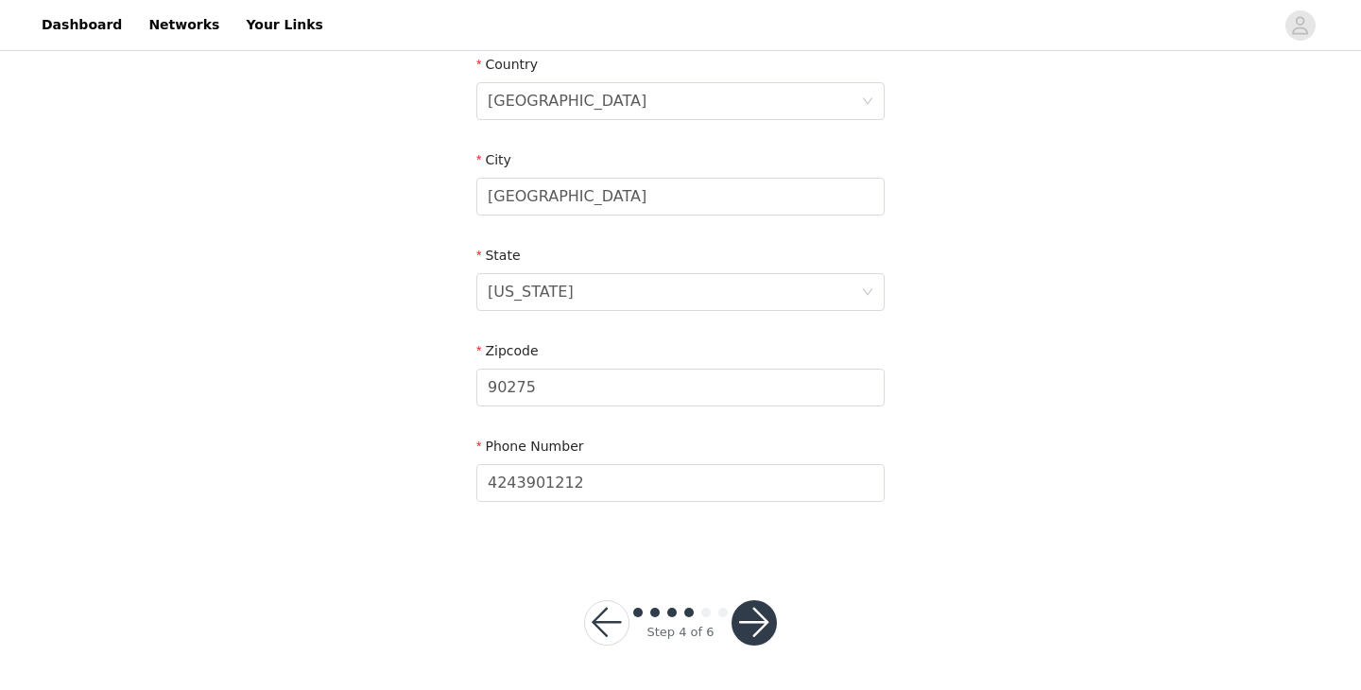
click at [762, 619] on button "button" at bounding box center [753, 622] width 45 height 45
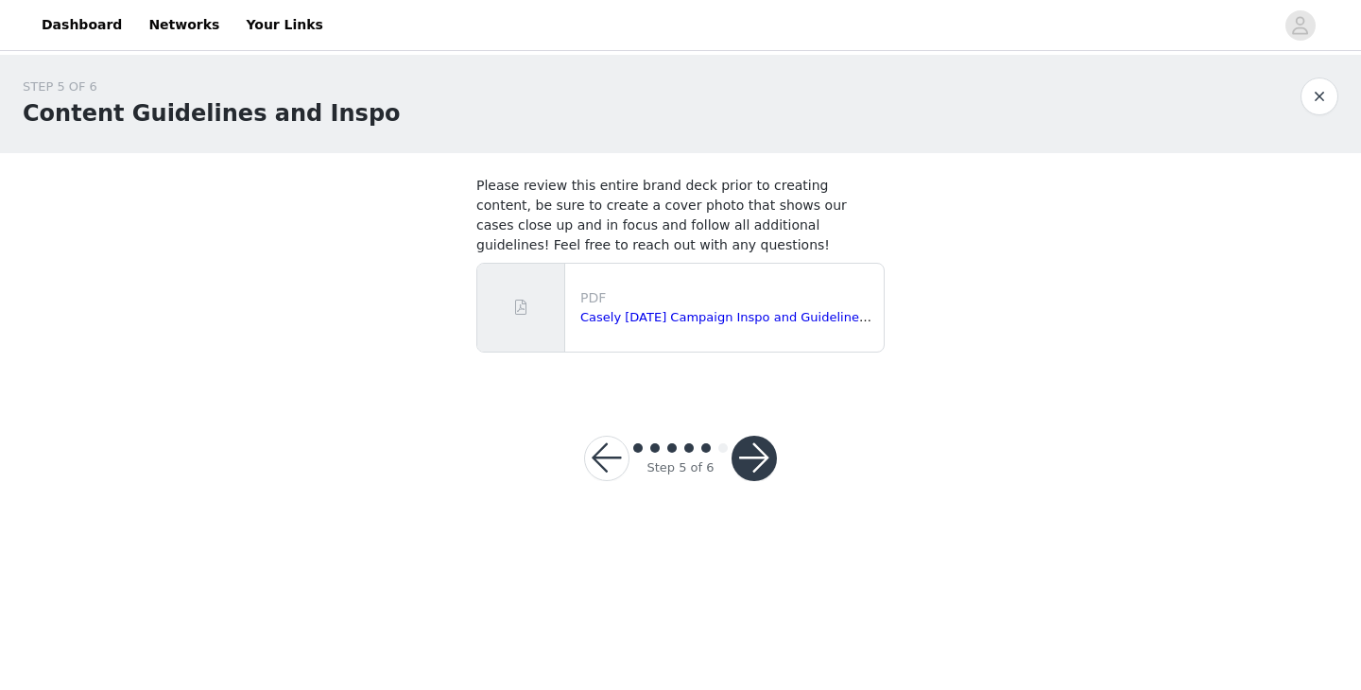
click at [750, 438] on button "button" at bounding box center [753, 458] width 45 height 45
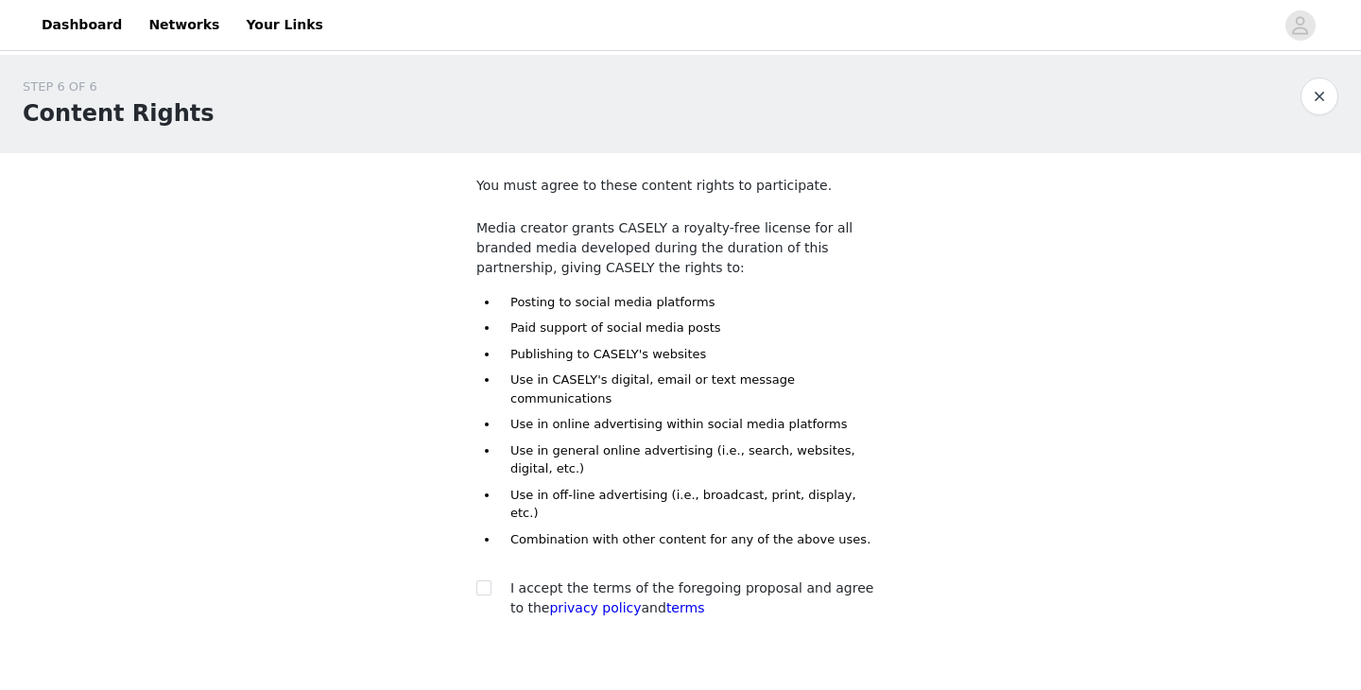
scroll to position [80, 0]
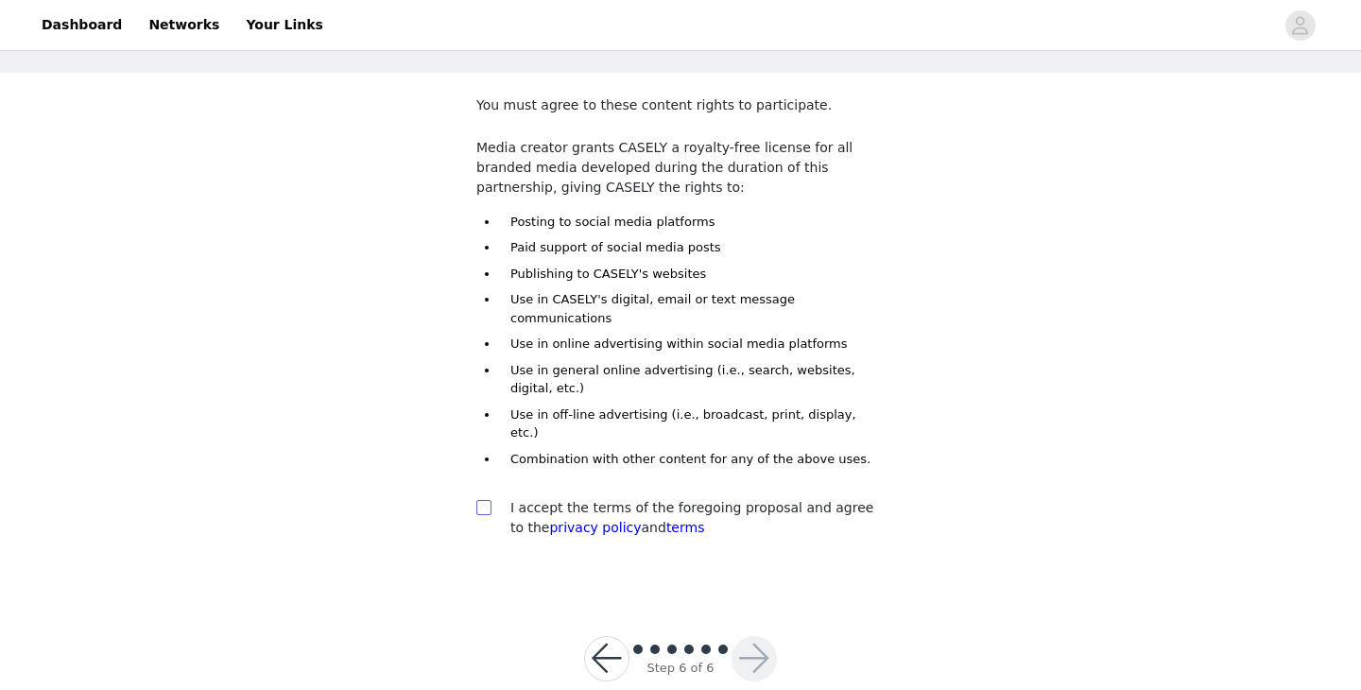
click at [489, 500] on input "checkbox" at bounding box center [482, 506] width 13 height 13
checkbox input "true"
click at [749, 636] on button "button" at bounding box center [753, 658] width 45 height 45
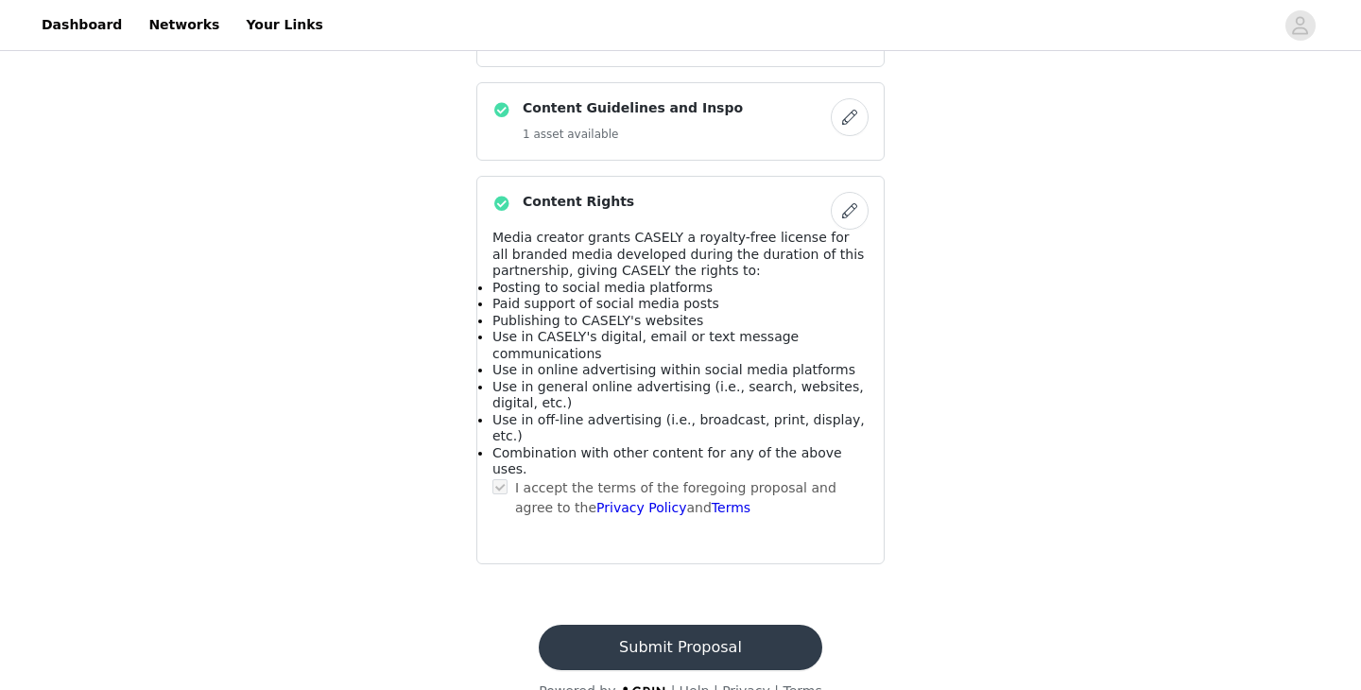
click at [715, 625] on button "Submit Proposal" at bounding box center [680, 647] width 283 height 45
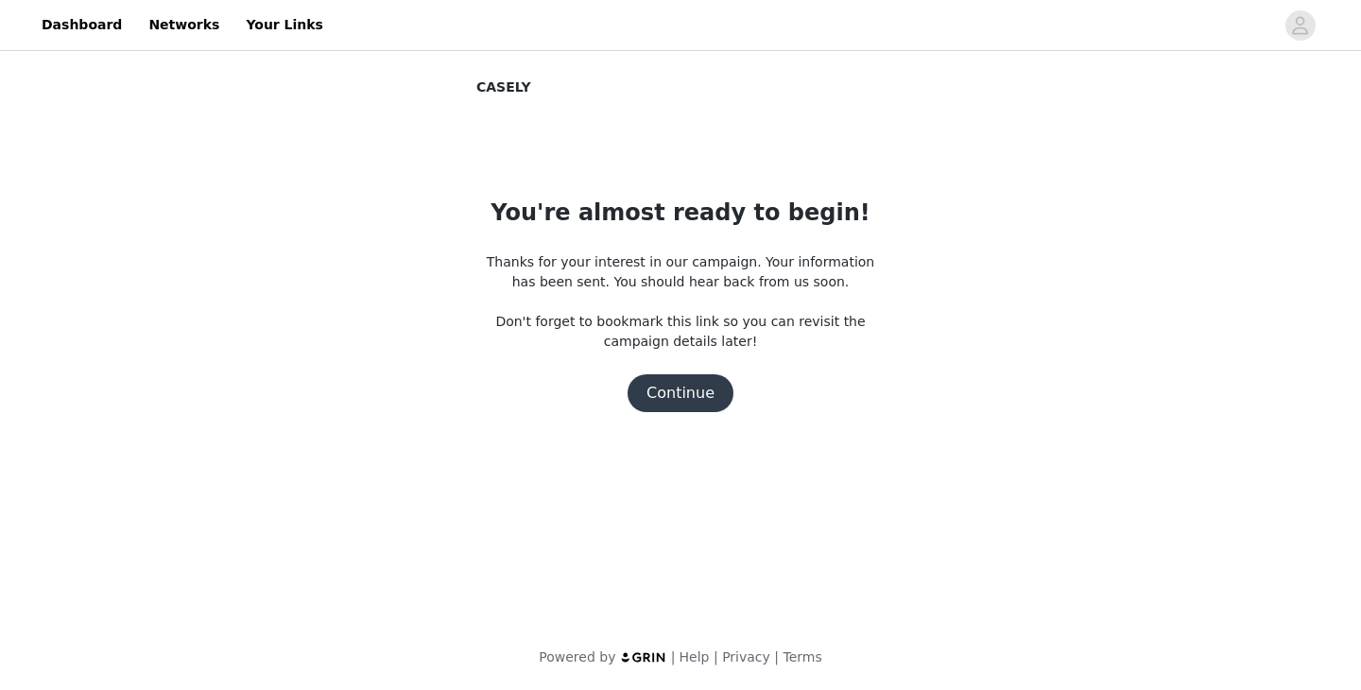
click at [678, 386] on button "Continue" at bounding box center [680, 393] width 106 height 38
